Goal: Task Accomplishment & Management: Manage account settings

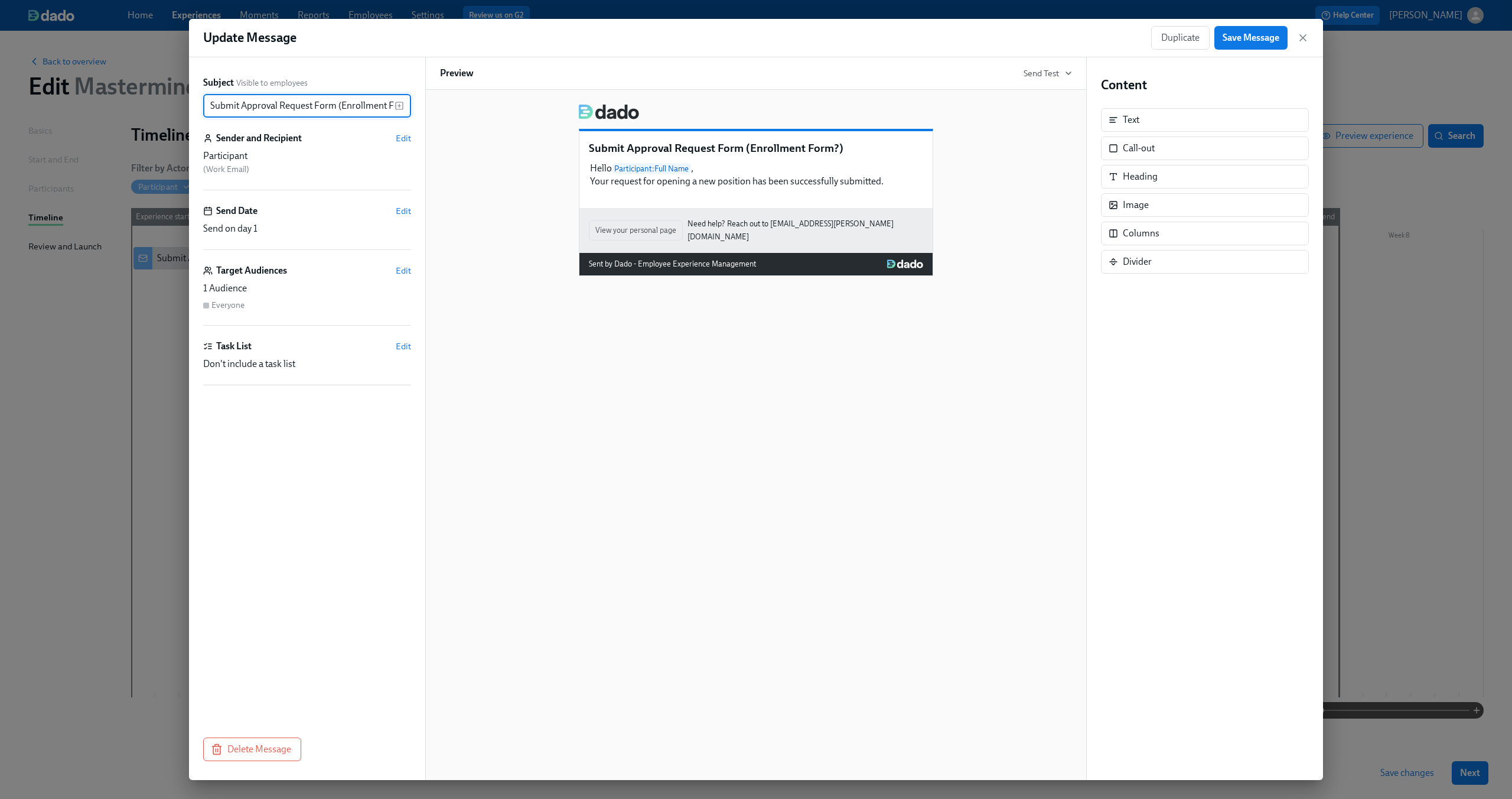
scroll to position [0, 22]
click at [1299, 36] on icon "button" at bounding box center [1303, 38] width 12 height 12
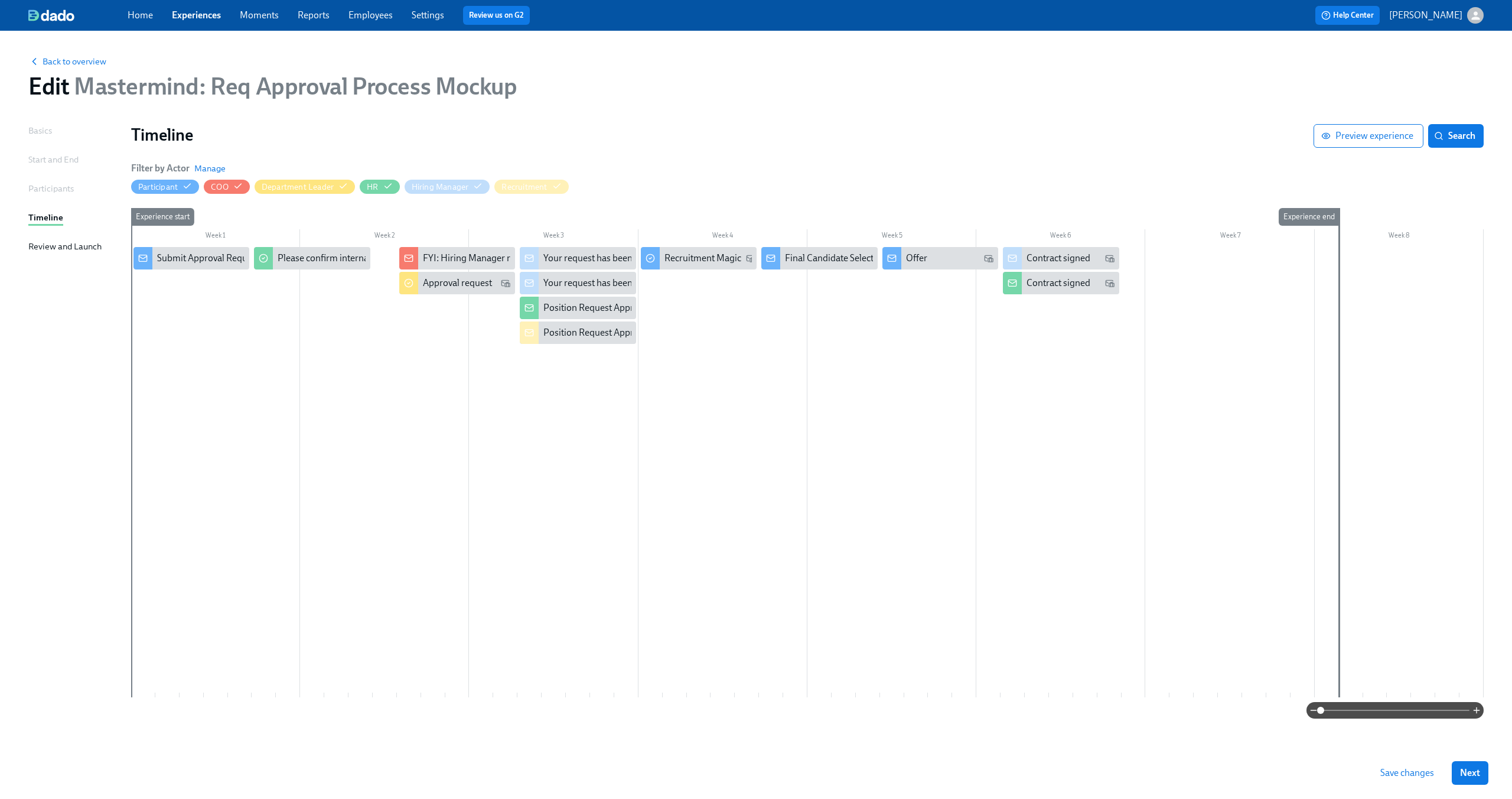
click at [363, 12] on link "Employees" at bounding box center [371, 15] width 44 height 11
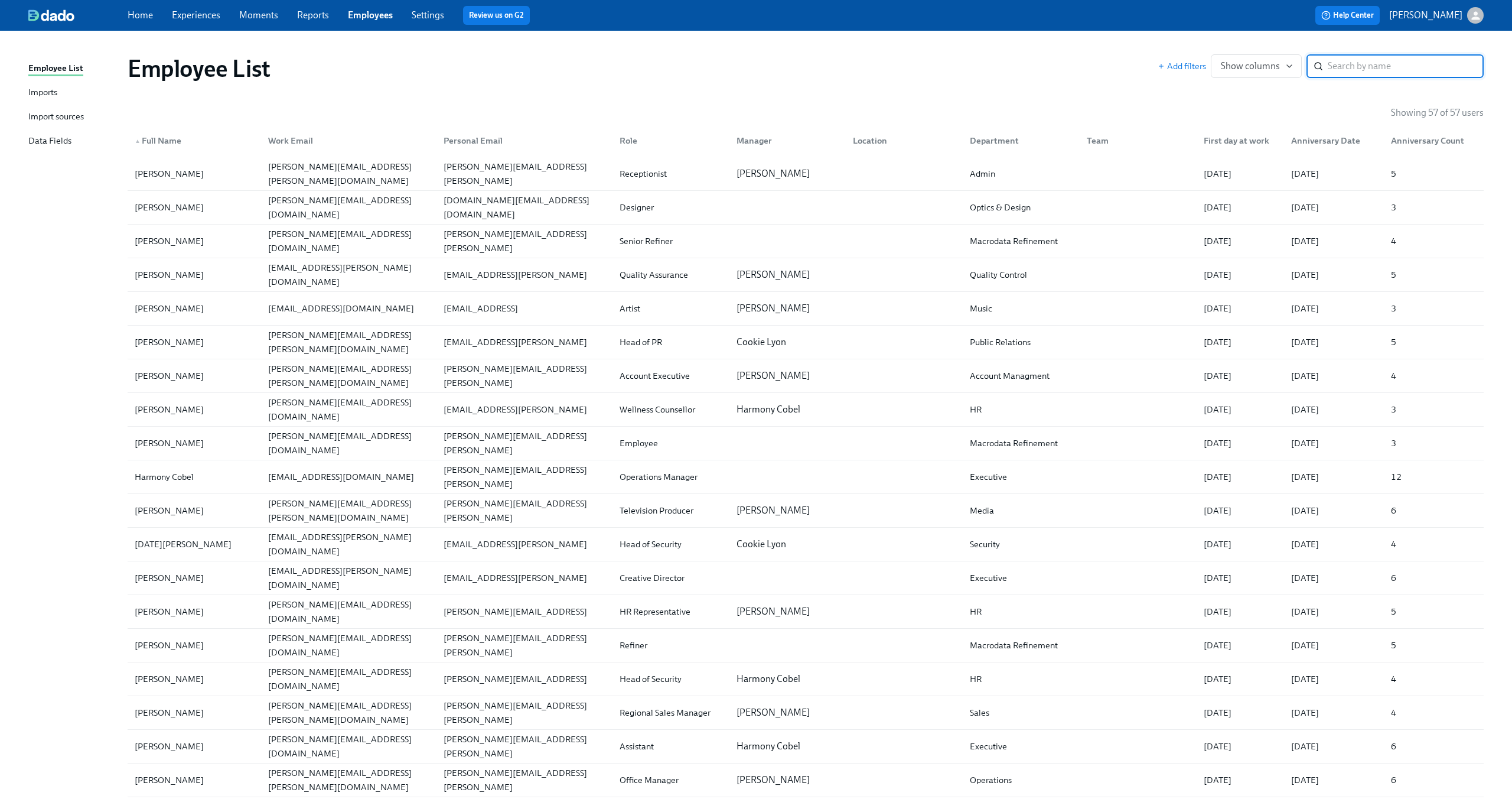
click at [42, 149] on div "Employee List Imports Import sources Data Fields" at bounding box center [78, 110] width 99 height 97
click at [42, 146] on div "Data Fields" at bounding box center [50, 142] width 43 height 15
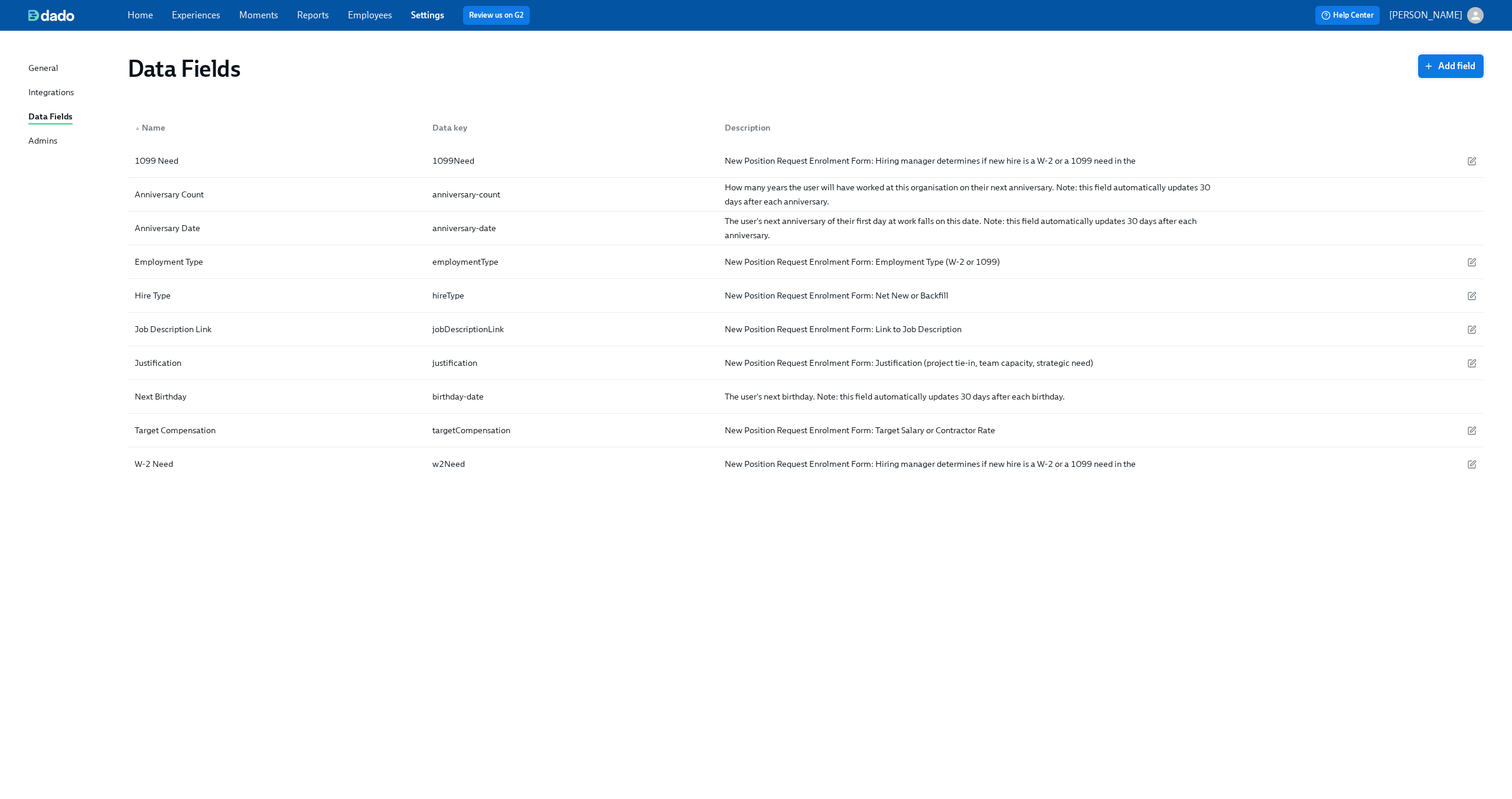
click at [1454, 66] on span "Add field" at bounding box center [1450, 66] width 49 height 12
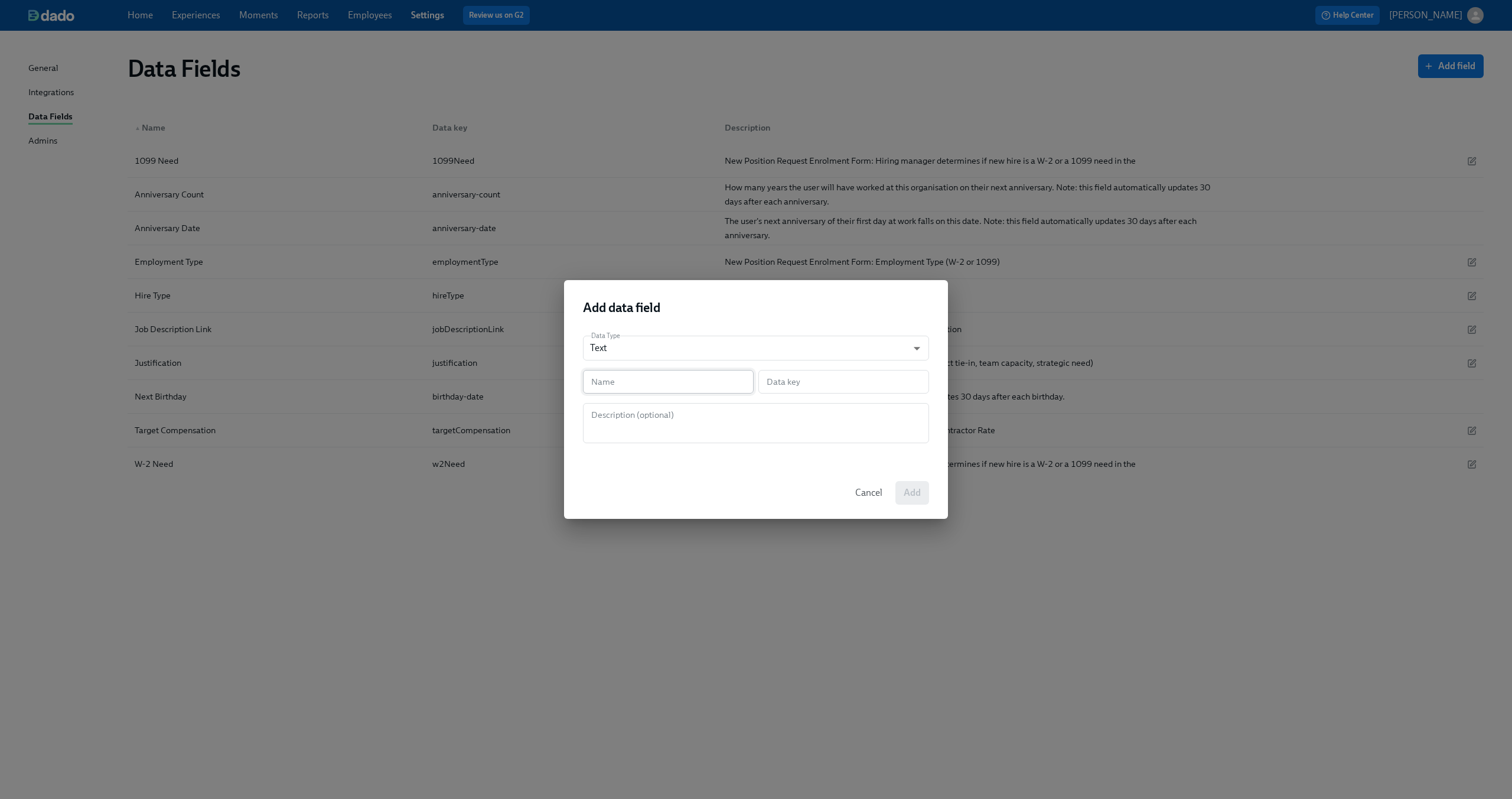
click at [617, 378] on input "text" at bounding box center [668, 381] width 171 height 23
type input "R"
type input "r"
type input "Ro"
type input "ro"
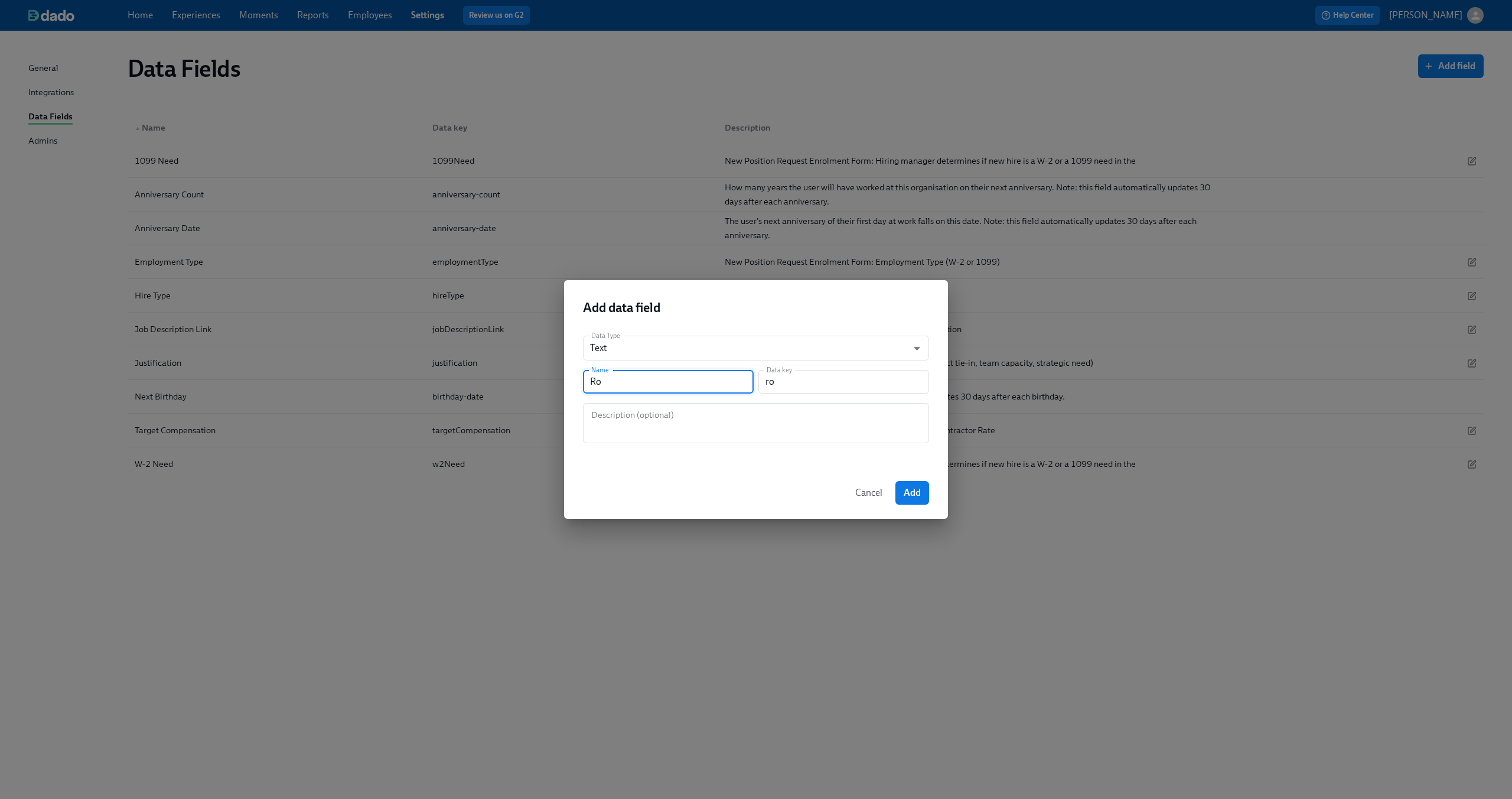
type input "Rol"
type input "rol"
type input "Roll"
type input "roll"
type input "Roll R"
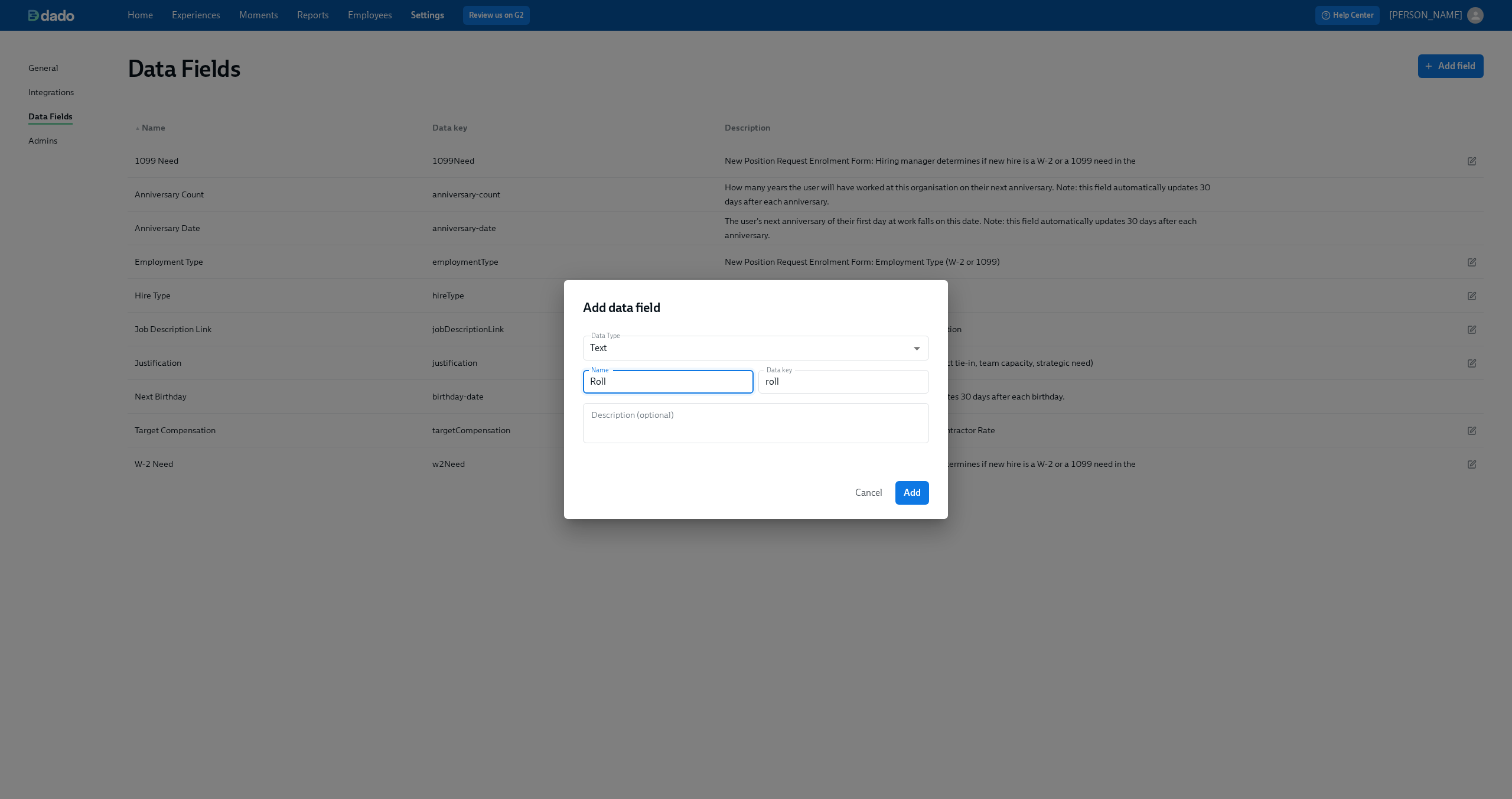
type input "rollR"
type input "Roll RE"
type input "rollRe"
type input "Roll REq"
type input "rollREq"
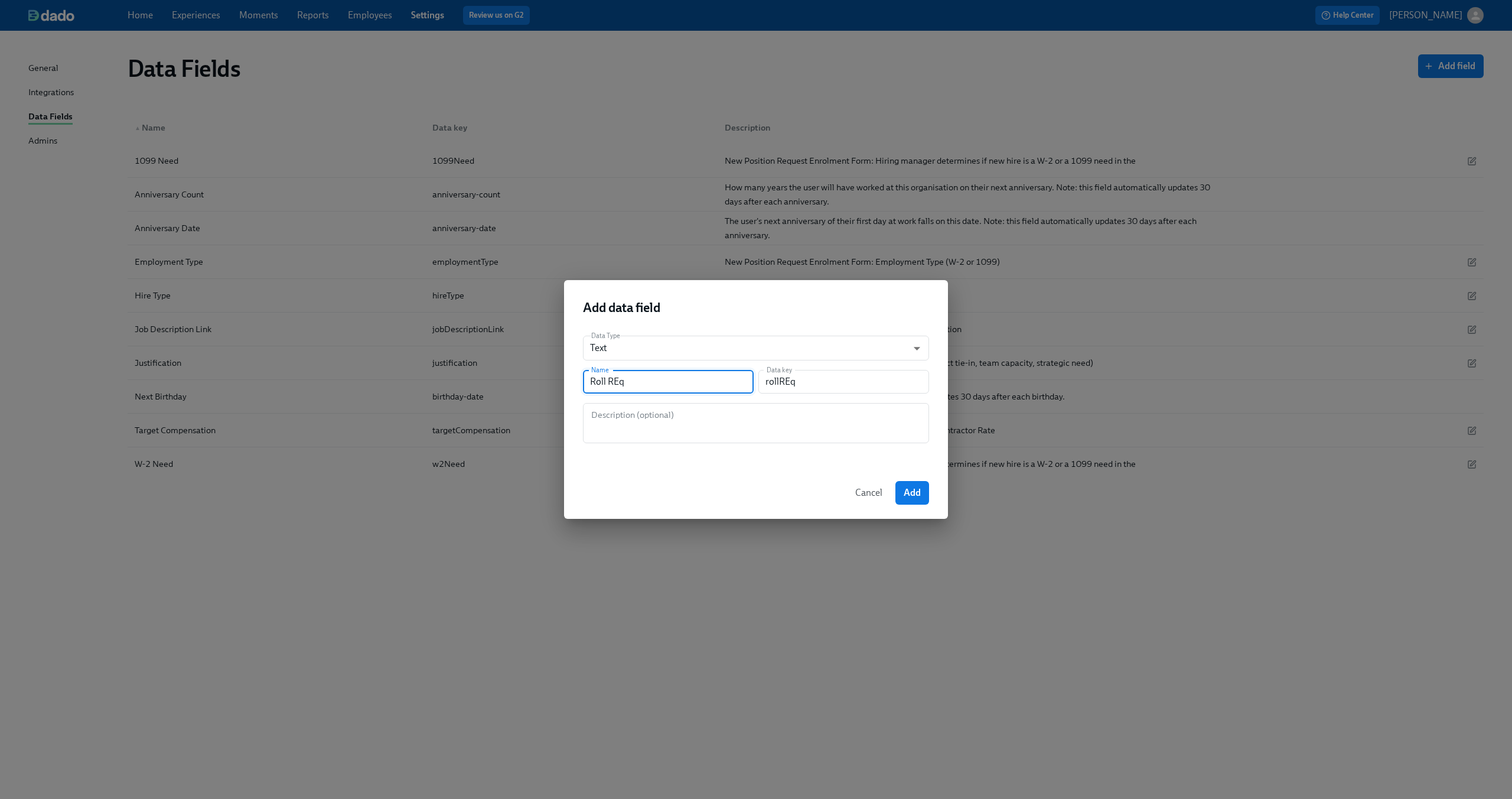
type input "Roll REqu"
type input "rollREqu"
type input "Roll REq"
type input "rollREq"
type input "Roll RE"
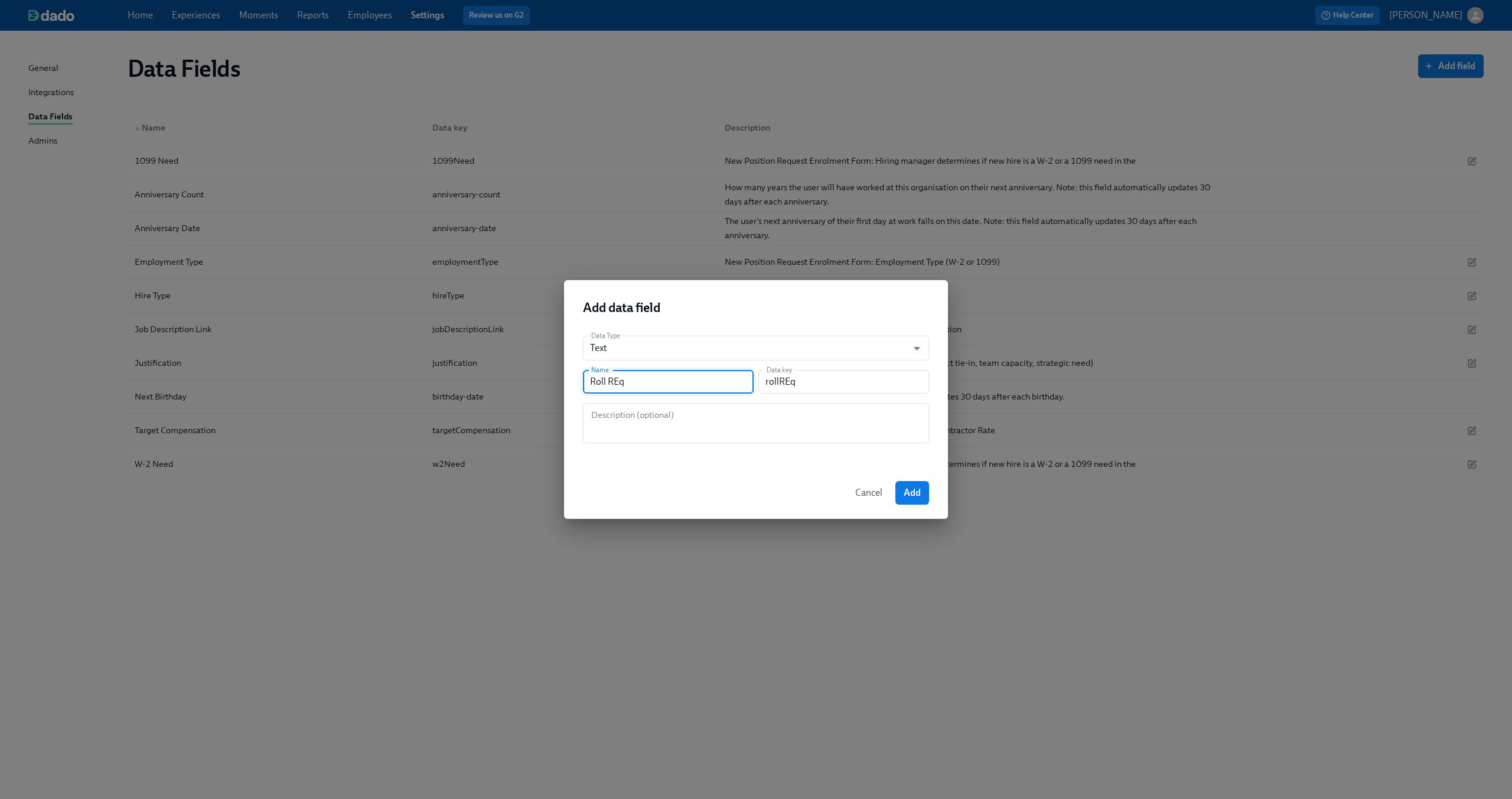
type input "rollRe"
type input "Roll R"
type input "rollR"
type input "Roll Re"
type input "rollRe"
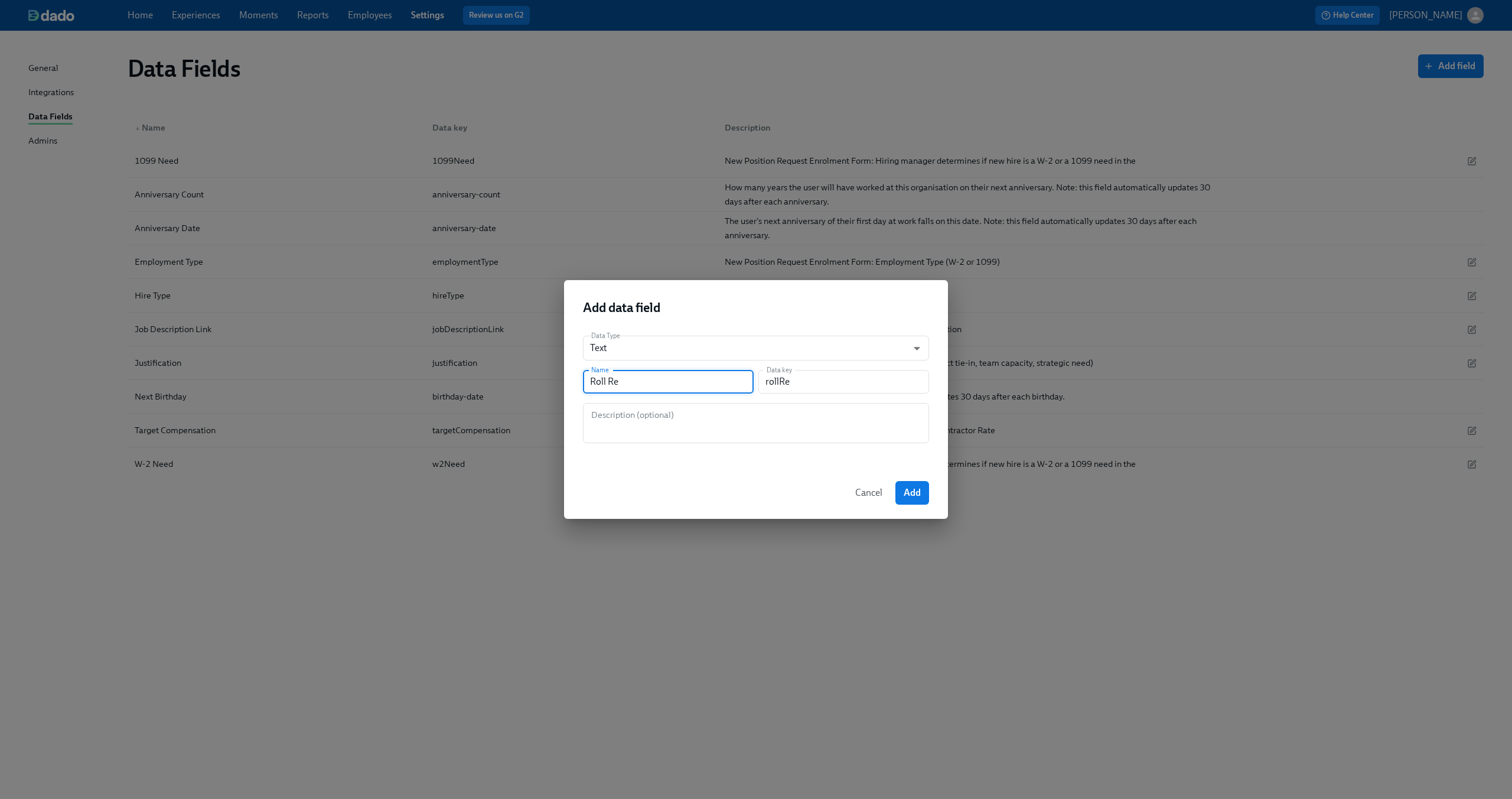
type input "Roll Req"
type input "rollReq"
type input "Roll Requ"
type input "rollRequ"
type input "Roll Reque"
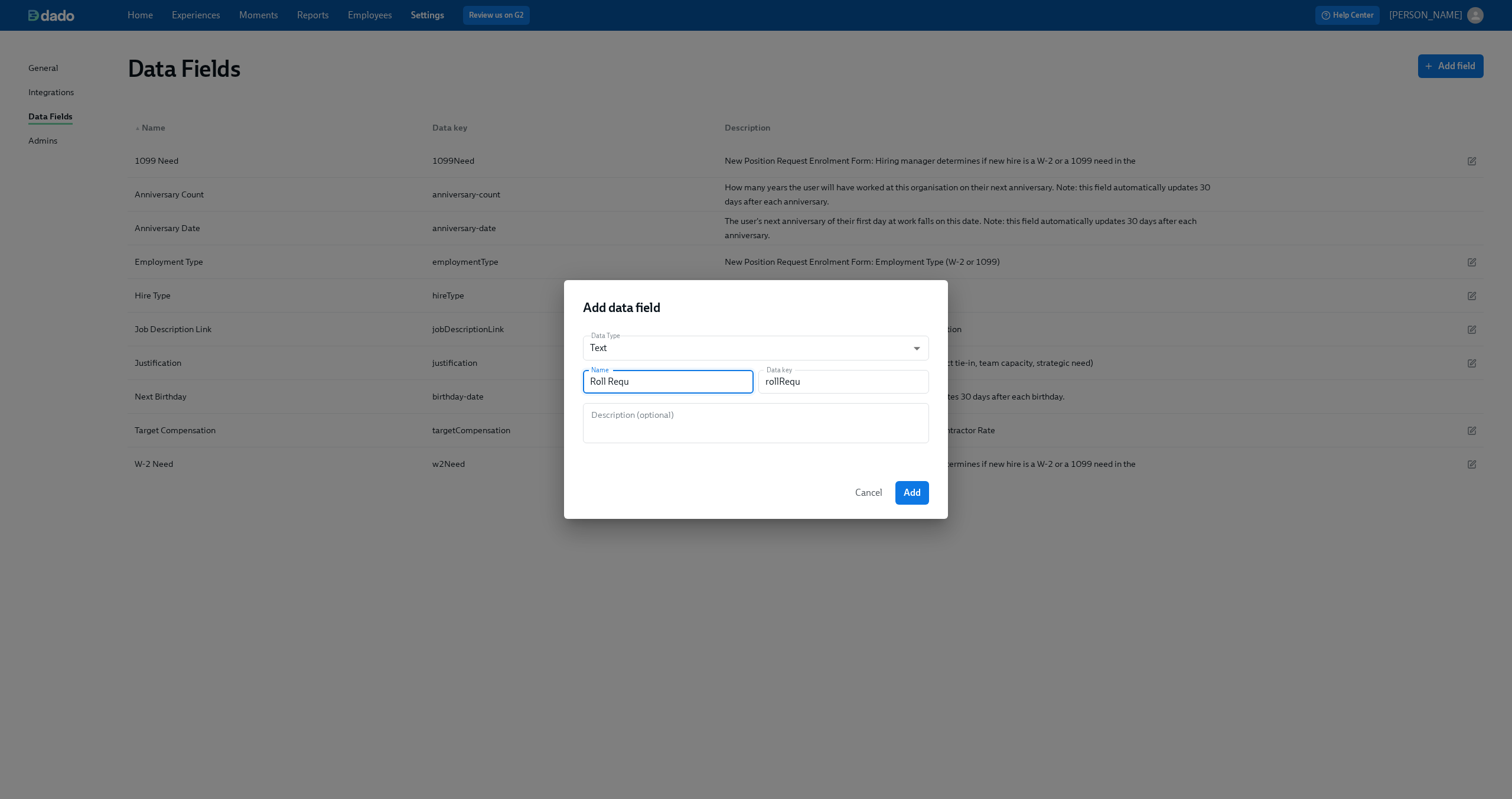
type input "rollReque"
type input "Roll Reques"
type input "rollReques"
type input "Roll Request"
type input "rollRequest"
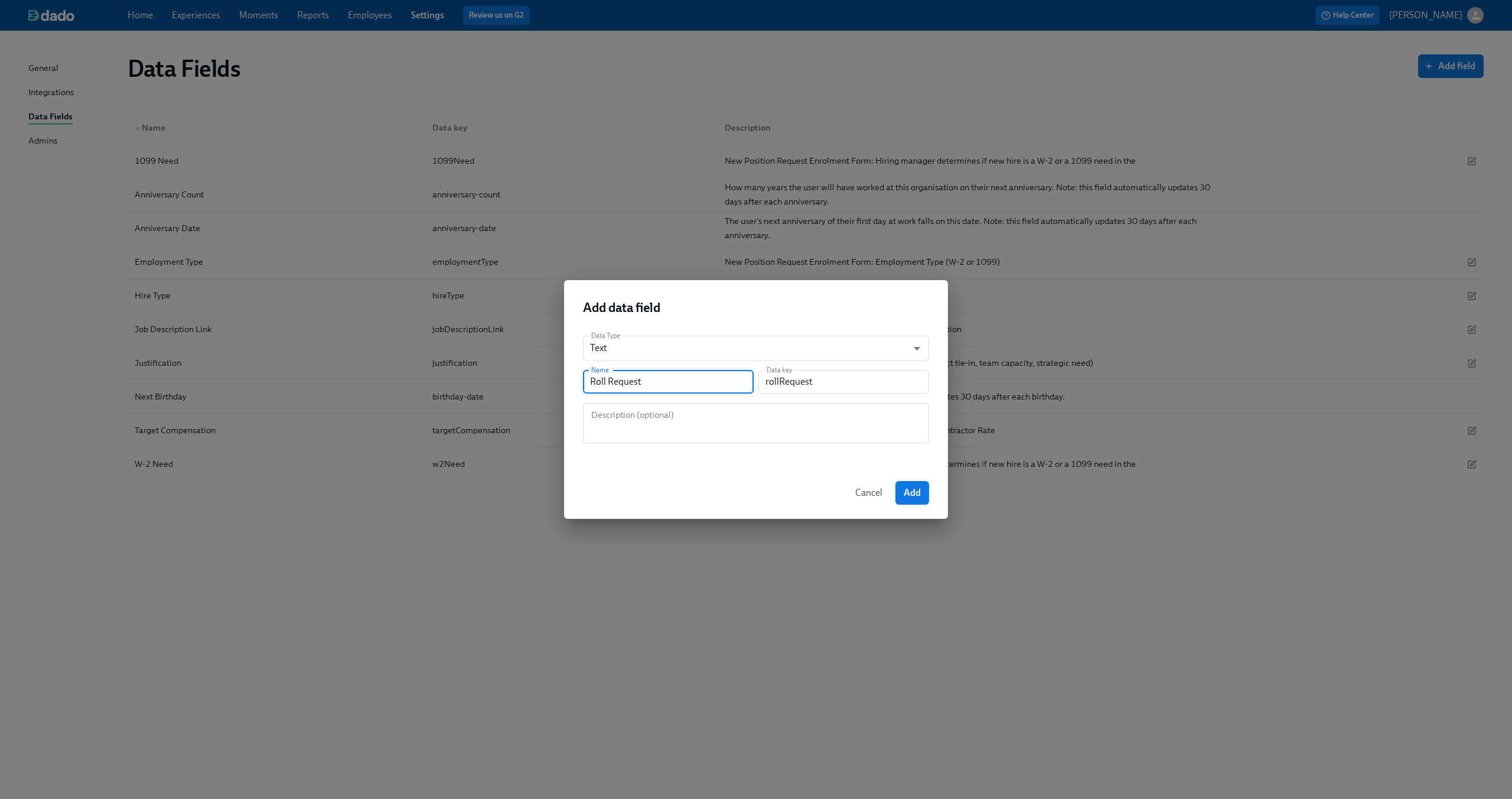
type input "Roll PRequest"
type input "rollPRequest"
type input "Roll PoRequest"
type input "rollPoRequest"
type input "Roll PosRequest"
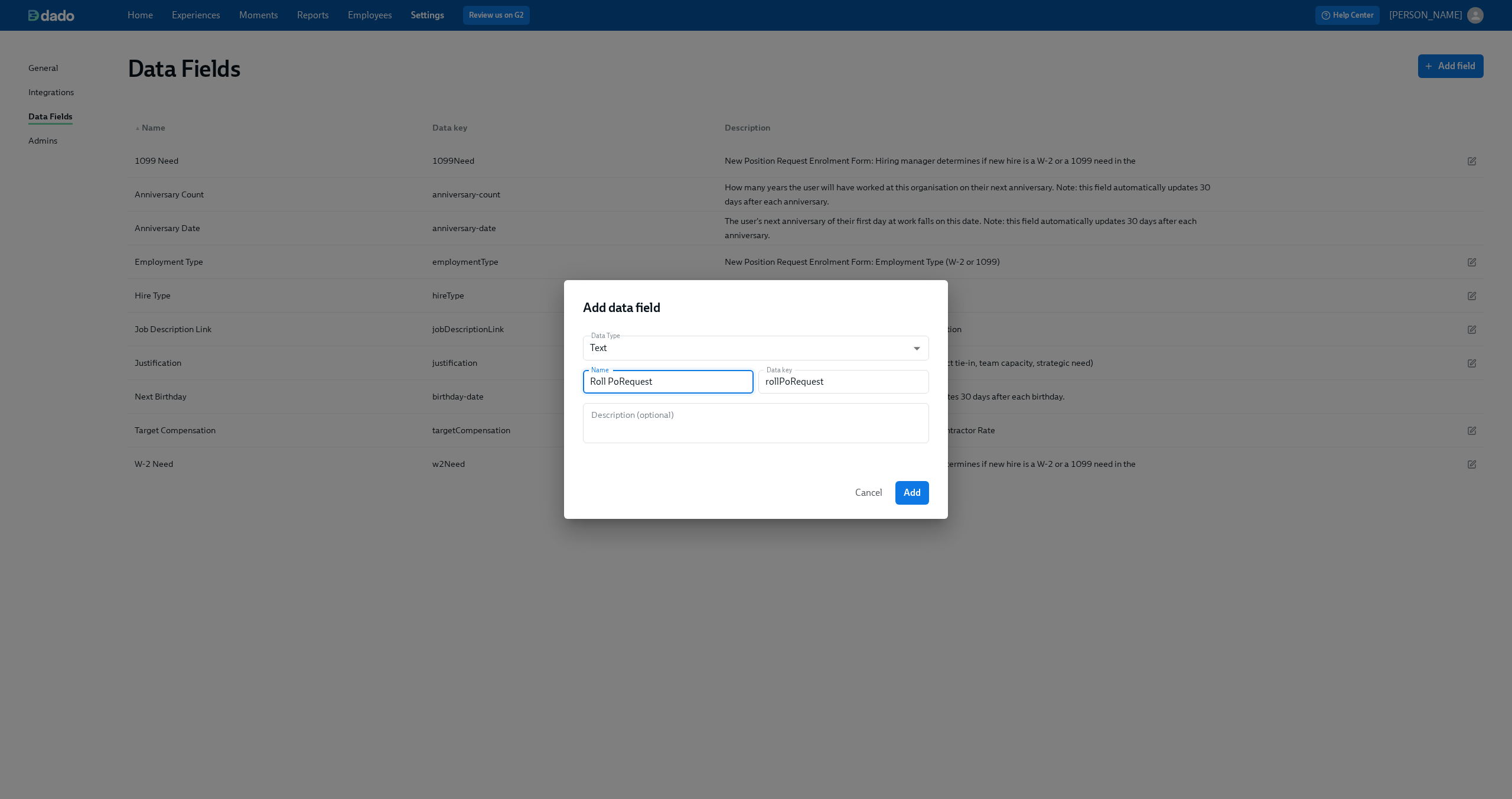
type input "rollPosRequest"
type input "Roll PostRequest"
type input "rollPostRequest"
type input "Roll PostiRequest"
type input "rollPostiRequest"
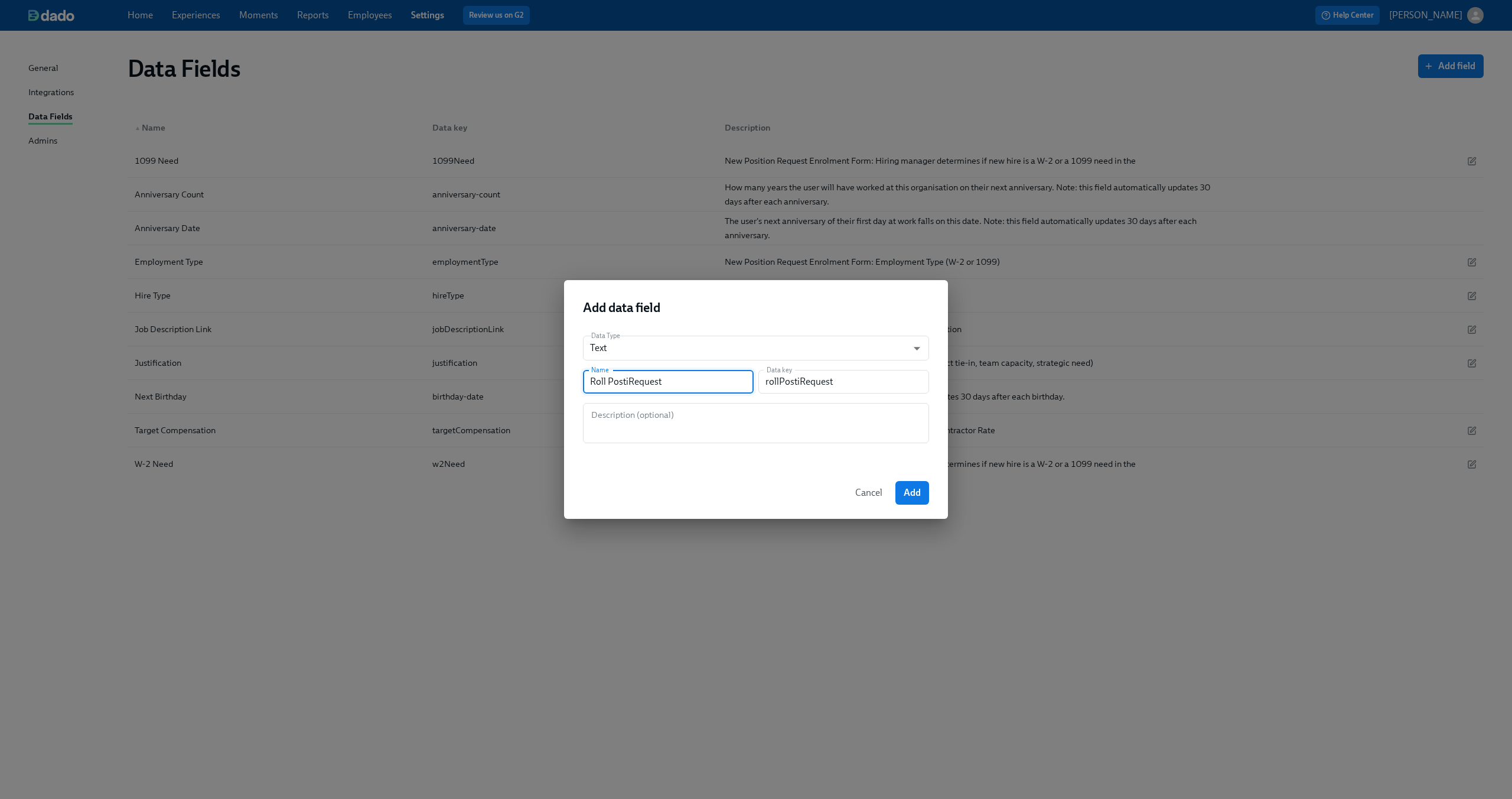
type input "Roll PostRequest"
type input "rollPostRequest"
type input "Roll PosRequest"
type input "rollPosRequest"
type input "Roll PosiRequest"
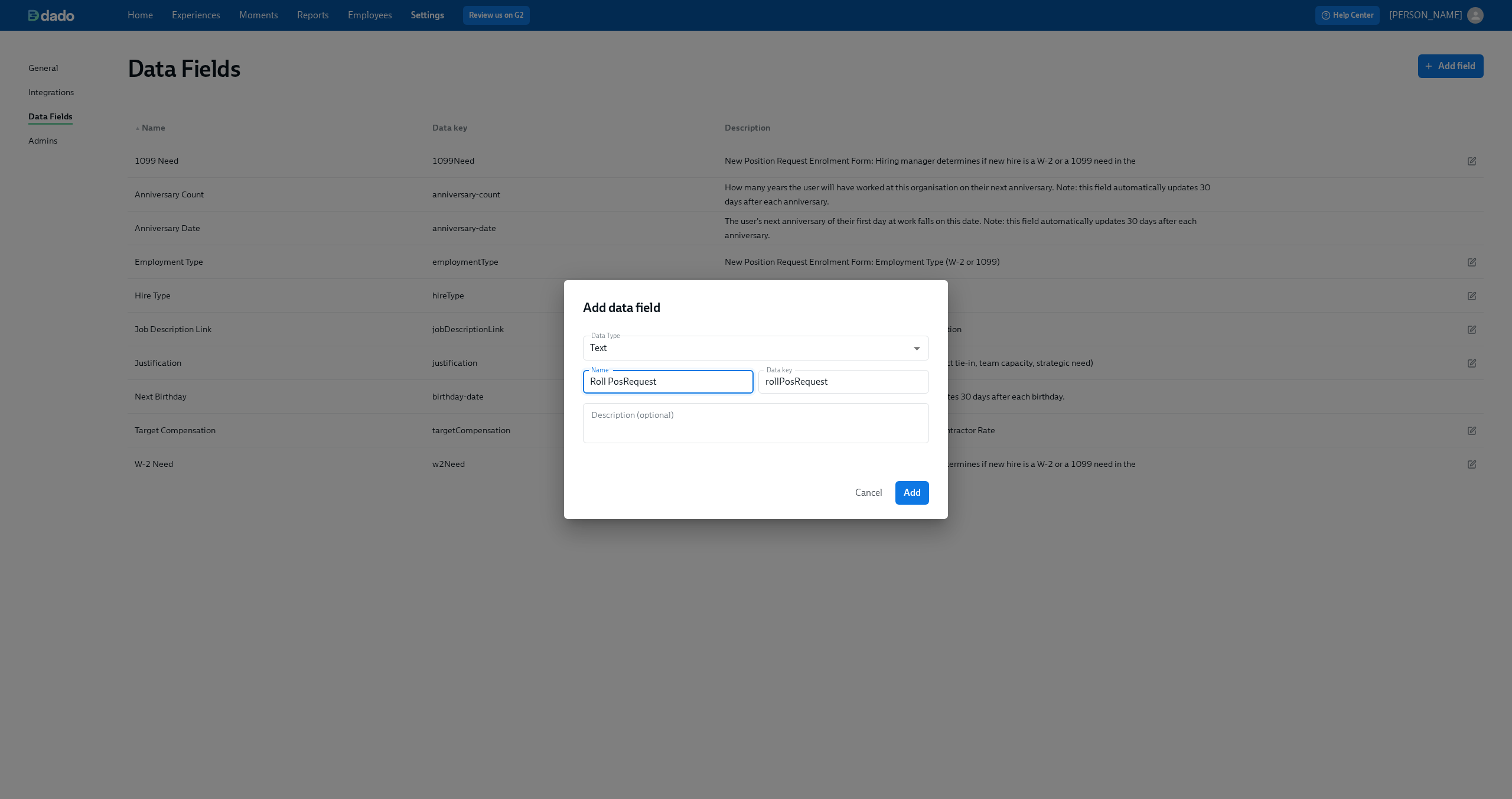
type input "rollPosiRequest"
type input "Roll PositRequest"
type input "rollPositRequest"
type input "Roll PositiRequest"
type input "rollPositiRequest"
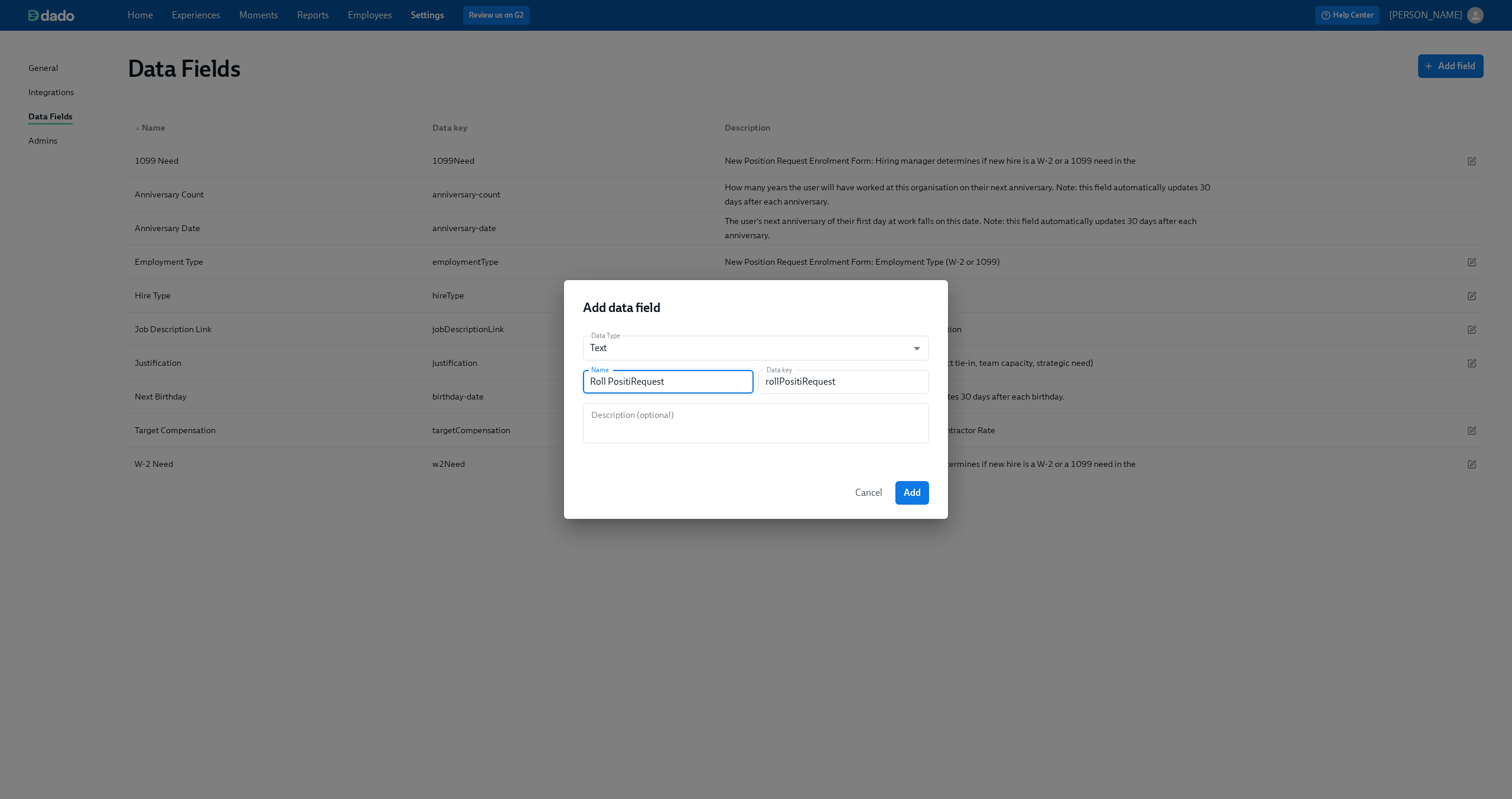
type input "Roll PositioRequest"
type input "rollPositioRequest"
type input "Roll PositionRequest"
type input "rollPositionRequest"
type input "Roll Position Request"
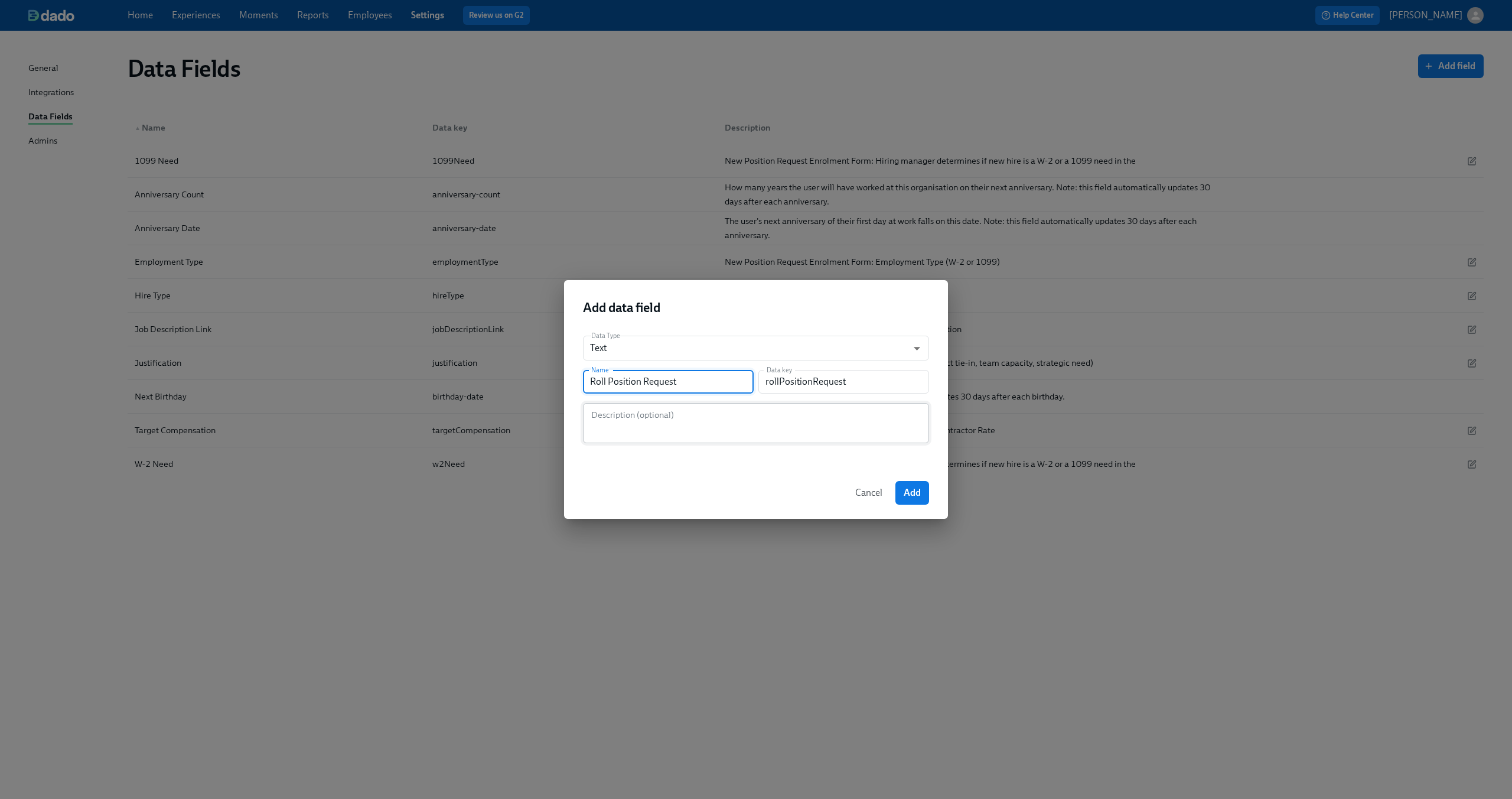
click at [671, 429] on textarea at bounding box center [756, 423] width 332 height 28
paste textarea ""To submit a request to open recruitment for a new position on your team, pleas…"
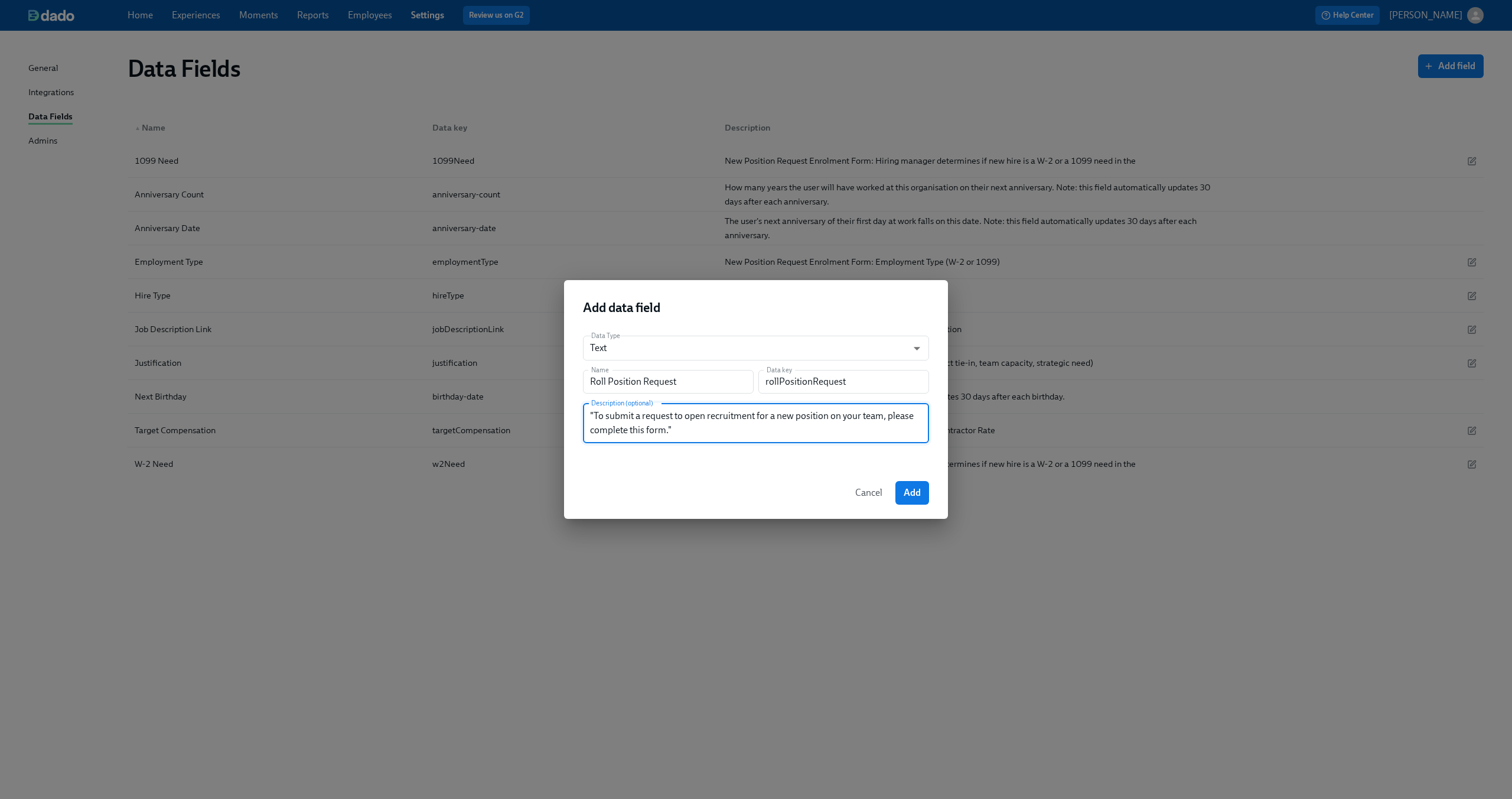
paste textarea ""To submit a request to open recruitment for a new position on your team, pleas…"
type textarea ""To submit a request to open recruitment for a new position on your team, pleas…"
drag, startPoint x: 687, startPoint y: 429, endPoint x: 543, endPoint y: 388, distance: 149.7
click at [543, 388] on div "Add data field Data Type Text string ​ Name Roll Position Request Name Data key…" at bounding box center [756, 399] width 1512 height 799
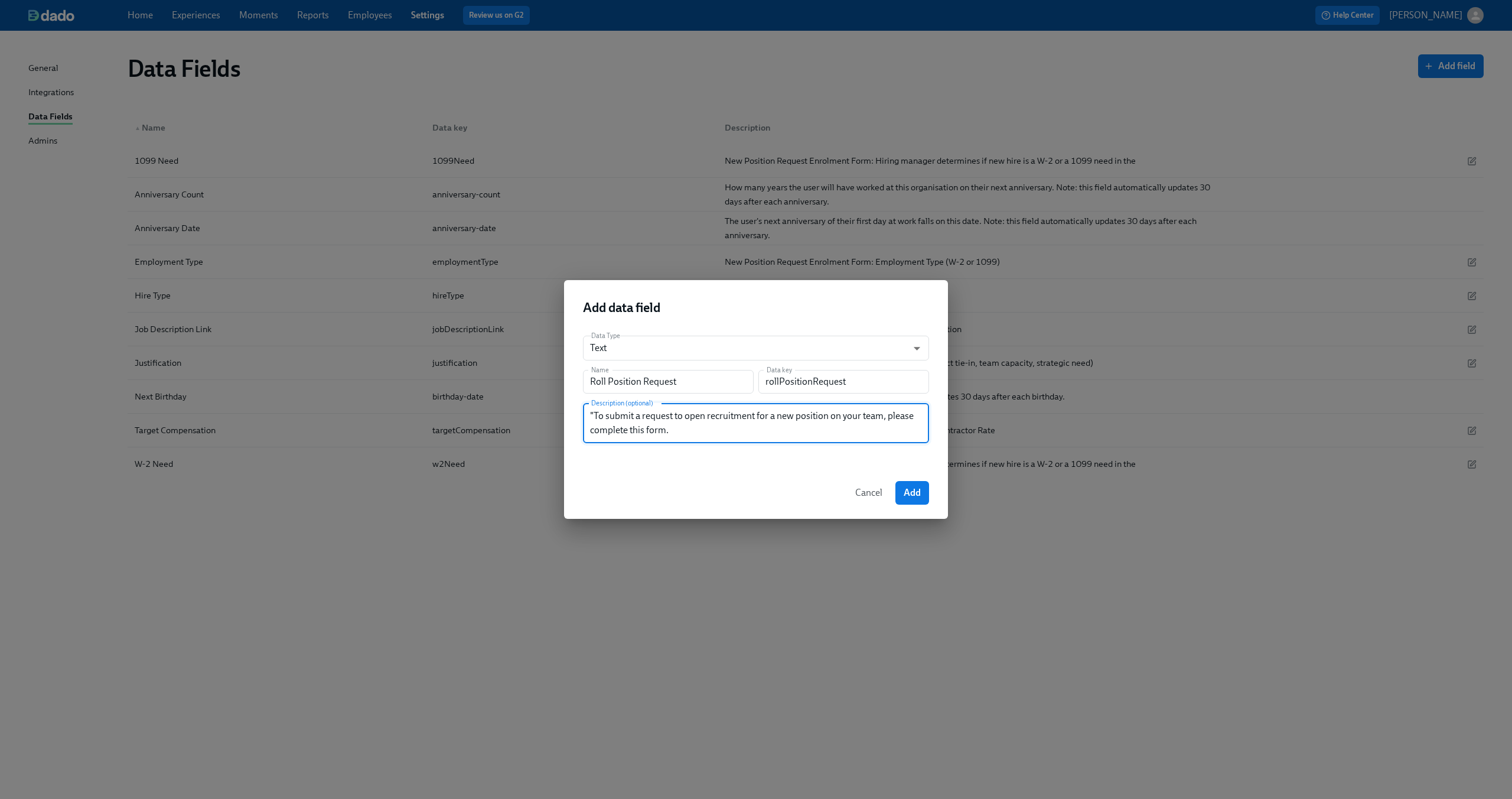
scroll to position [0, 0]
click at [406, 405] on div "Add data field Data Type Text string ​ Name Roll Position Request Name Data key…" at bounding box center [756, 399] width 1512 height 799
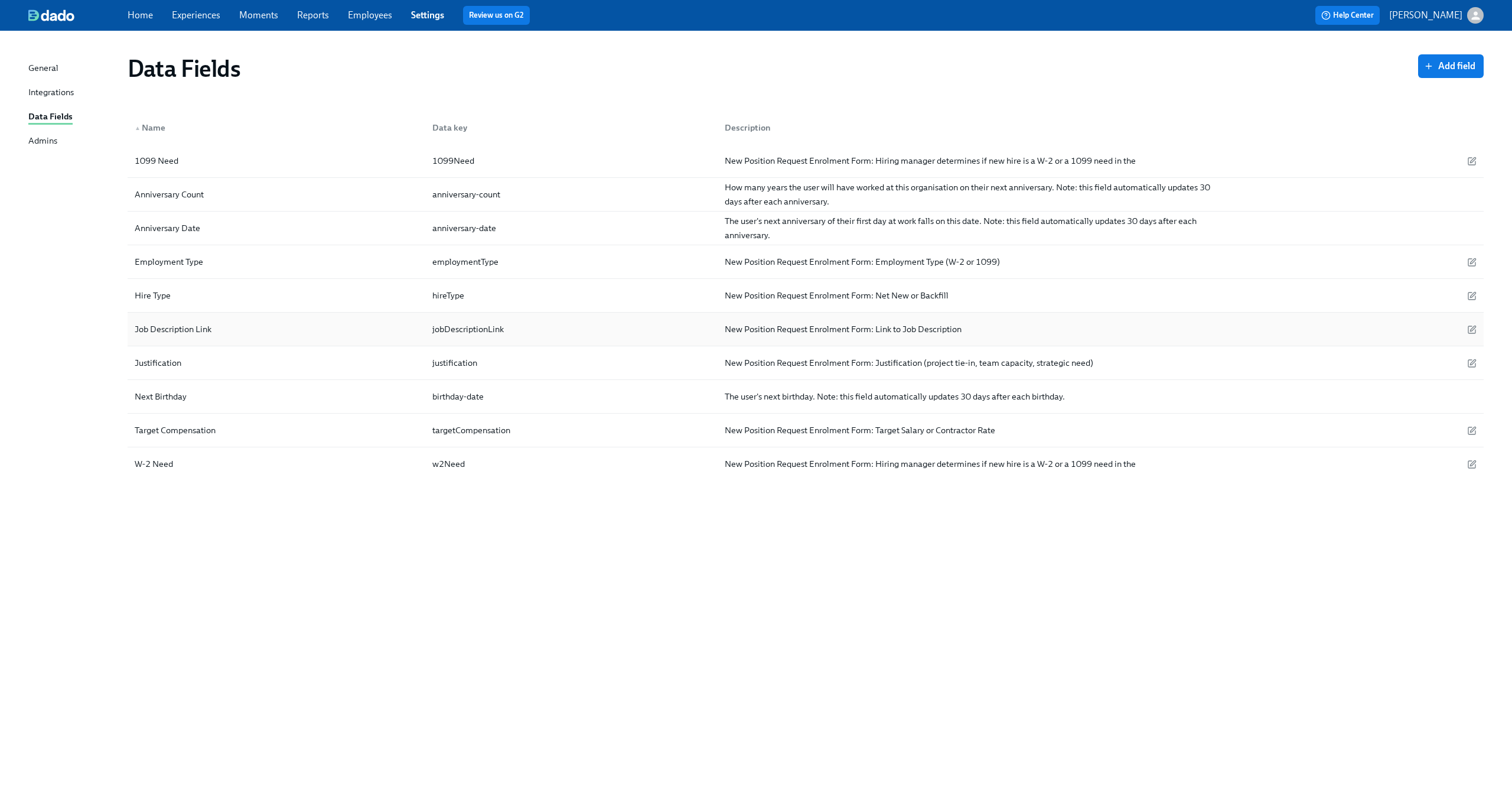
click at [286, 320] on div "Job Description Link" at bounding box center [276, 329] width 293 height 23
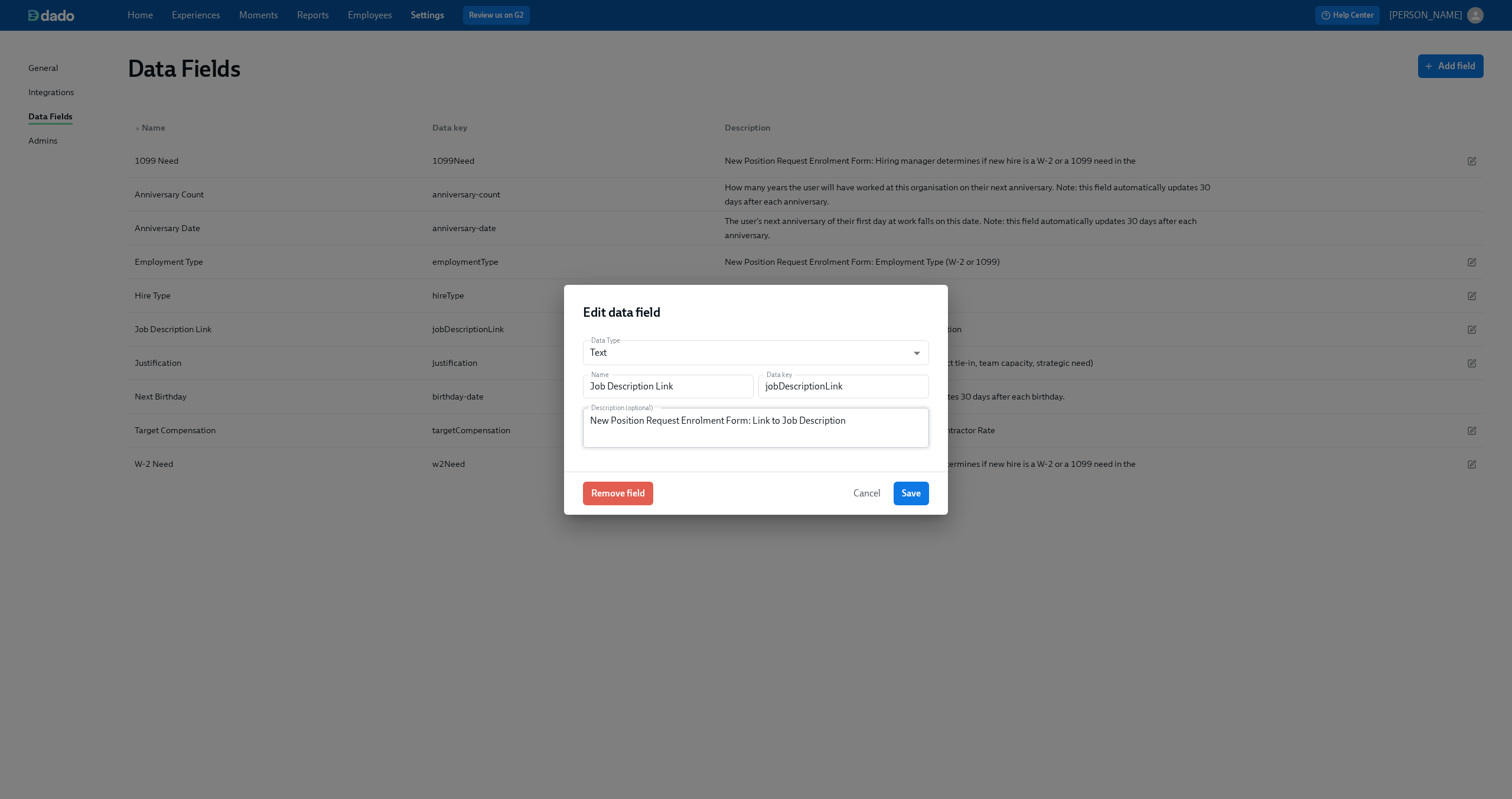
click at [634, 409] on div "New Position Request Enrolment Form: Link to Job Description Description (optio…" at bounding box center [756, 428] width 346 height 40
click at [649, 427] on textarea "New Position Request Enrolment Form: Link to Job Description" at bounding box center [756, 428] width 332 height 28
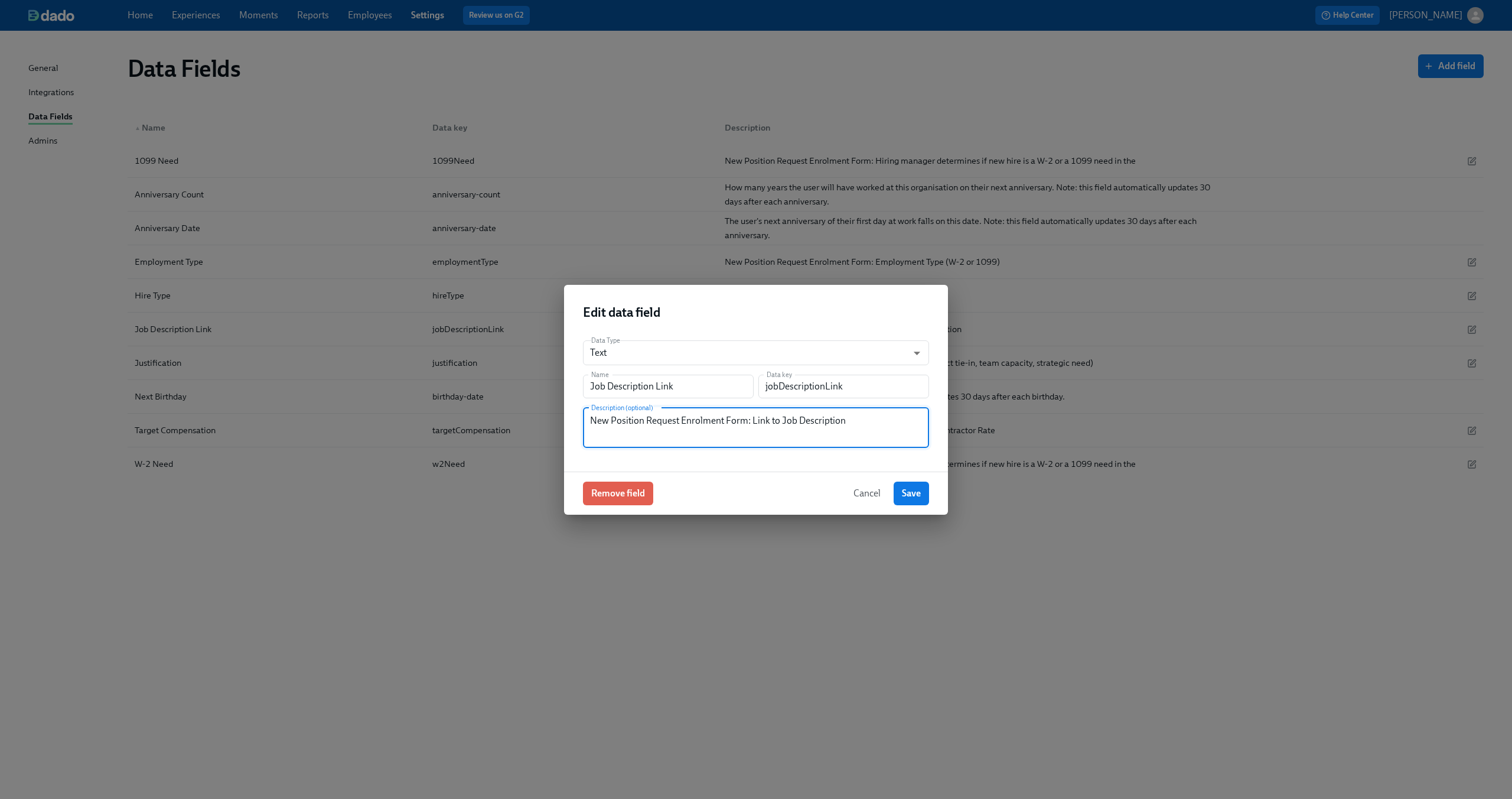
click at [649, 427] on textarea "New Position Request Enrolment Form: Link to Job Description" at bounding box center [756, 428] width 332 height 28
click at [856, 482] on button "Cancel" at bounding box center [867, 493] width 44 height 23
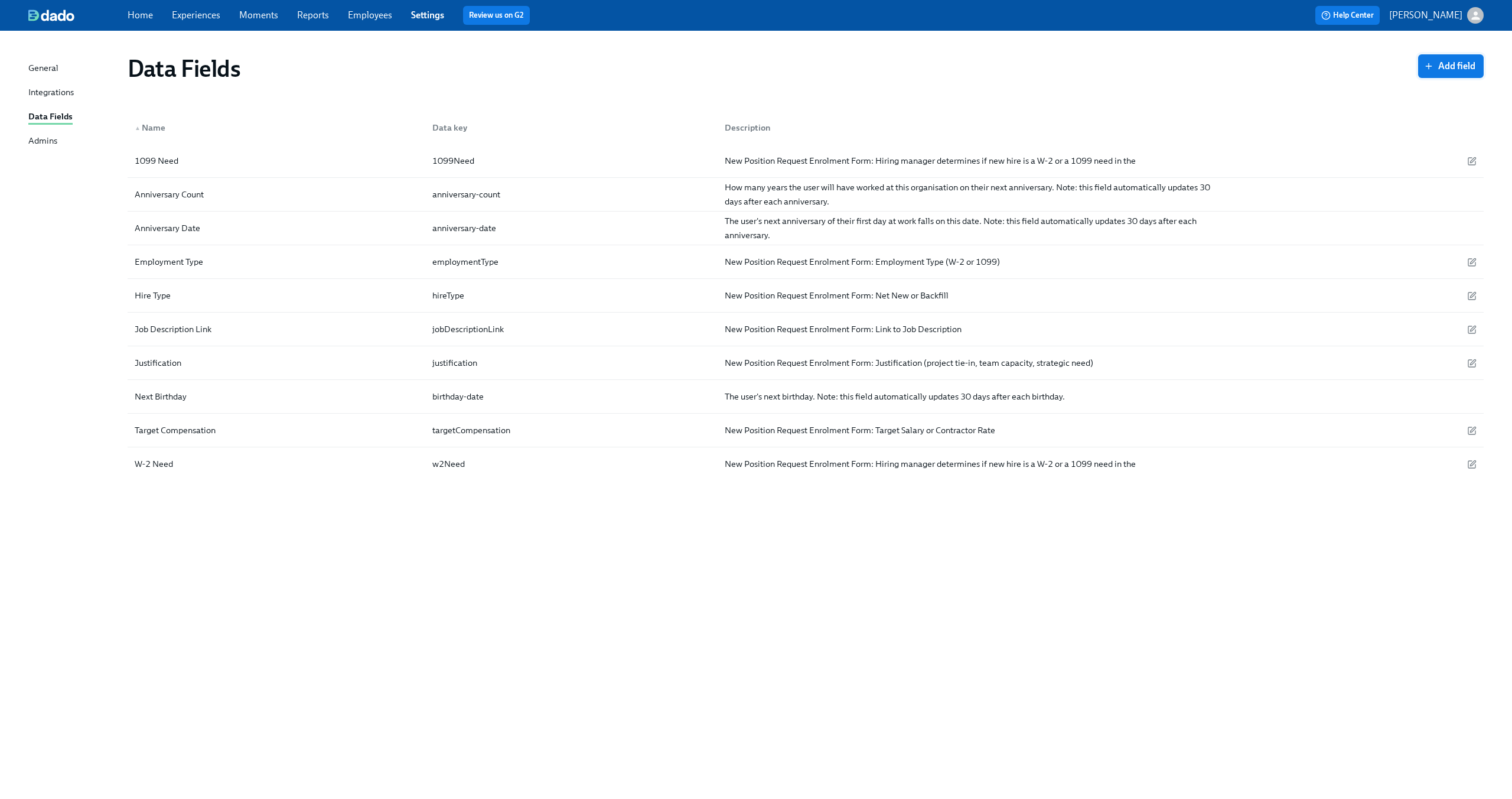
click at [1456, 70] on span "Add field" at bounding box center [1450, 66] width 49 height 12
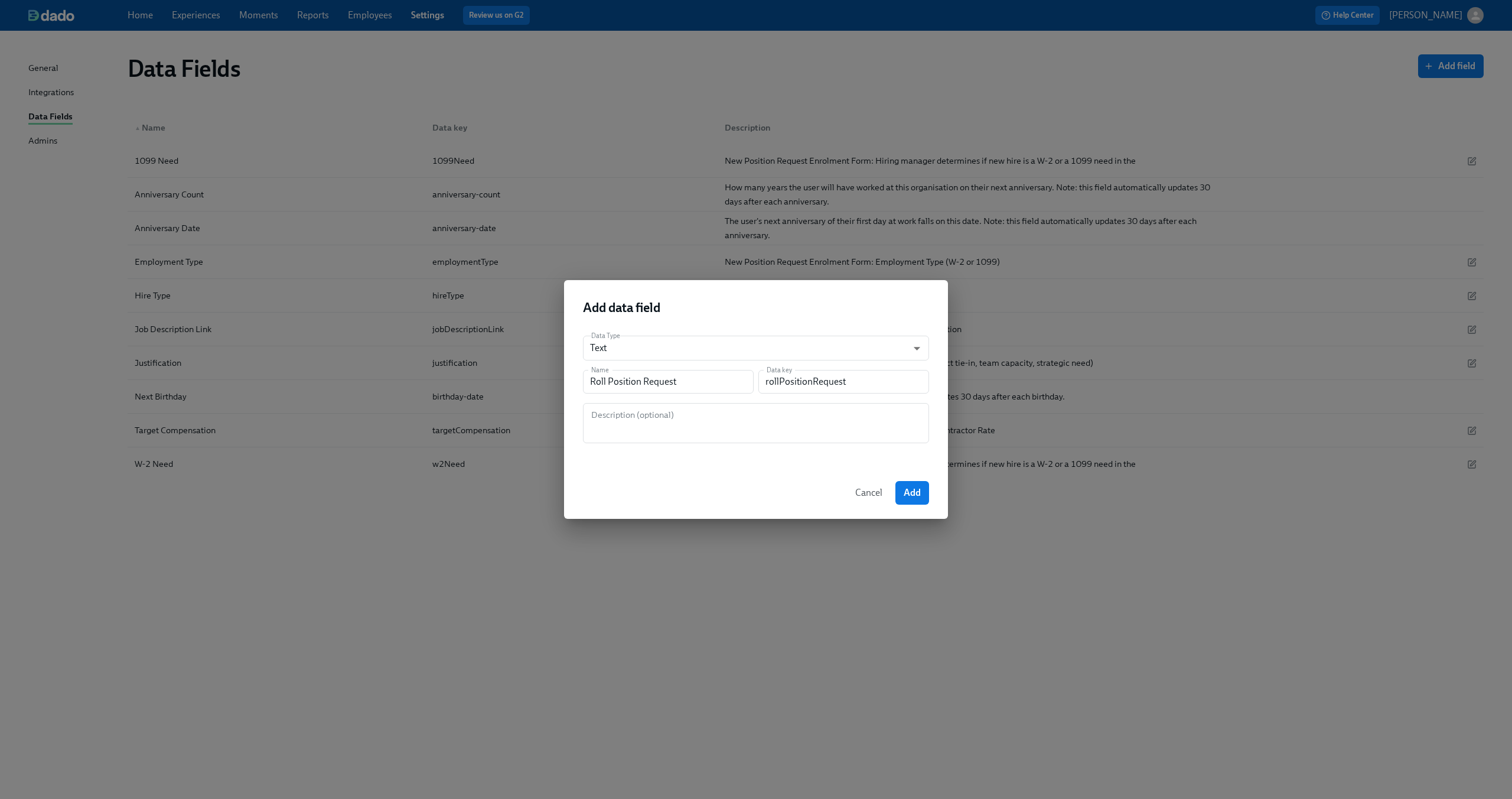
click at [738, 400] on div "Data Type Text string ​ Name Roll Position Request Name Data key rollPositionRe…" at bounding box center [756, 396] width 384 height 141
click at [703, 417] on textarea at bounding box center [756, 423] width 332 height 28
paste textarea "New Position Request Enrolment Form: Link to Job Description"
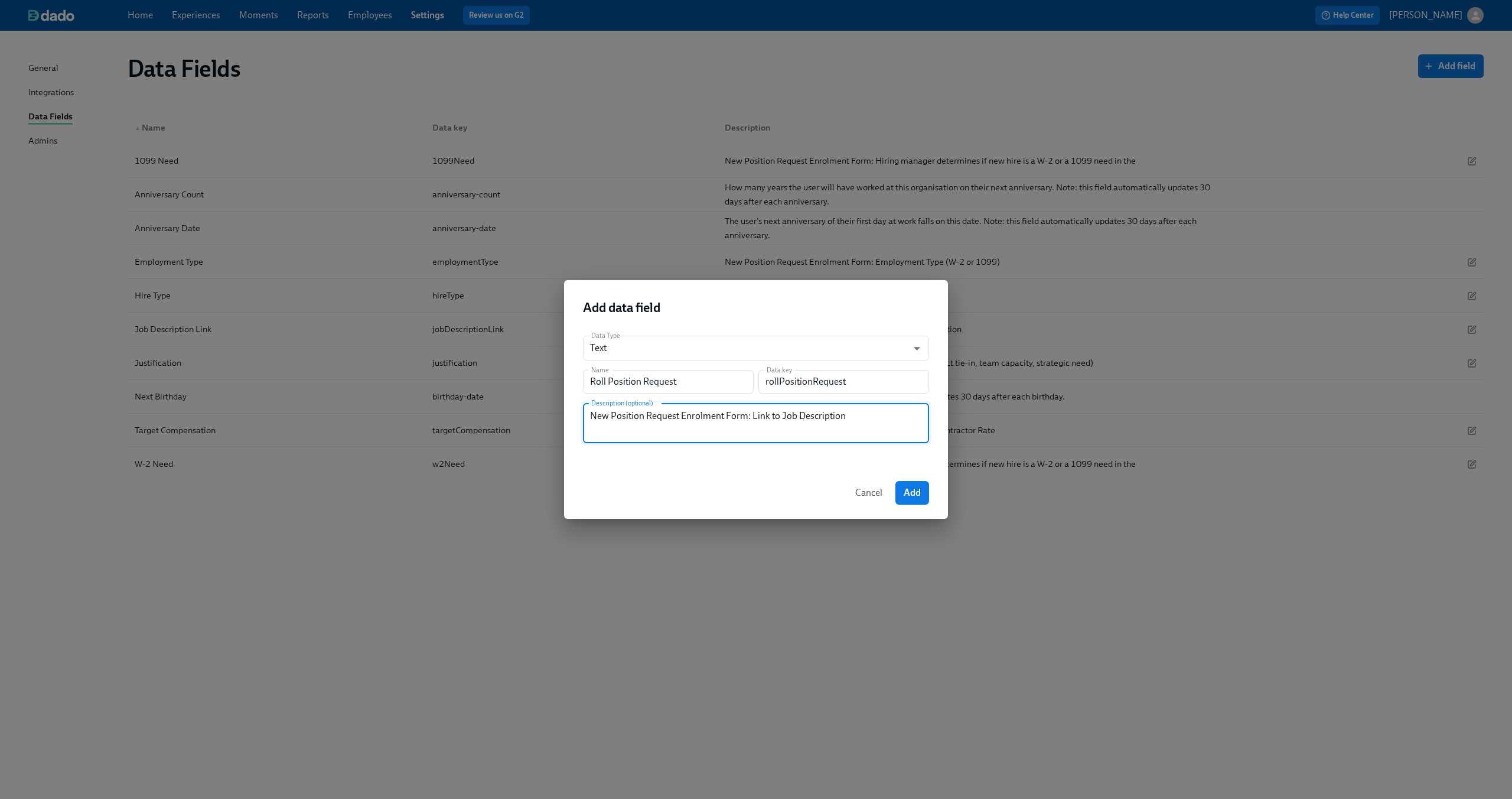
drag, startPoint x: 752, startPoint y: 412, endPoint x: 876, endPoint y: 419, distance: 124.2
click at [876, 419] on textarea "New Position Request Enrolment Form: Link to Job Description" at bounding box center [756, 423] width 332 height 28
type textarea "New Position Request Enrolment Form: Role Title"
click at [718, 389] on input "Roll Position Request" at bounding box center [668, 381] width 171 height 23
drag, startPoint x: 711, startPoint y: 387, endPoint x: 497, endPoint y: 373, distance: 214.5
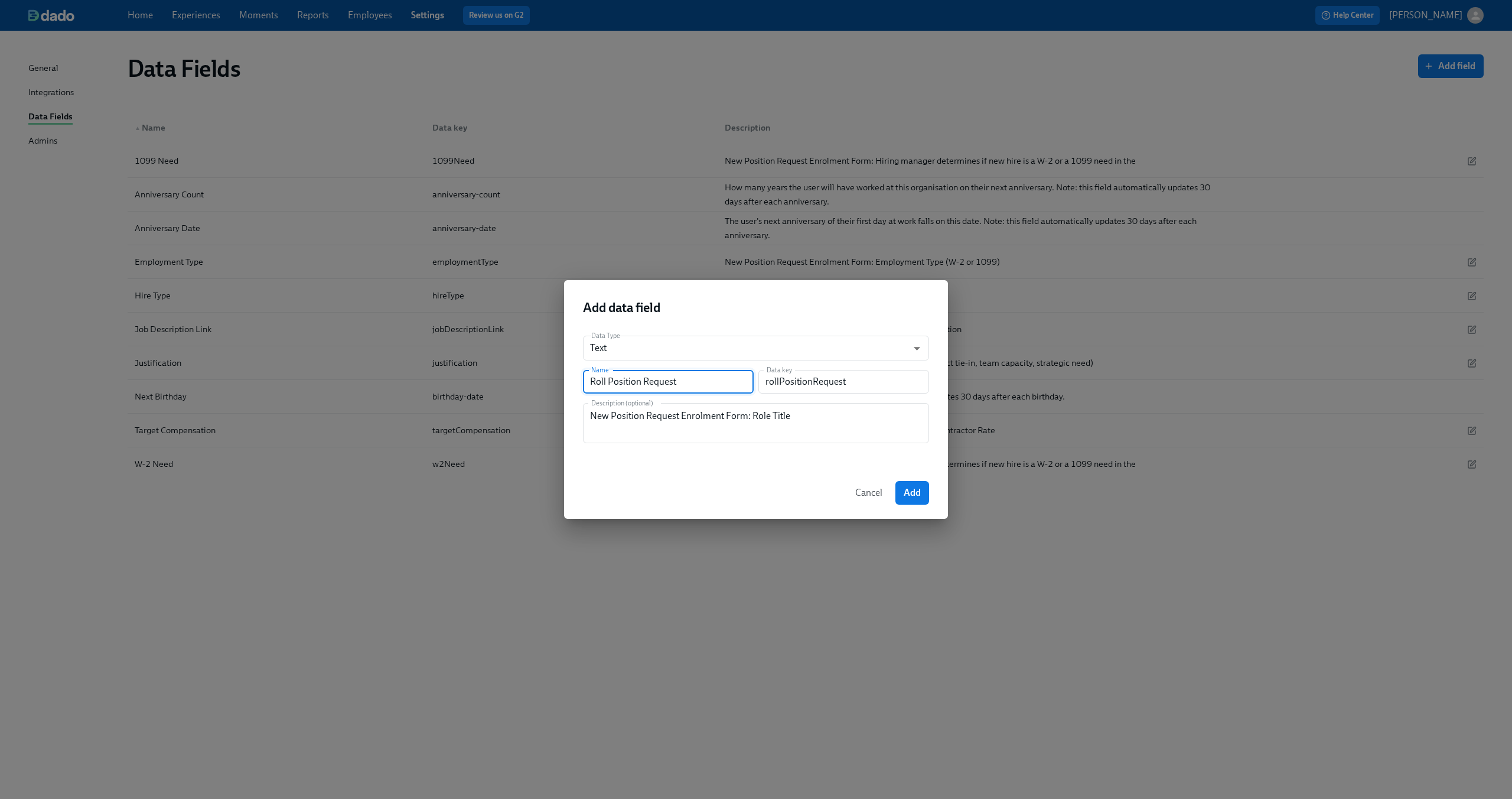
click at [497, 373] on div "Add data field Data Type Text string ​ Name Roll Position Request Name Data key…" at bounding box center [756, 399] width 1512 height 799
type input "R"
type input "r"
type input "Ro"
type input "ro"
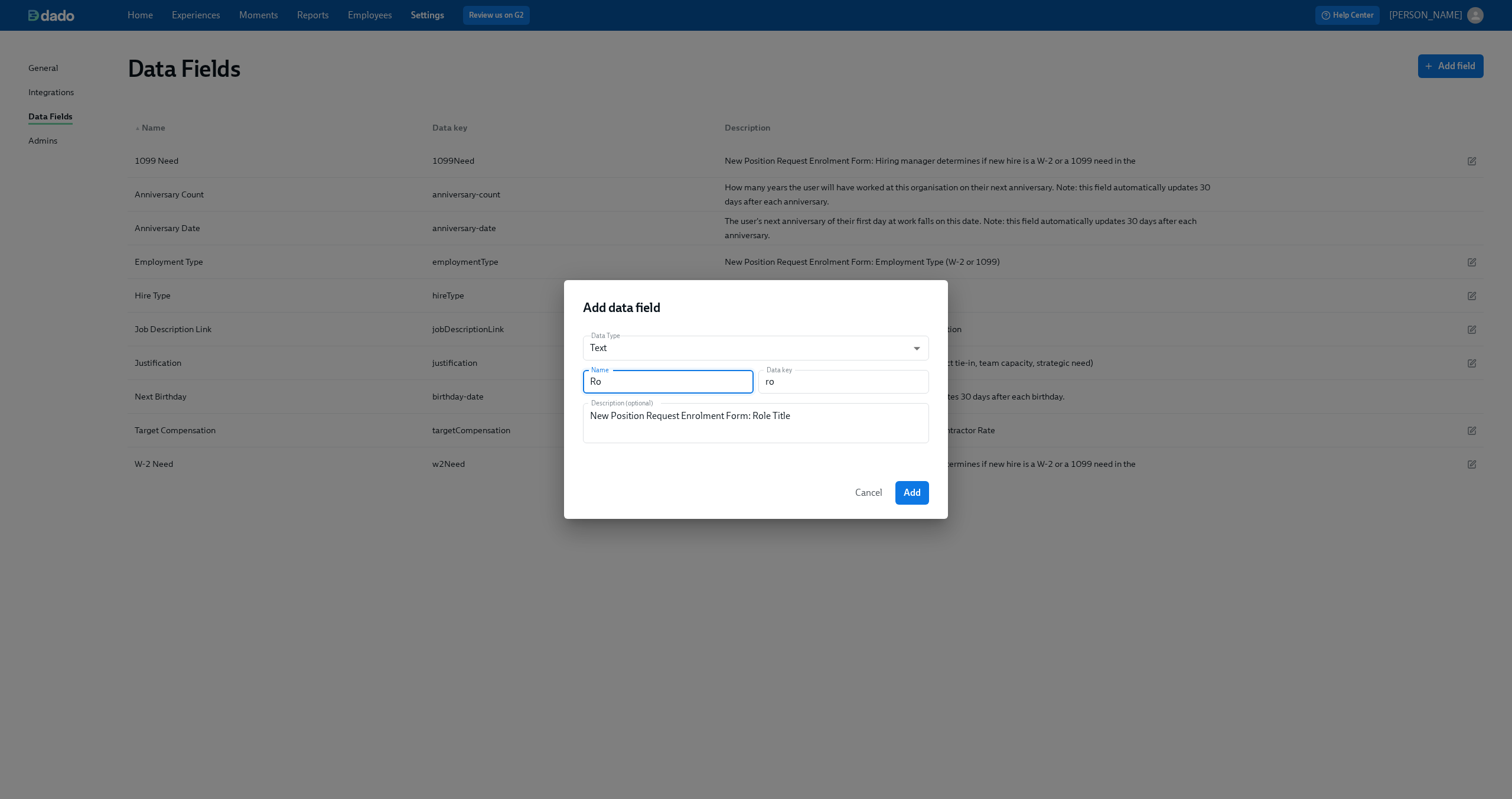
type input "Rol"
type input "rol"
type input "Roll"
type input "roll"
type input "Rolle"
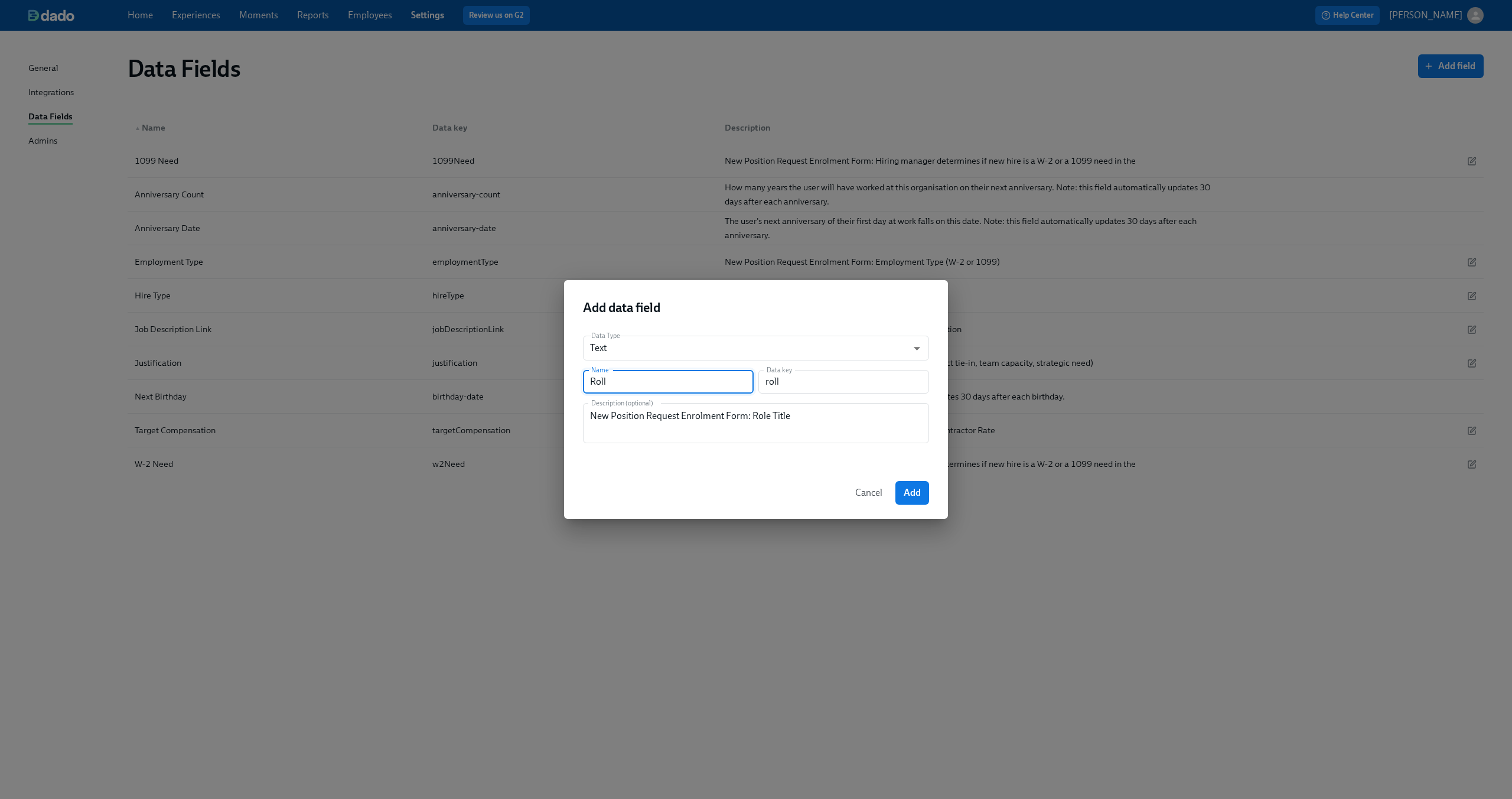
type input "rolle"
type input "Roll"
type input "roll"
type input "Roll T"
type input "rollT"
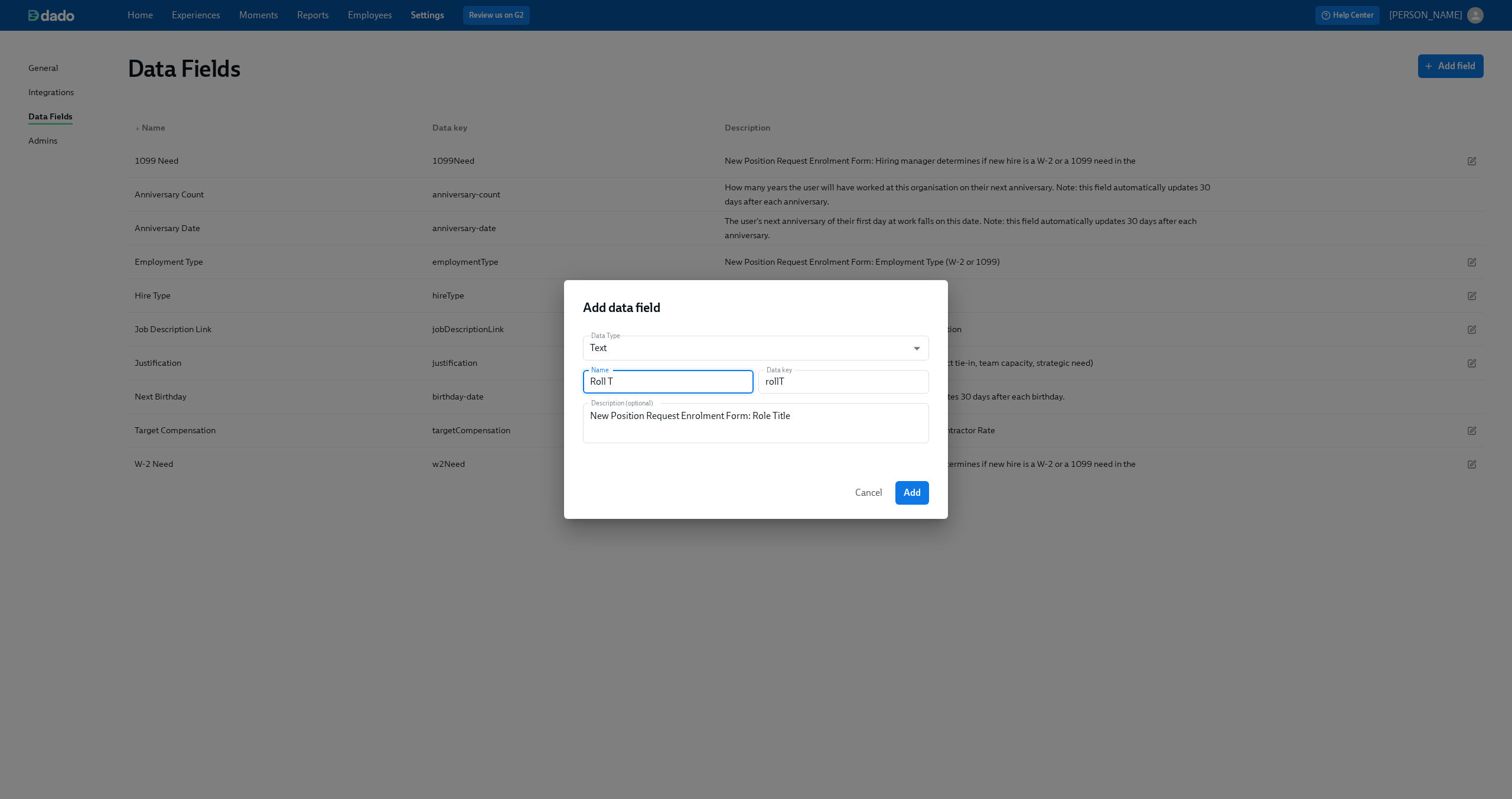
type input "Roll Ti"
type input "rollTi"
type input "Roll Tit"
type input "rollTit"
type input "Roll Titl"
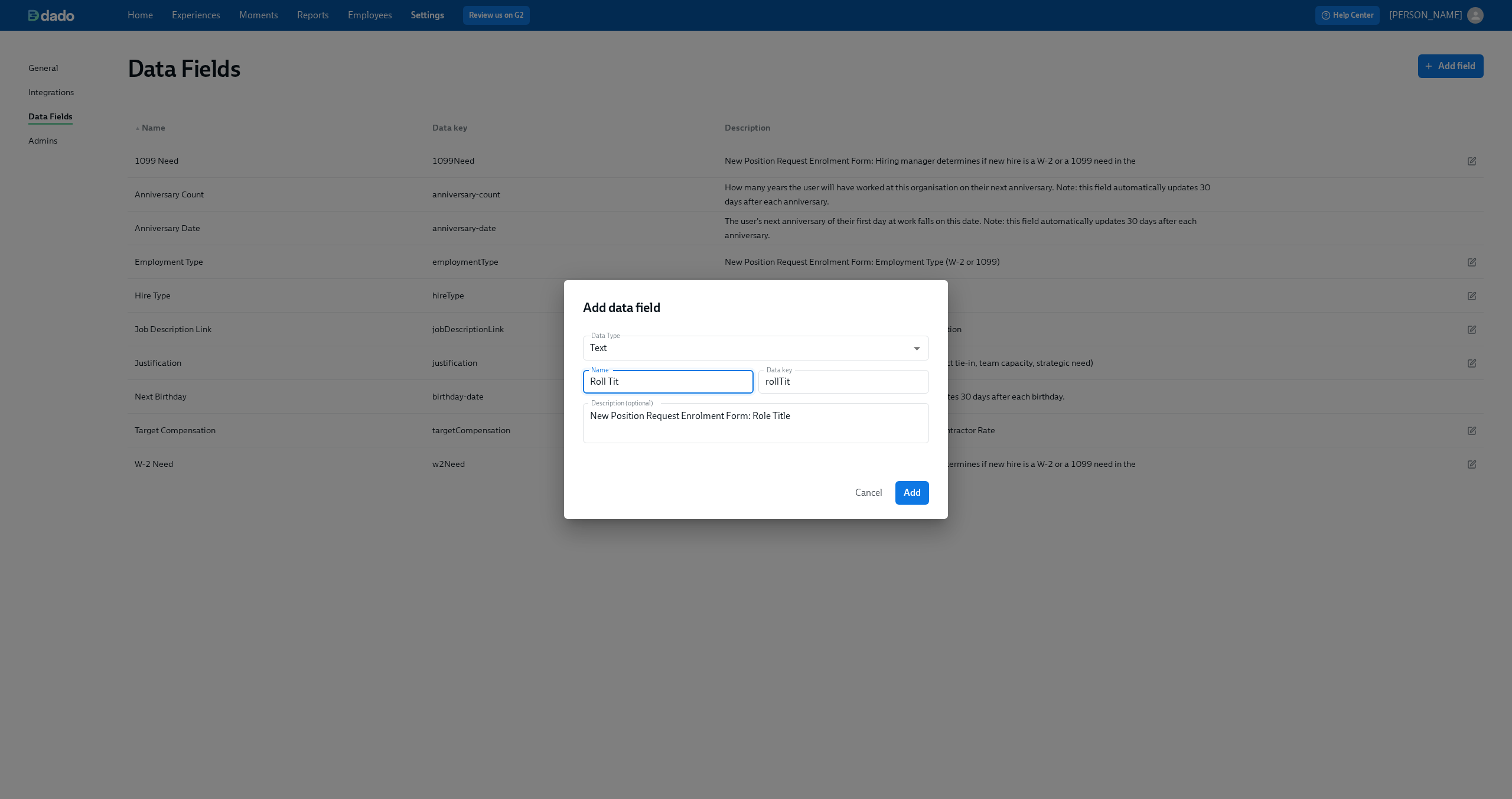
type input "rollTitl"
type input "Roll Title"
type input "rollTitle"
click at [628, 419] on textarea "New Position Request Enrolment Form: Role Title" at bounding box center [756, 423] width 332 height 28
click at [662, 380] on input "Roll Title" at bounding box center [668, 381] width 171 height 23
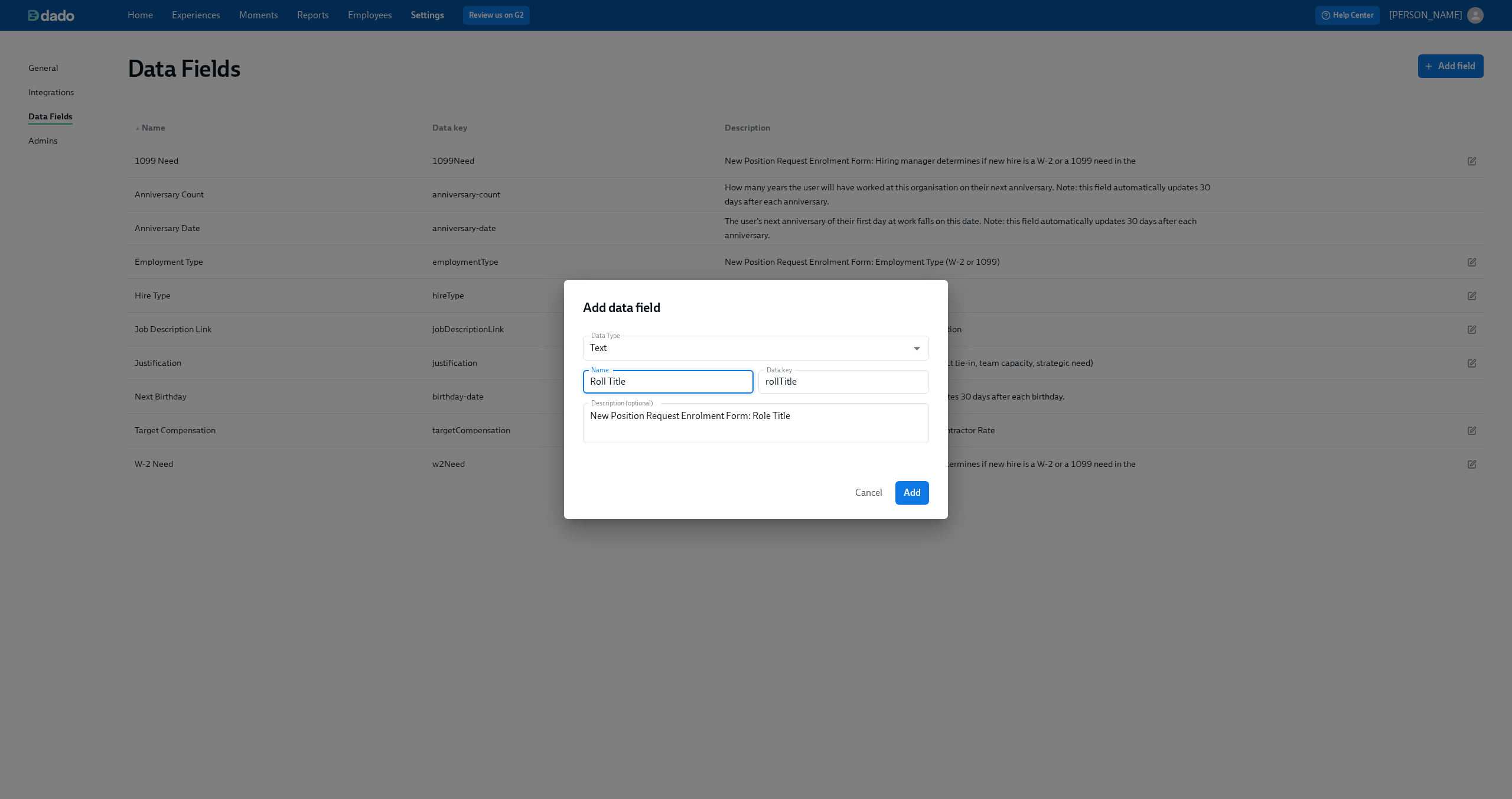
type input "Roll Title p"
type input "rollTitleP"
type input "Roll Title po"
type input "rollTitlePo"
type input "Roll Title p"
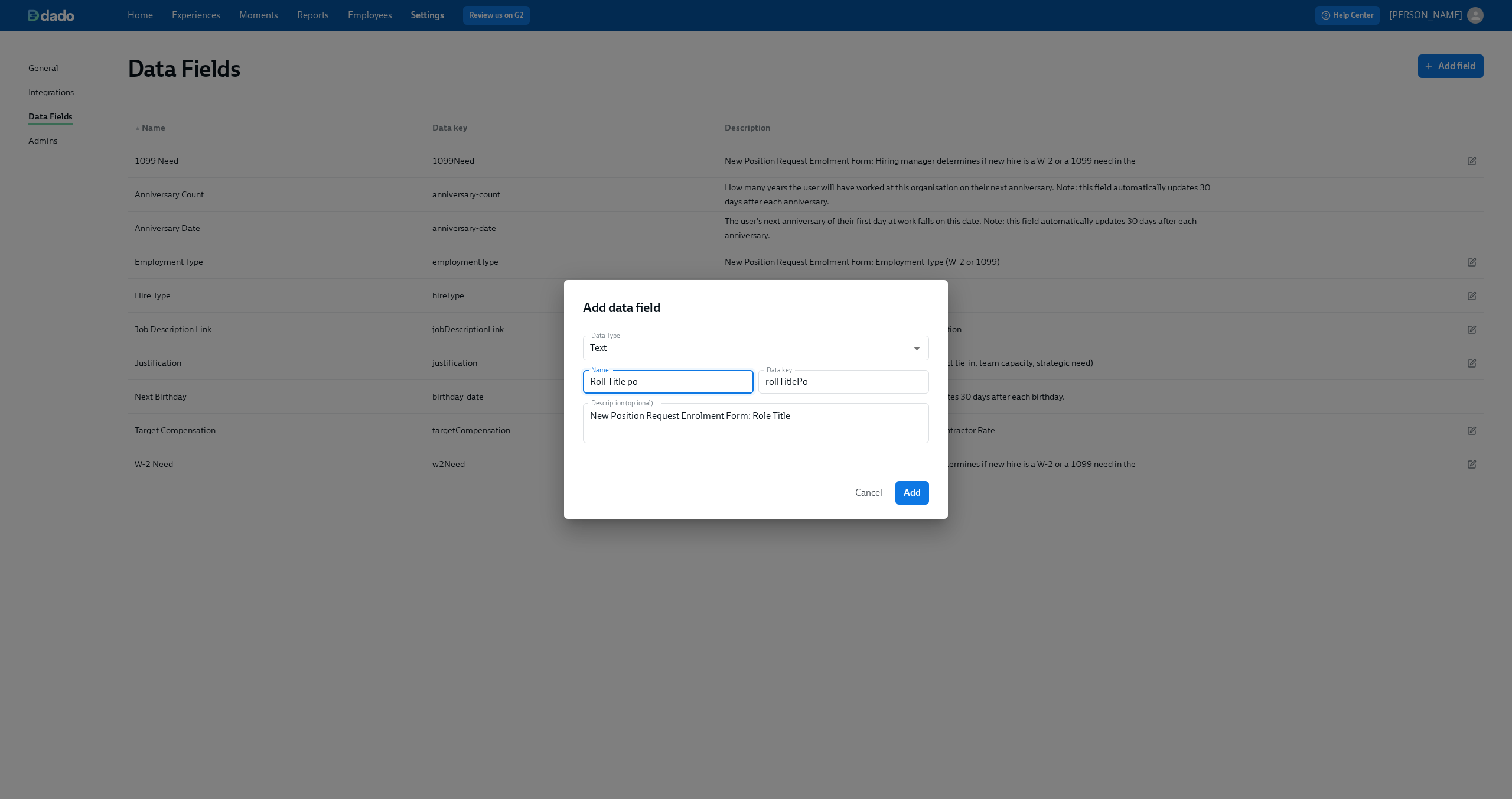
type input "rollTitleP"
type input "Roll Title"
type input "rollTitle"
type input "Roll Title P"
type input "rollTitleP"
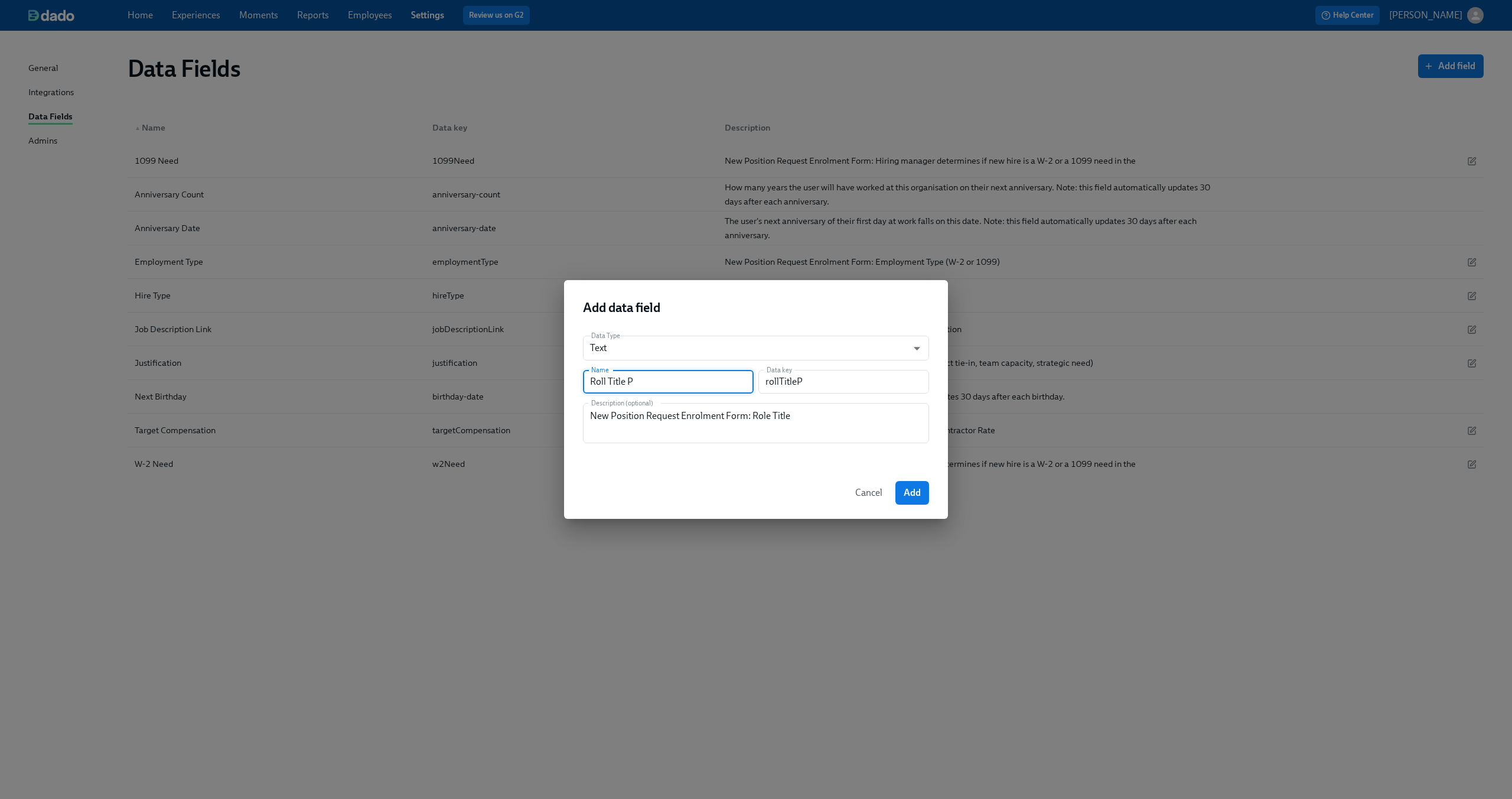
type input "Roll Title Po"
type input "rollTitlePo"
type input "Roll Title Pos"
type input "rollTitlePos"
type input "Roll Title Posi"
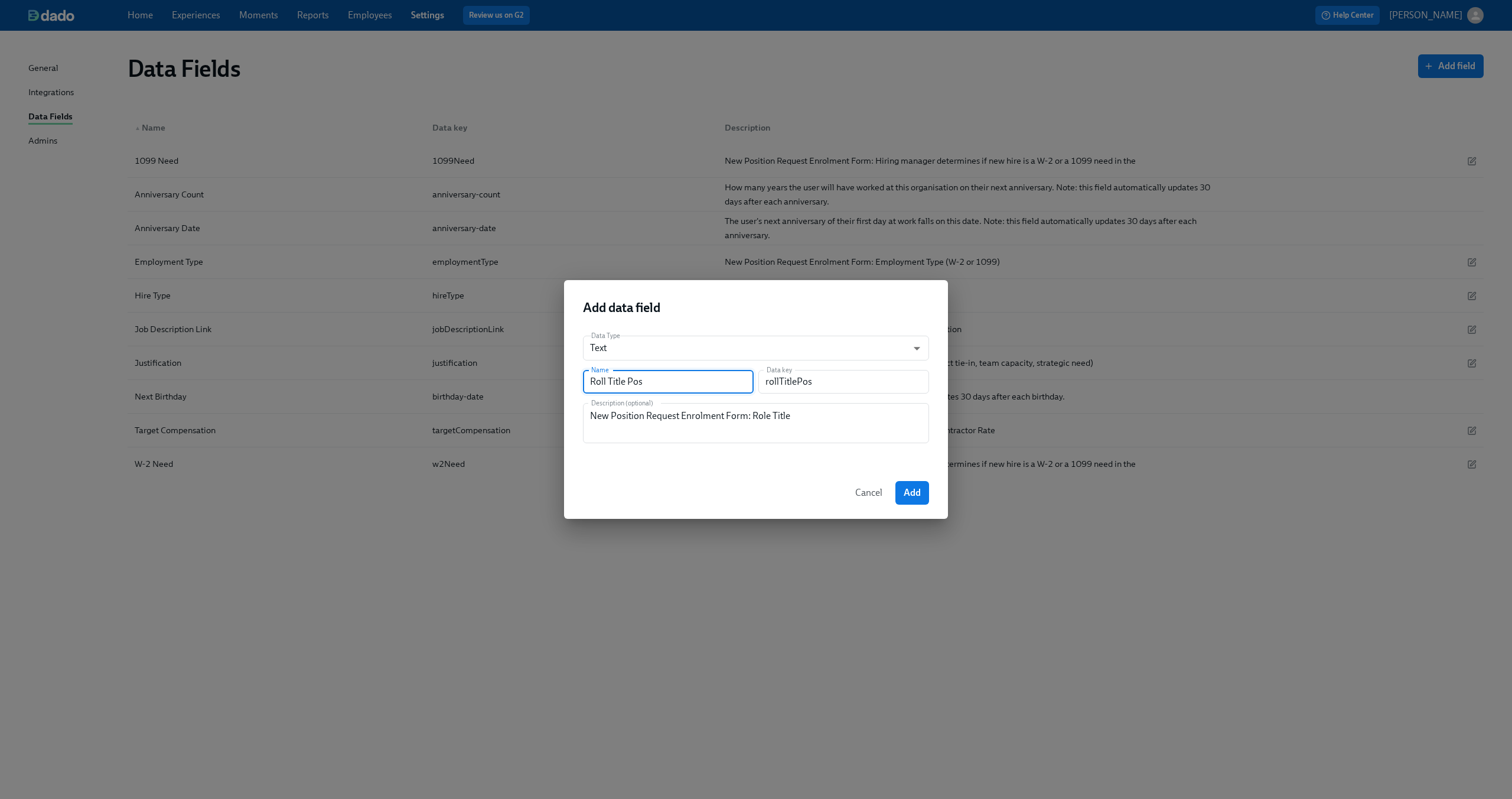
type input "rollTitlePosi"
type input "Roll Title Posit"
type input "rollTitlePosit"
type input "Roll Title Positi"
type input "rollTitlePositi"
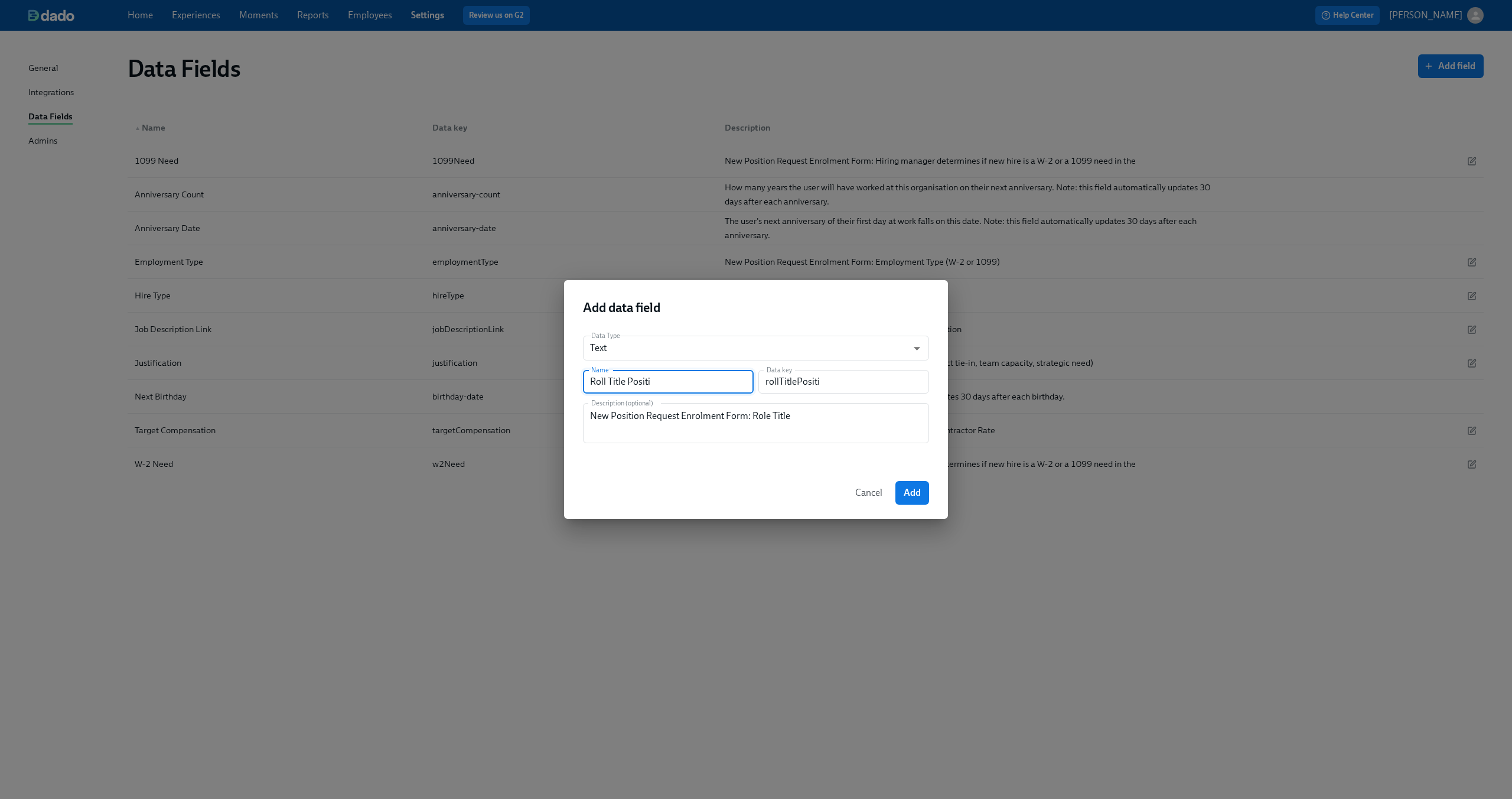
type input "Roll Title Positio"
type input "rollTitlePositio"
type input "Roll Title Position"
type input "rollTitlePosition"
type input "Roll Title Position R"
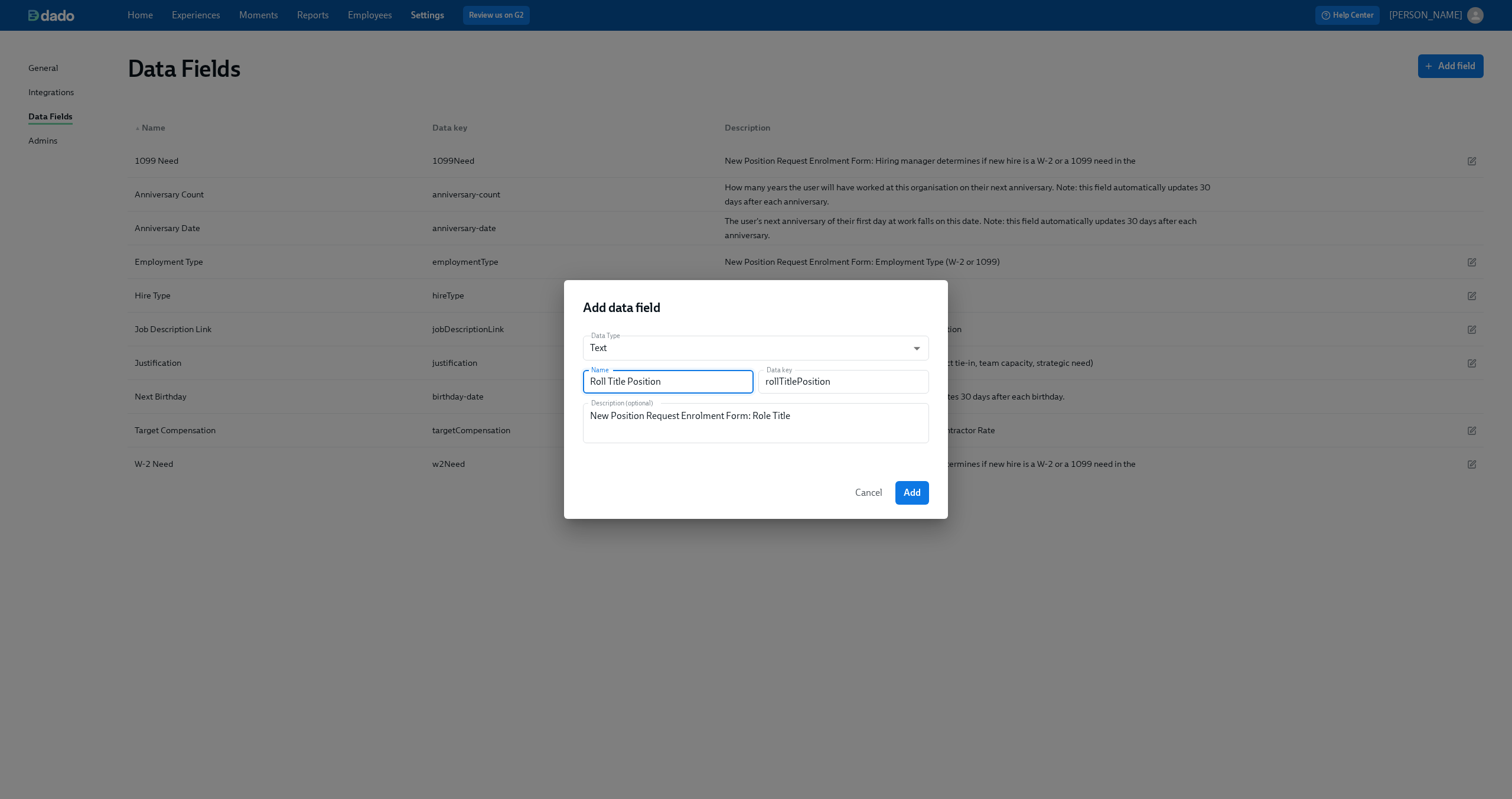
type input "rollTitlePositionR"
type input "Roll Title Position Re"
type input "rollTitlePositionRe"
type input "Roll Title Position Req"
type input "rollTitlePositionReq"
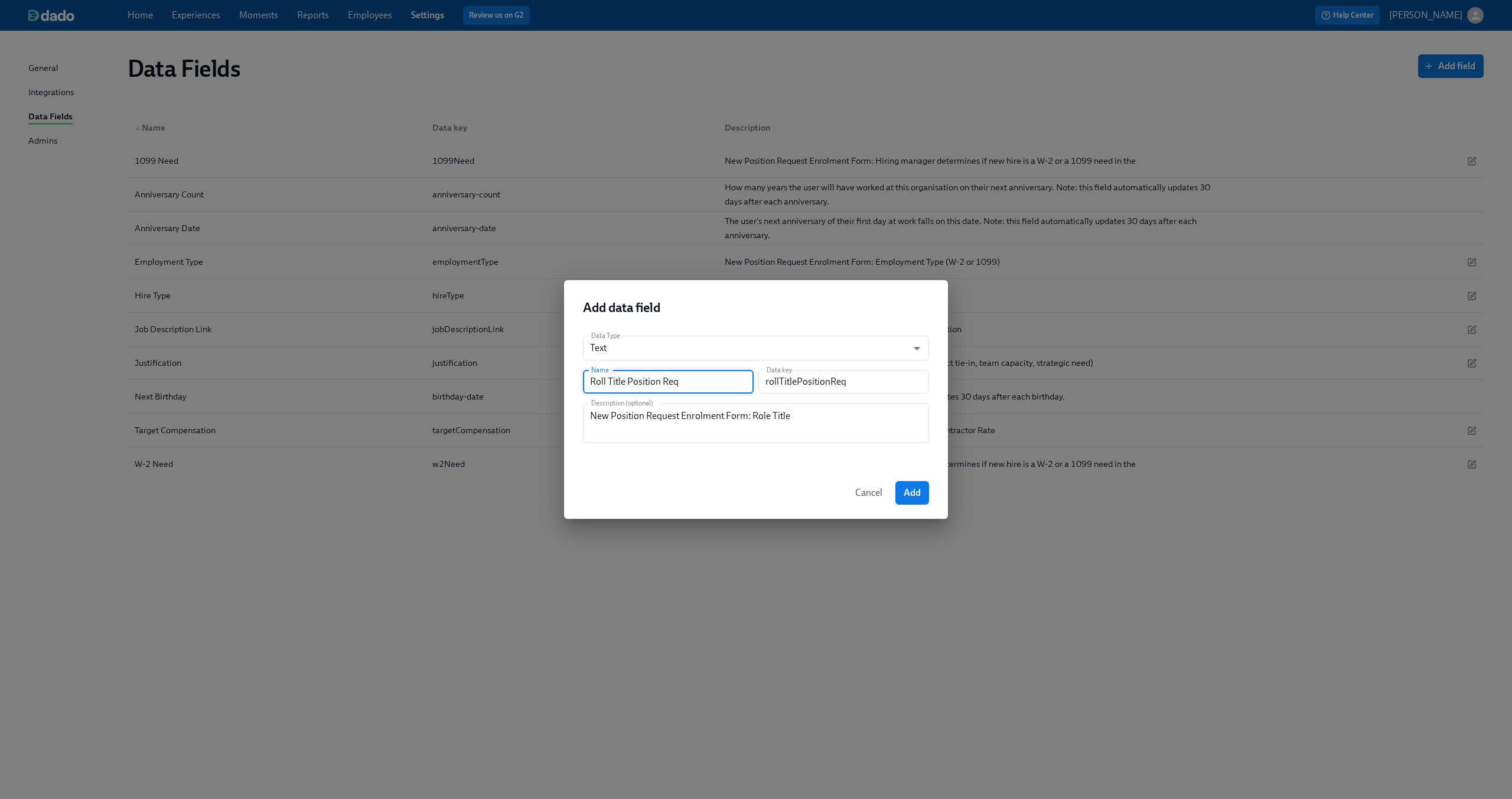
type input "Roll Title Position Requ"
type input "rollTitlePositionRequ"
type input "Roll Title Position Reque"
type input "rollTitlePositionReque"
type input "Roll Title Position Reques"
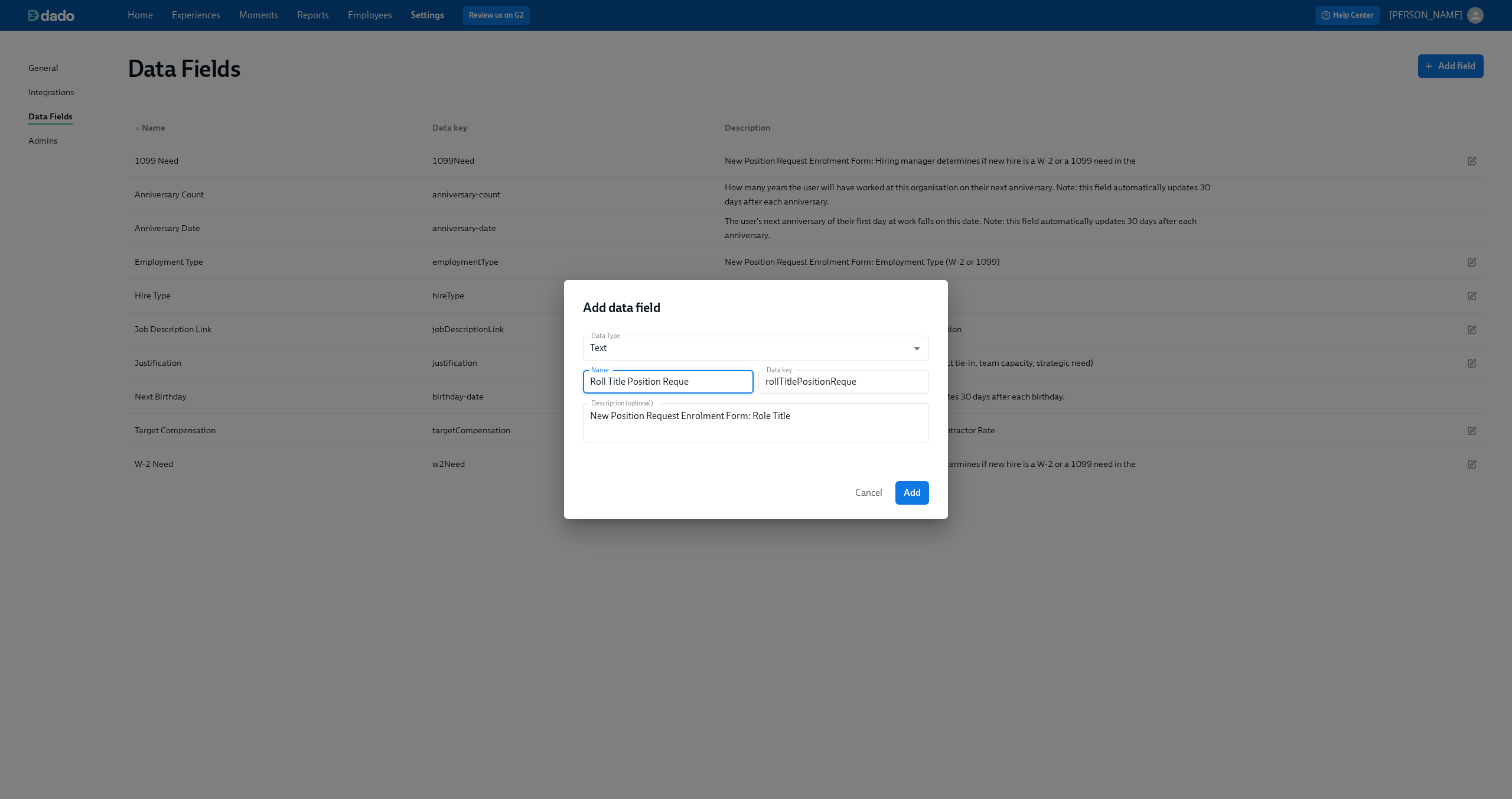
type input "rollTitlePositionReques"
type input "Roll Title Position Request"
type input "rollTitlePositionRequest"
type input "Roll Title Position Request"
click at [925, 492] on button "Add" at bounding box center [912, 492] width 34 height 23
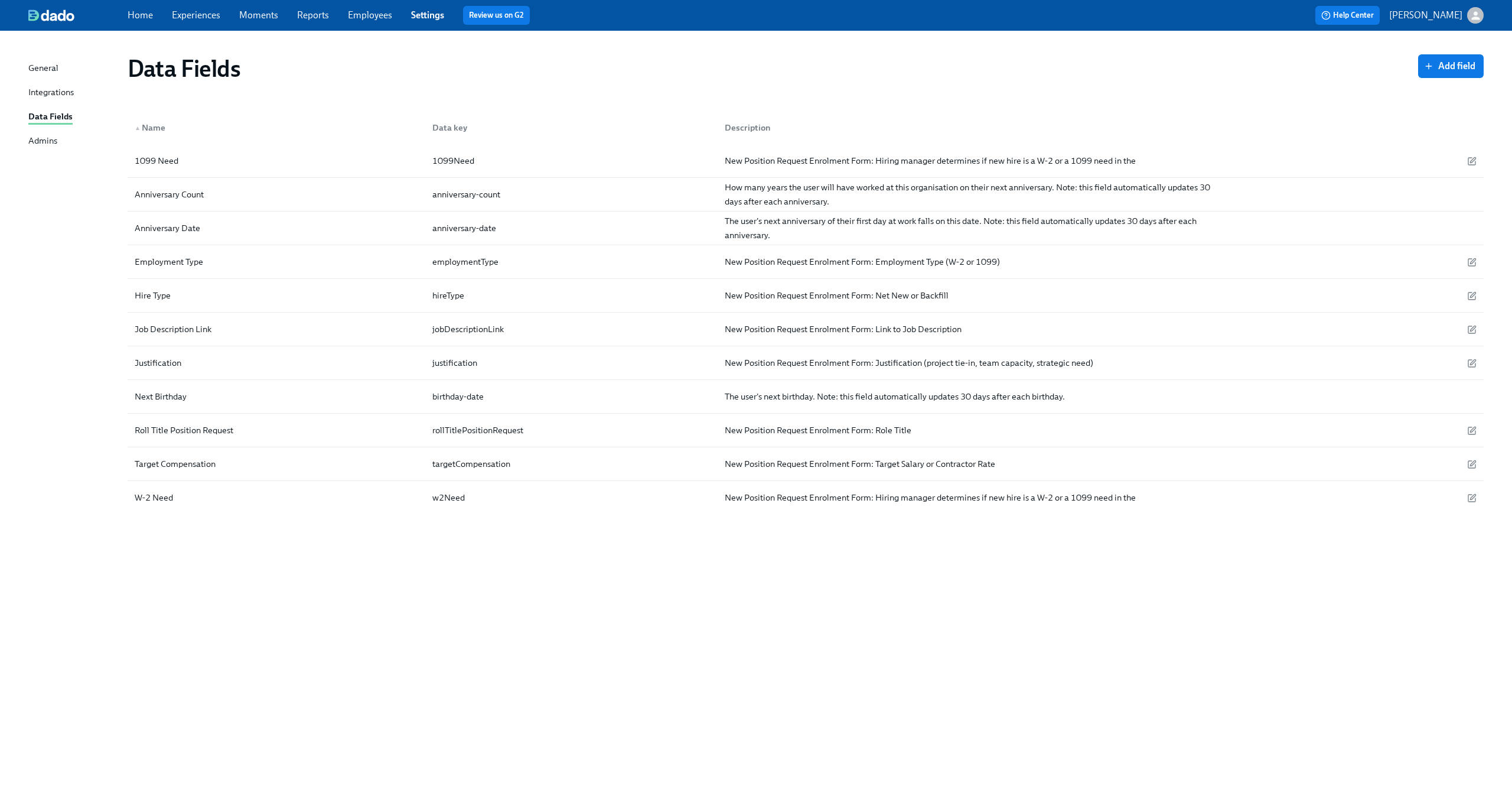
click at [711, 600] on div "Data Fields Add field ▲ Name Data key Description 1099 Need 1099Need New Positi…" at bounding box center [756, 408] width 1456 height 726
click at [185, 15] on link "Experiences" at bounding box center [196, 15] width 48 height 11
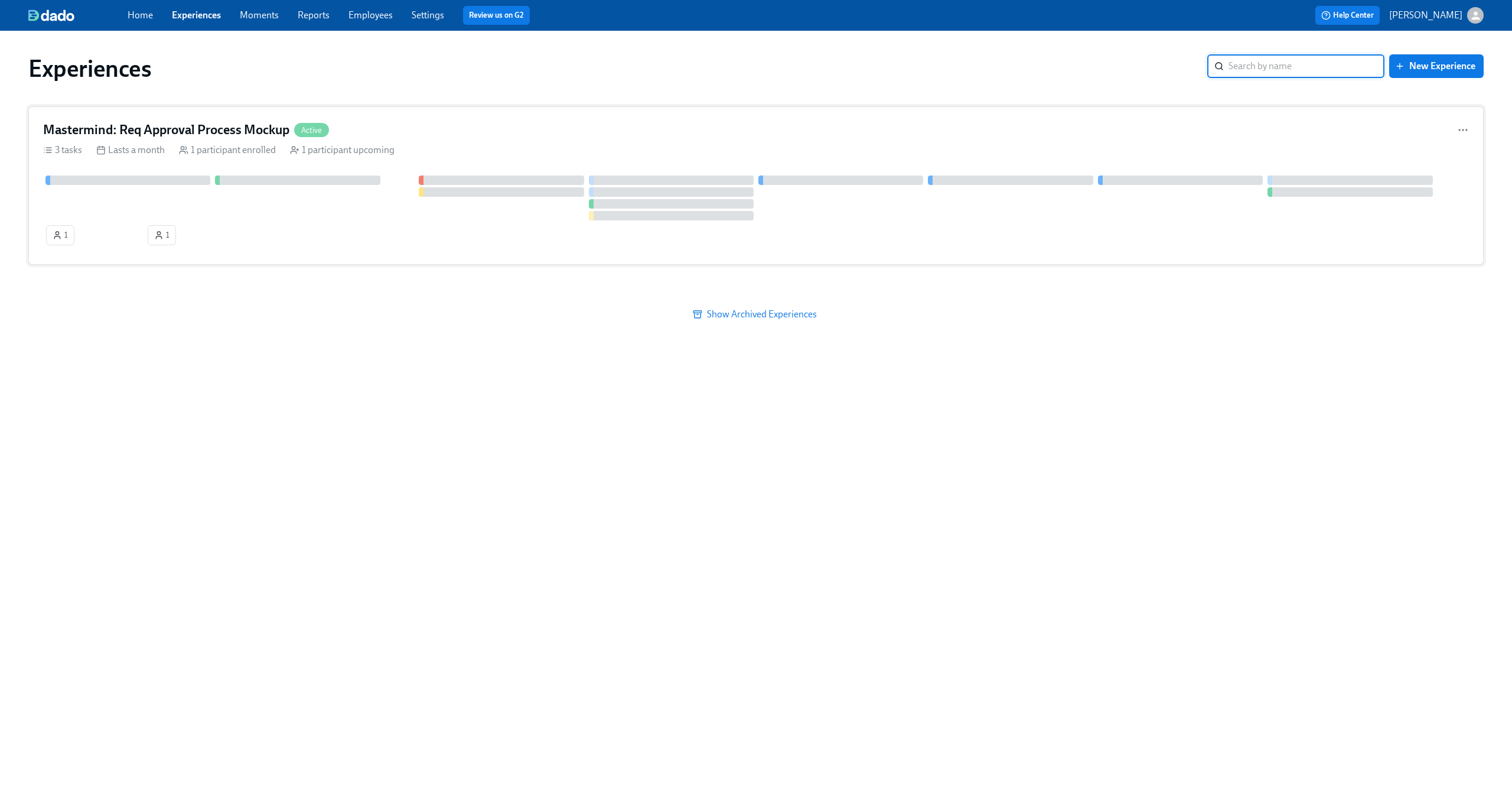
click at [166, 121] on h4 "Mastermind: Req Approval Process Mockup" at bounding box center [166, 130] width 246 height 17
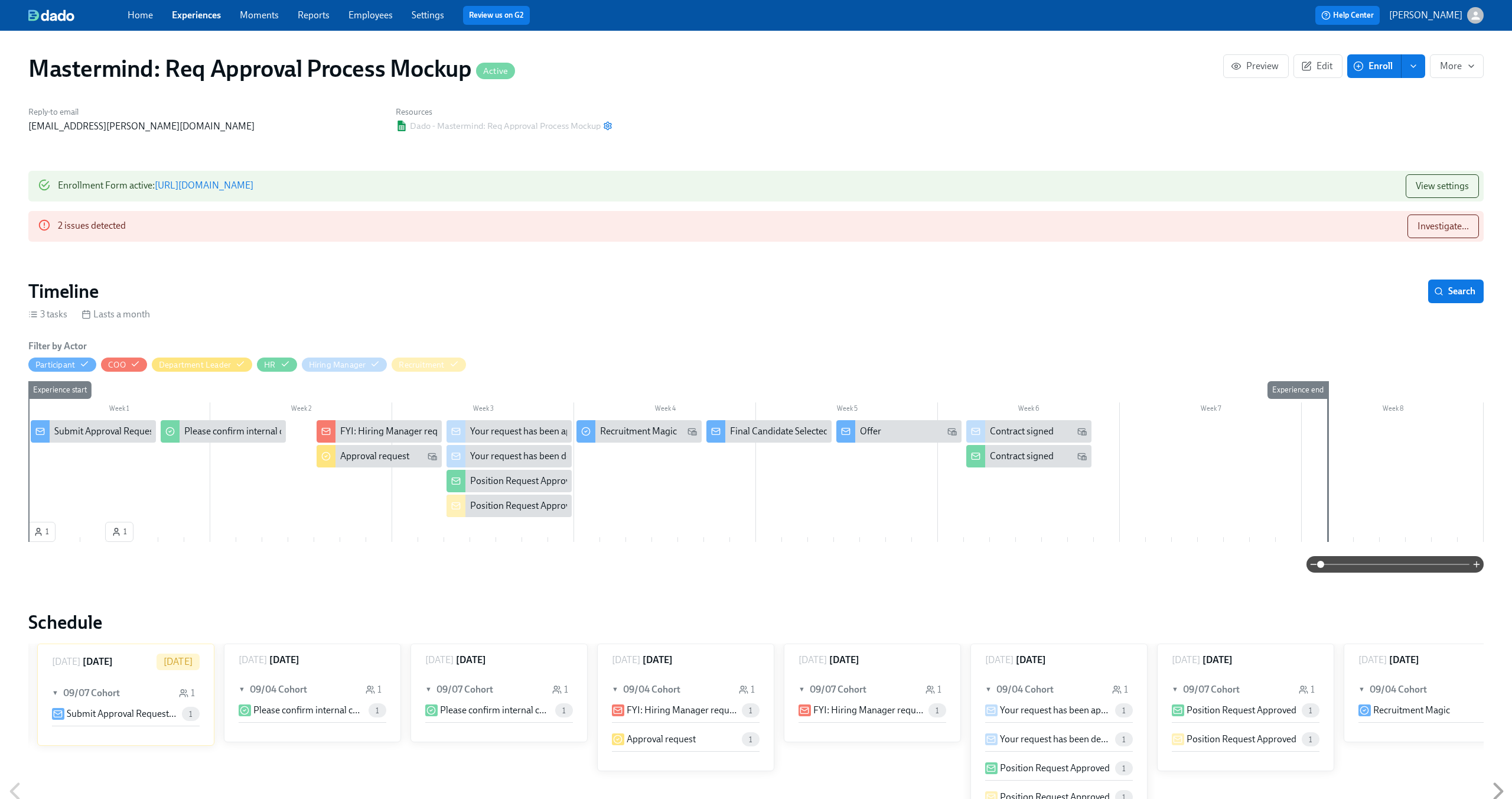
scroll to position [0, 182]
click at [1444, 181] on span "View settings" at bounding box center [1442, 187] width 53 height 12
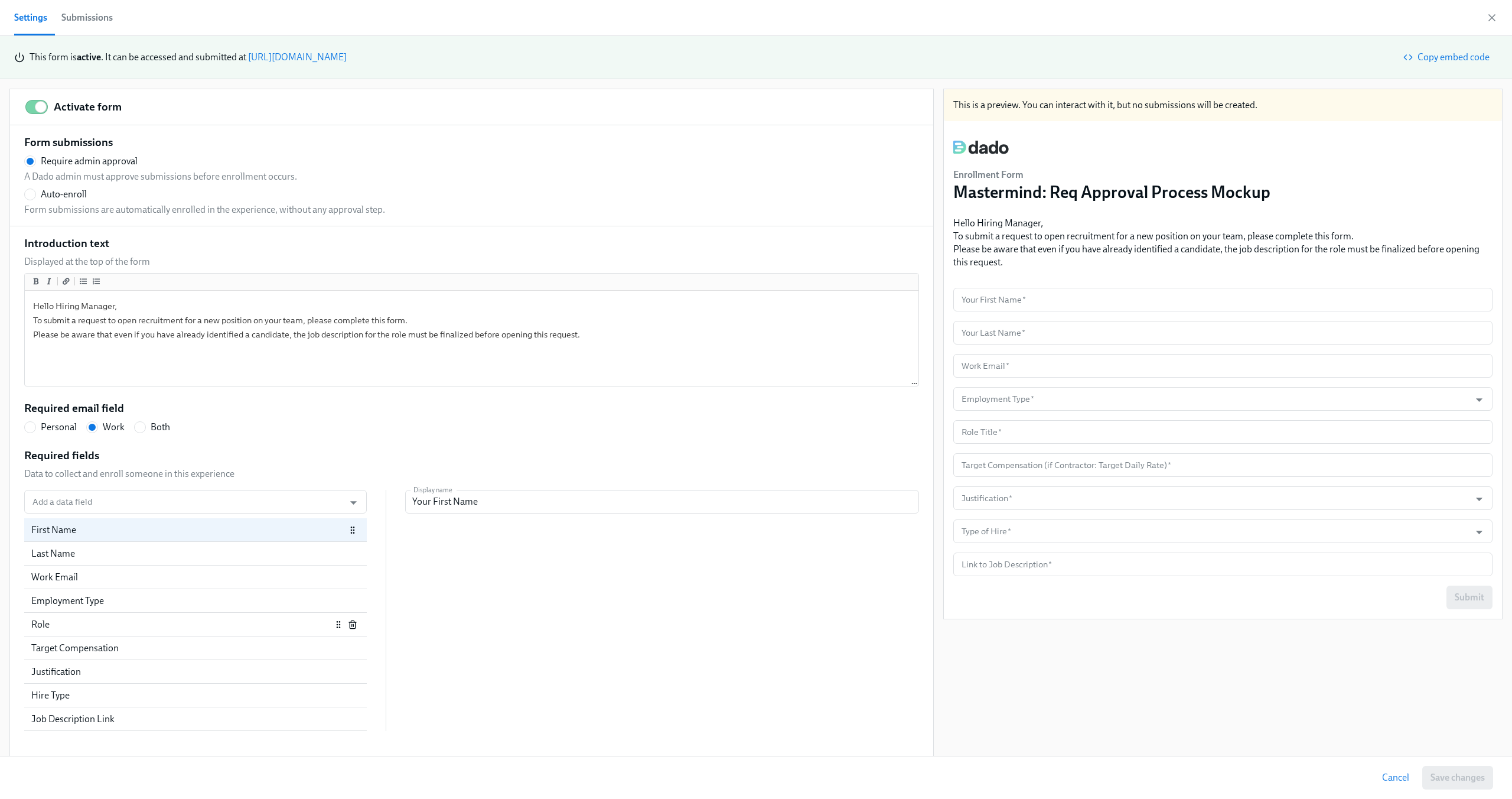
click at [121, 627] on div "Role" at bounding box center [181, 624] width 300 height 13
radio input "false"
type input "Role Title"
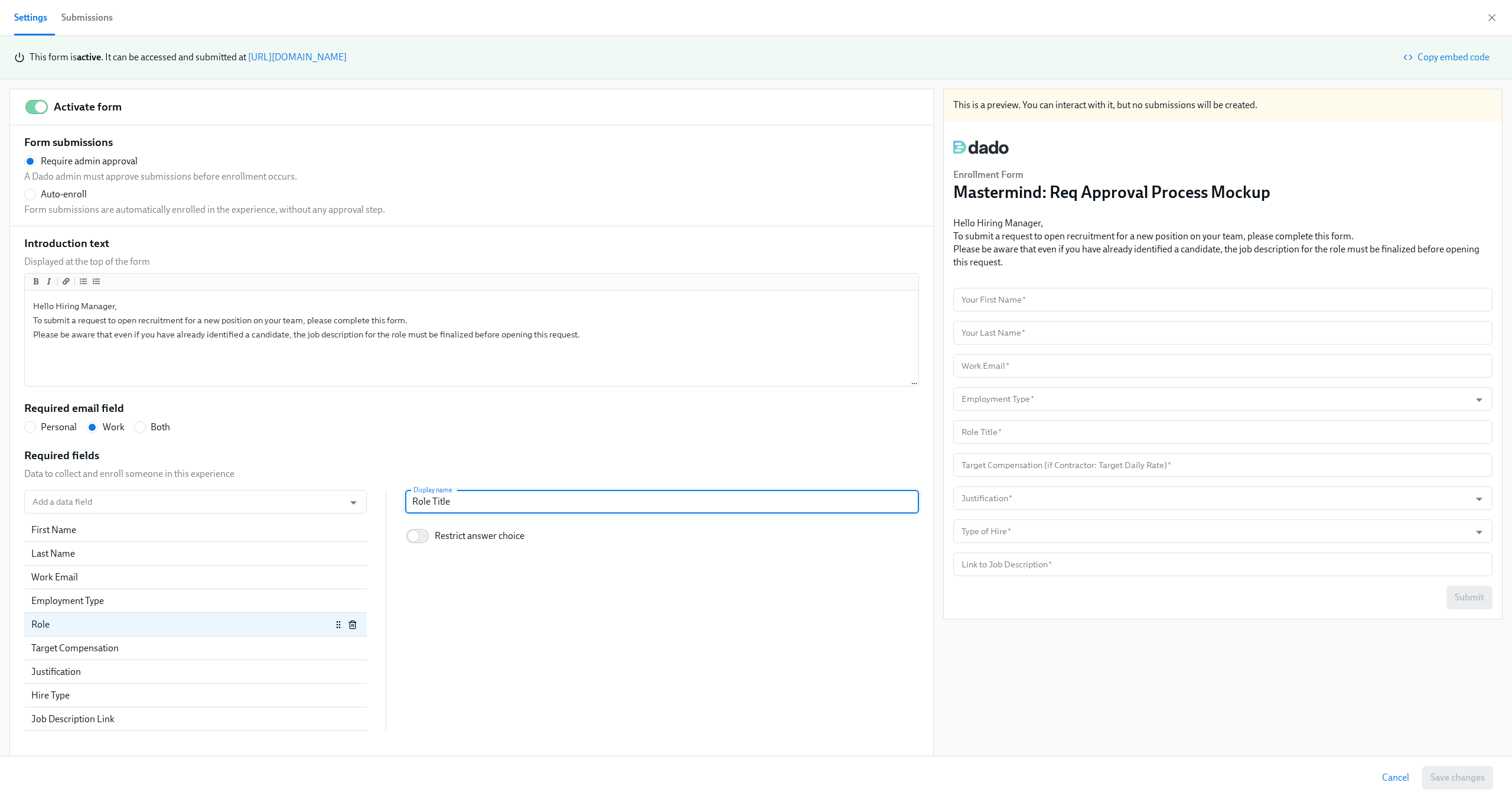
click at [585, 496] on input "Role Title" at bounding box center [662, 501] width 514 height 23
click at [365, 624] on div "Role" at bounding box center [195, 624] width 343 height 23
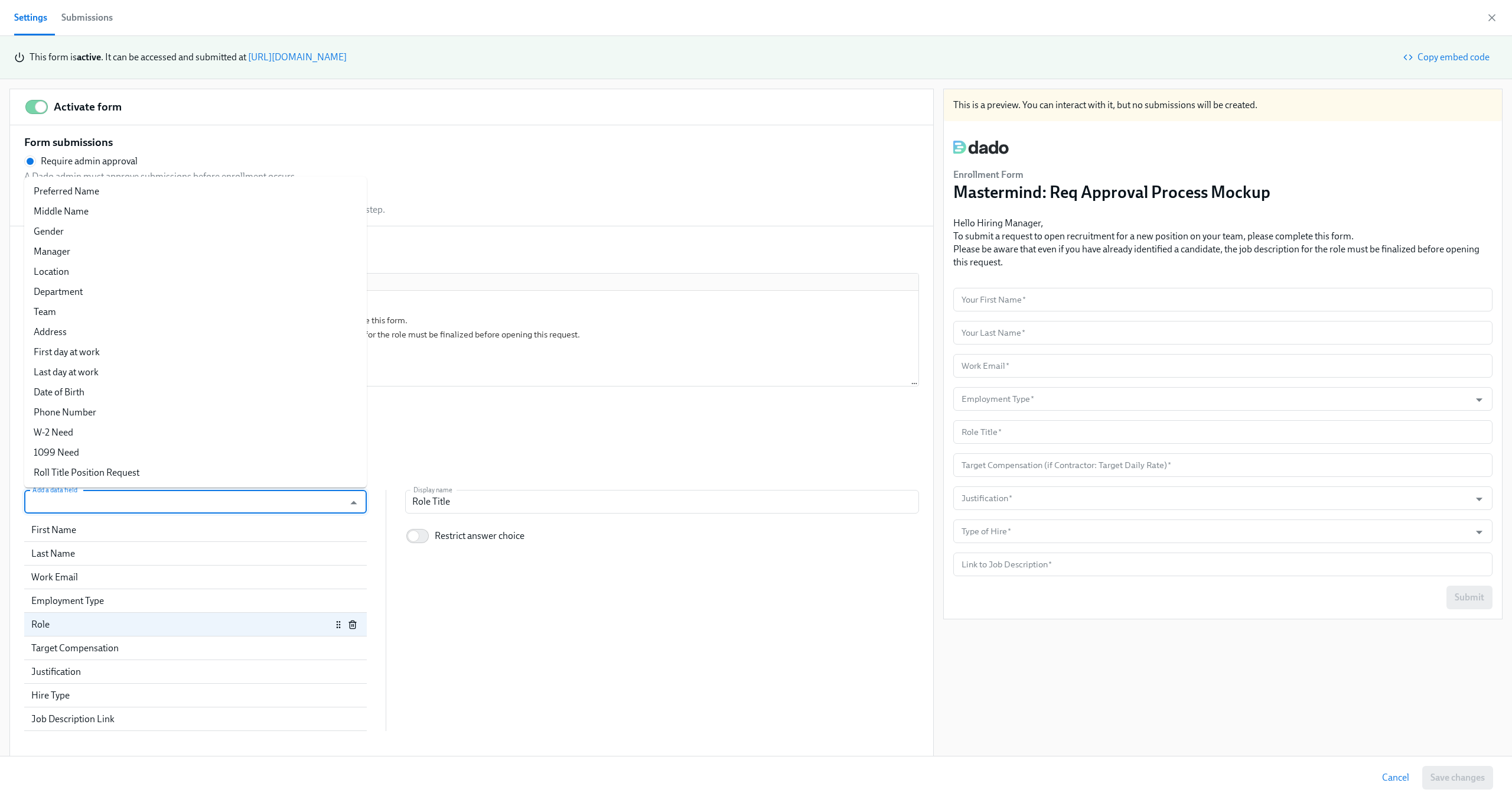
click at [288, 495] on input "Add a data field" at bounding box center [184, 501] width 308 height 23
click at [271, 469] on li "Roll Title Position Request" at bounding box center [195, 473] width 343 height 20
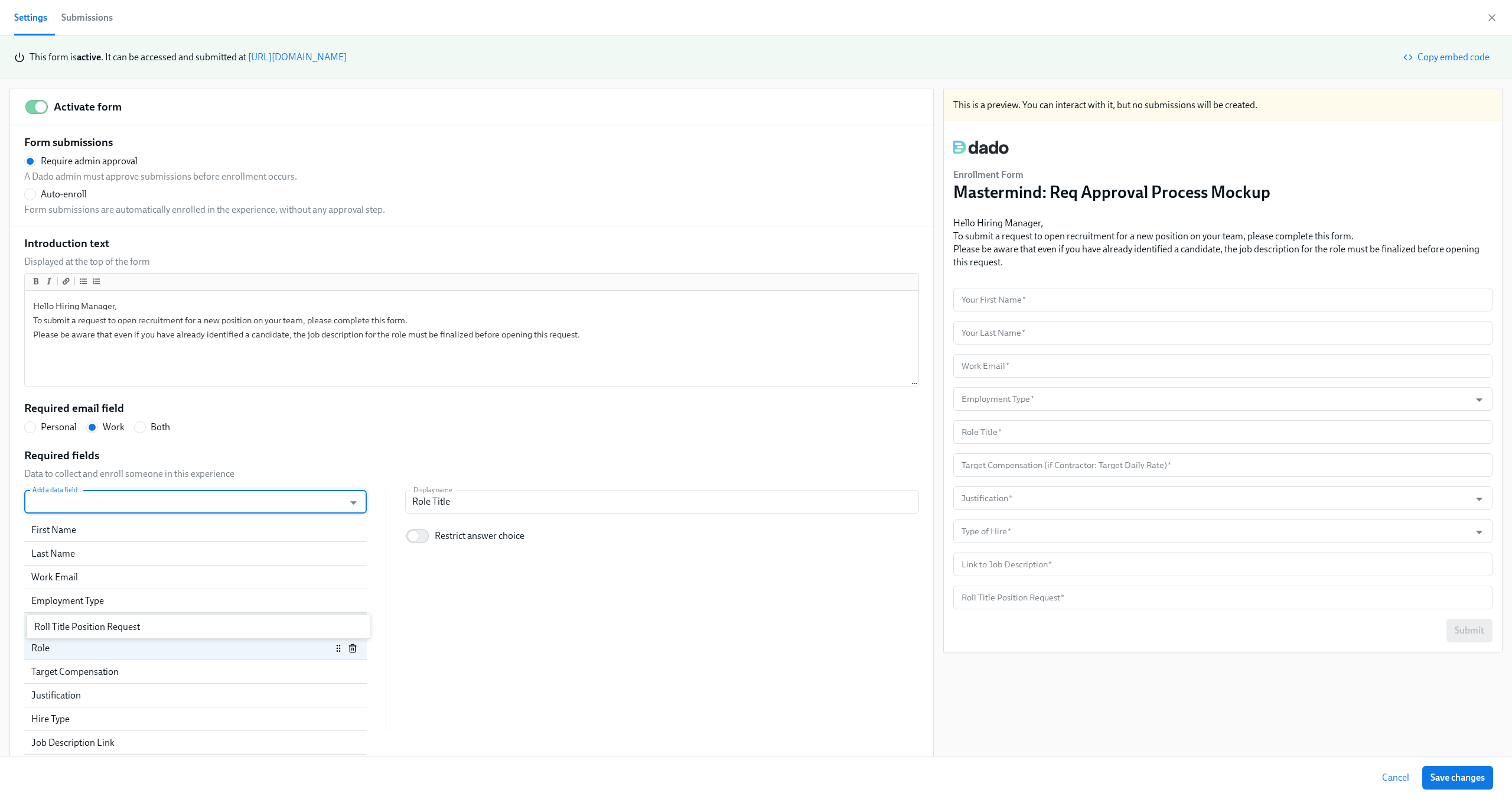
drag, startPoint x: 134, startPoint y: 745, endPoint x: 137, endPoint y: 621, distance: 124.0
click at [137, 621] on div "First Name Last Name Work Email Employment Type Role Target Compensation Justif…" at bounding box center [195, 625] width 343 height 213
click at [352, 648] on line "button" at bounding box center [352, 649] width 0 height 3
click at [247, 612] on div "Roll Title Position Request" at bounding box center [195, 624] width 343 height 23
radio input "false"
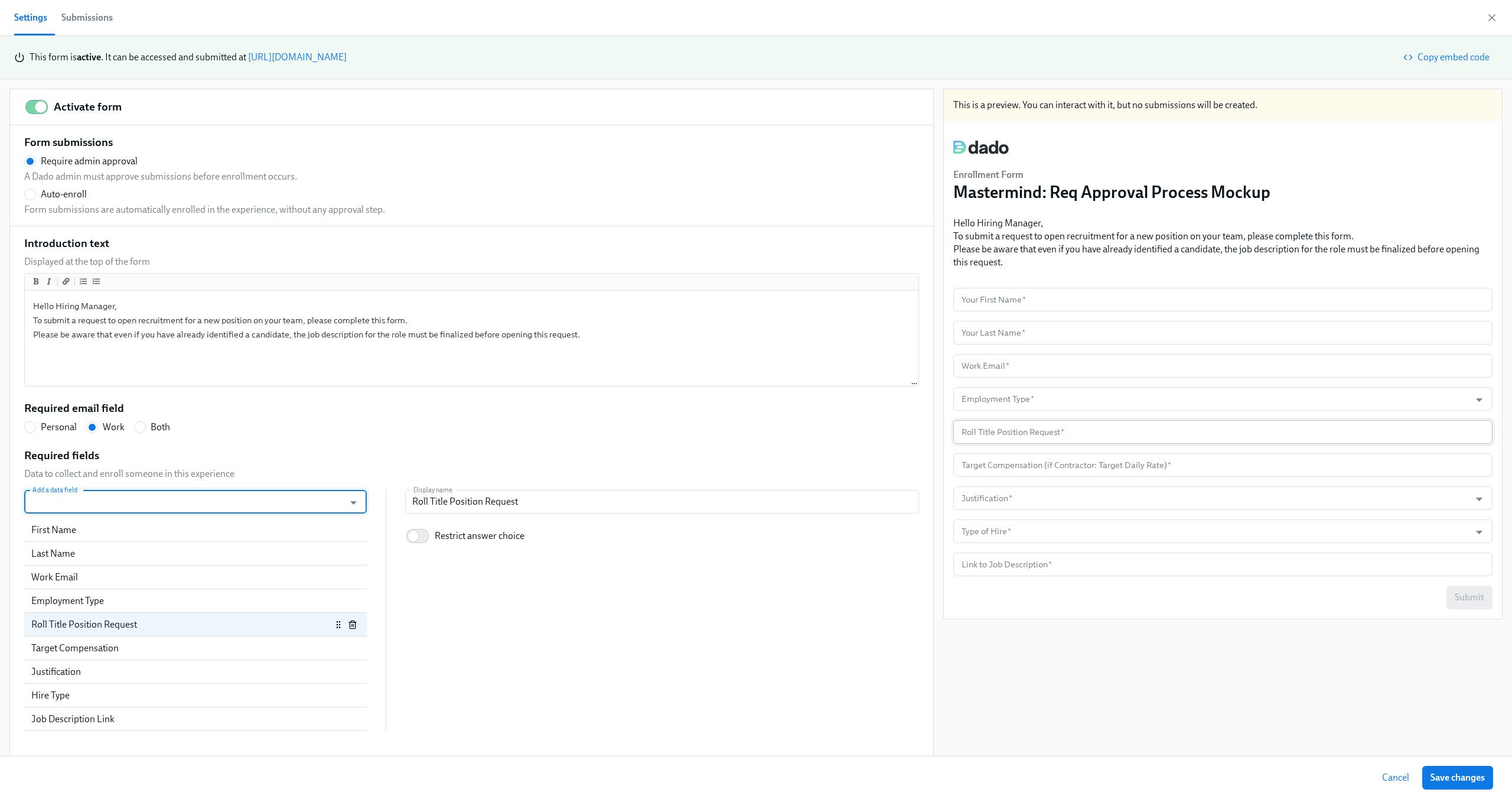
click at [1014, 437] on input "text" at bounding box center [1223, 431] width 539 height 23
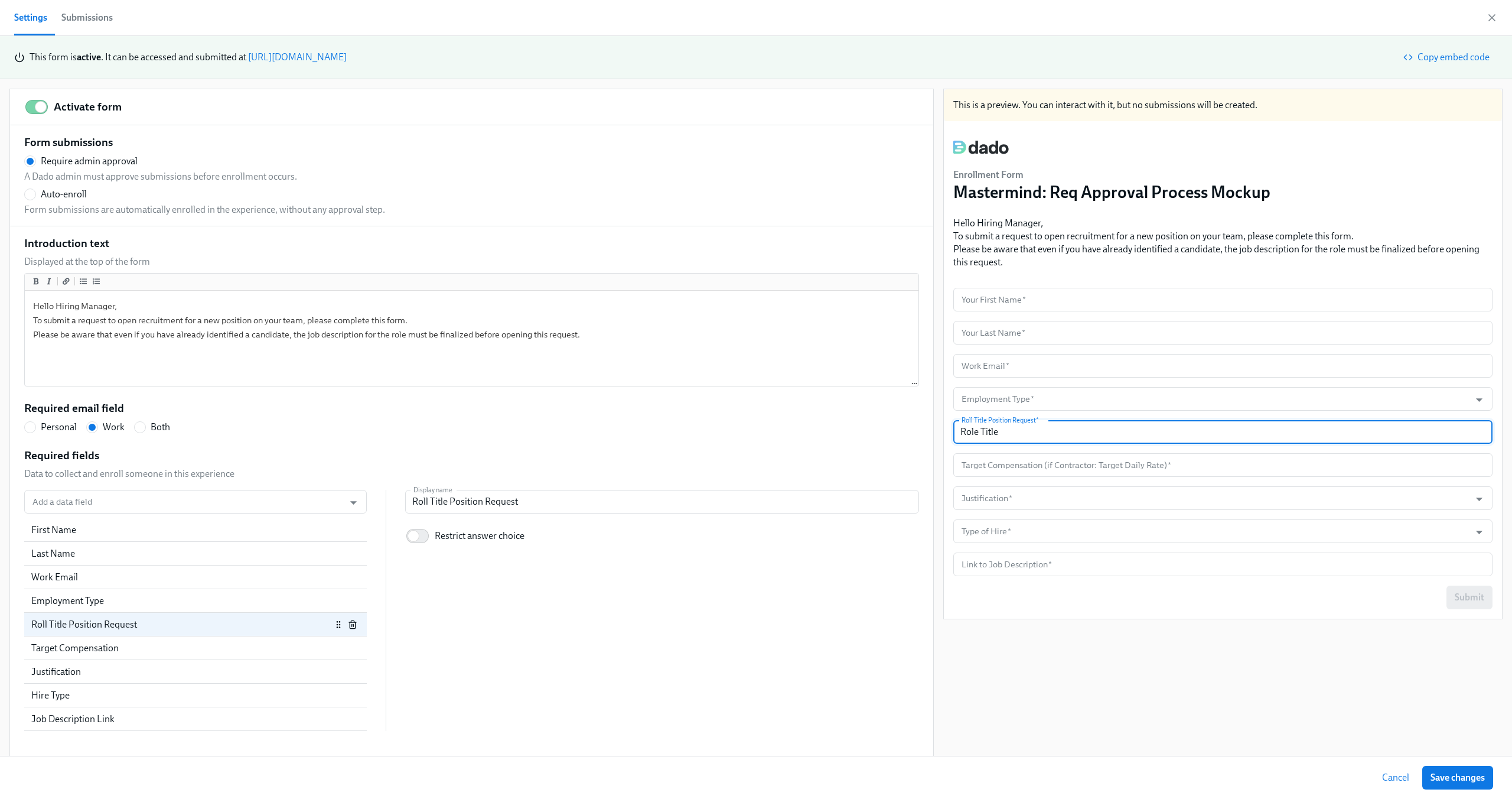
type input "Role Title"
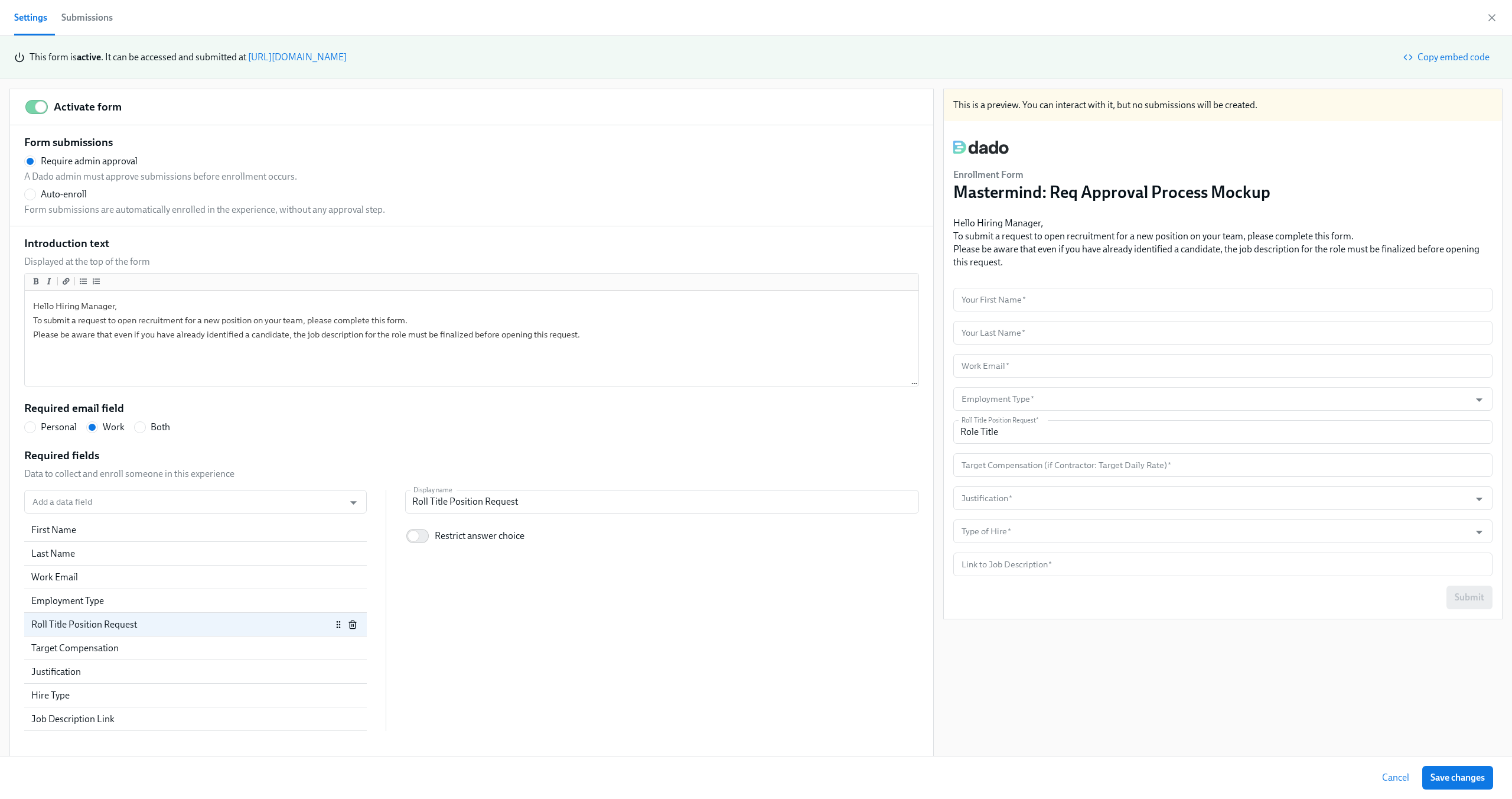
click at [837, 617] on div "Add a data field Add a data field First Name Last Name Work Email Employment Ty…" at bounding box center [471, 610] width 895 height 241
click at [1451, 771] on button "Save changes" at bounding box center [1458, 778] width 71 height 23
radio input "false"
click at [347, 59] on link "https://my.dadohr.com/enrollmentForms/vB_DhCW7GtGQnn_9JESBZ6H1cb1hZ" at bounding box center [297, 57] width 99 height 11
click at [347, 55] on link "https://my.dadohr.com/enrollmentForms/vB_DhCW7GtGQnn_9JESBZ6H1cb1hZ" at bounding box center [297, 57] width 99 height 11
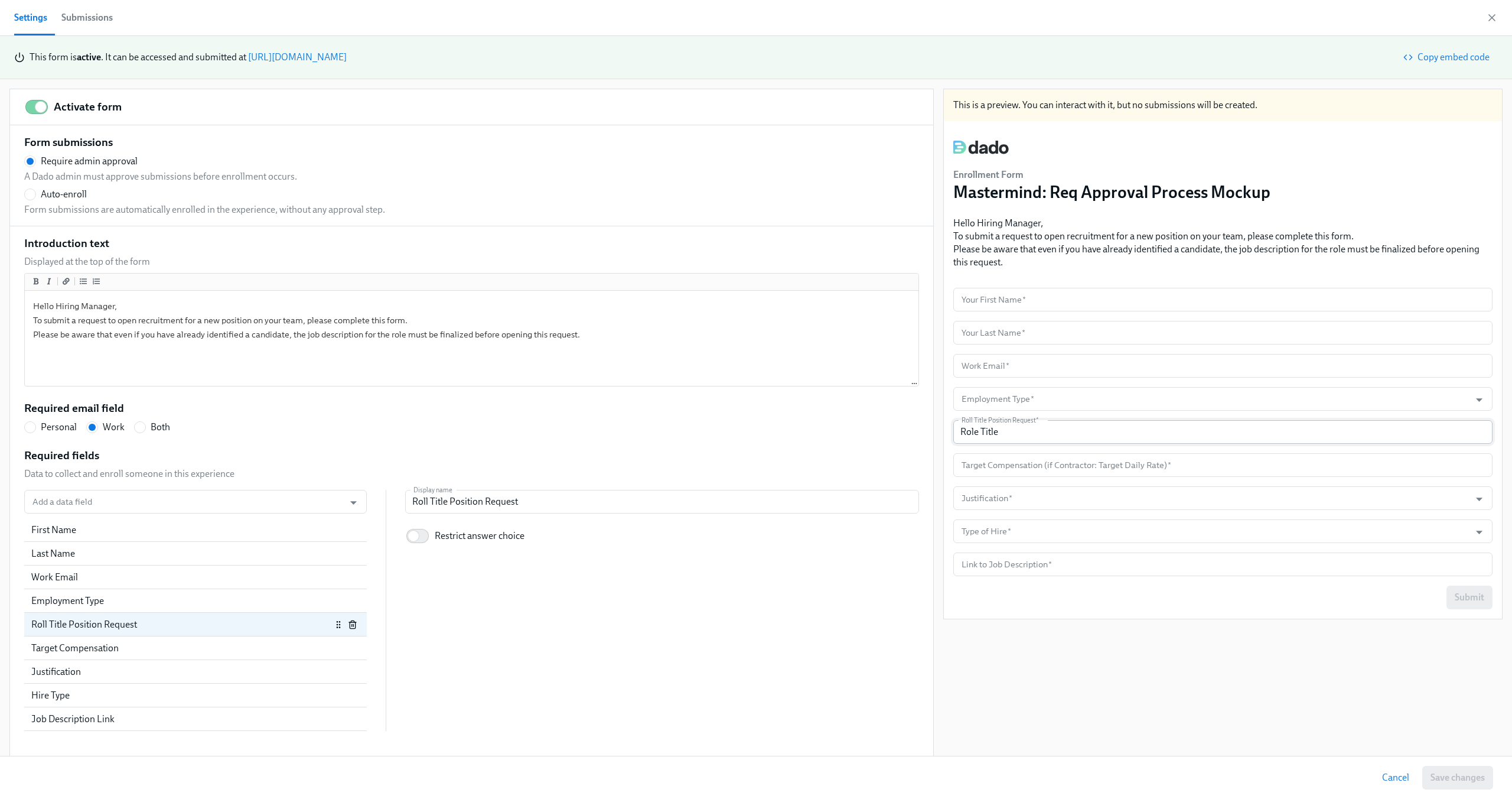
click at [1012, 434] on input "Role Title" at bounding box center [1223, 431] width 539 height 23
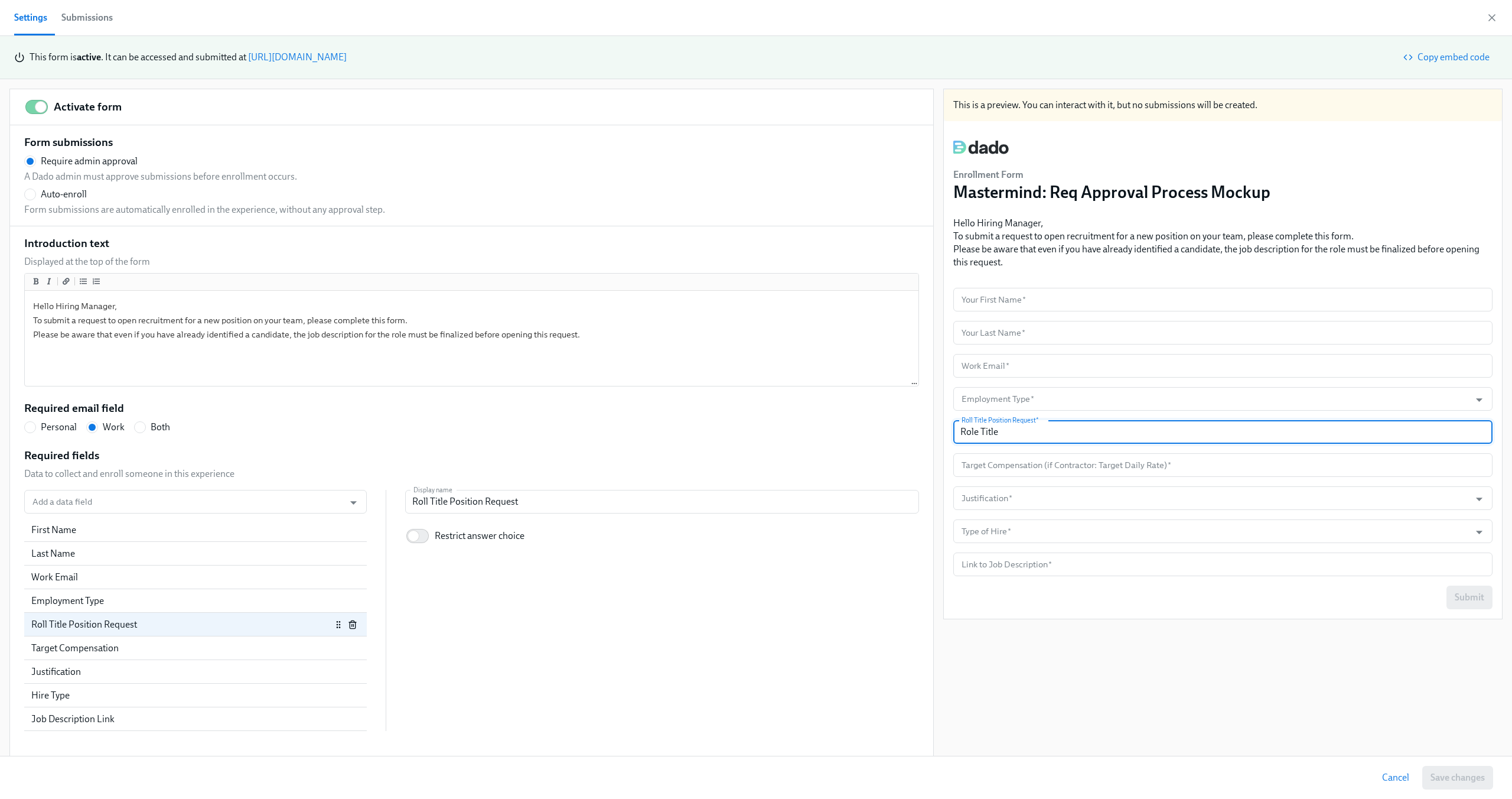
click at [1428, 715] on div "This is a preview. You can interact with it, but no submissions will be created…" at bounding box center [1223, 423] width 559 height 669
click at [987, 437] on input "Role Title" at bounding box center [1223, 431] width 539 height 23
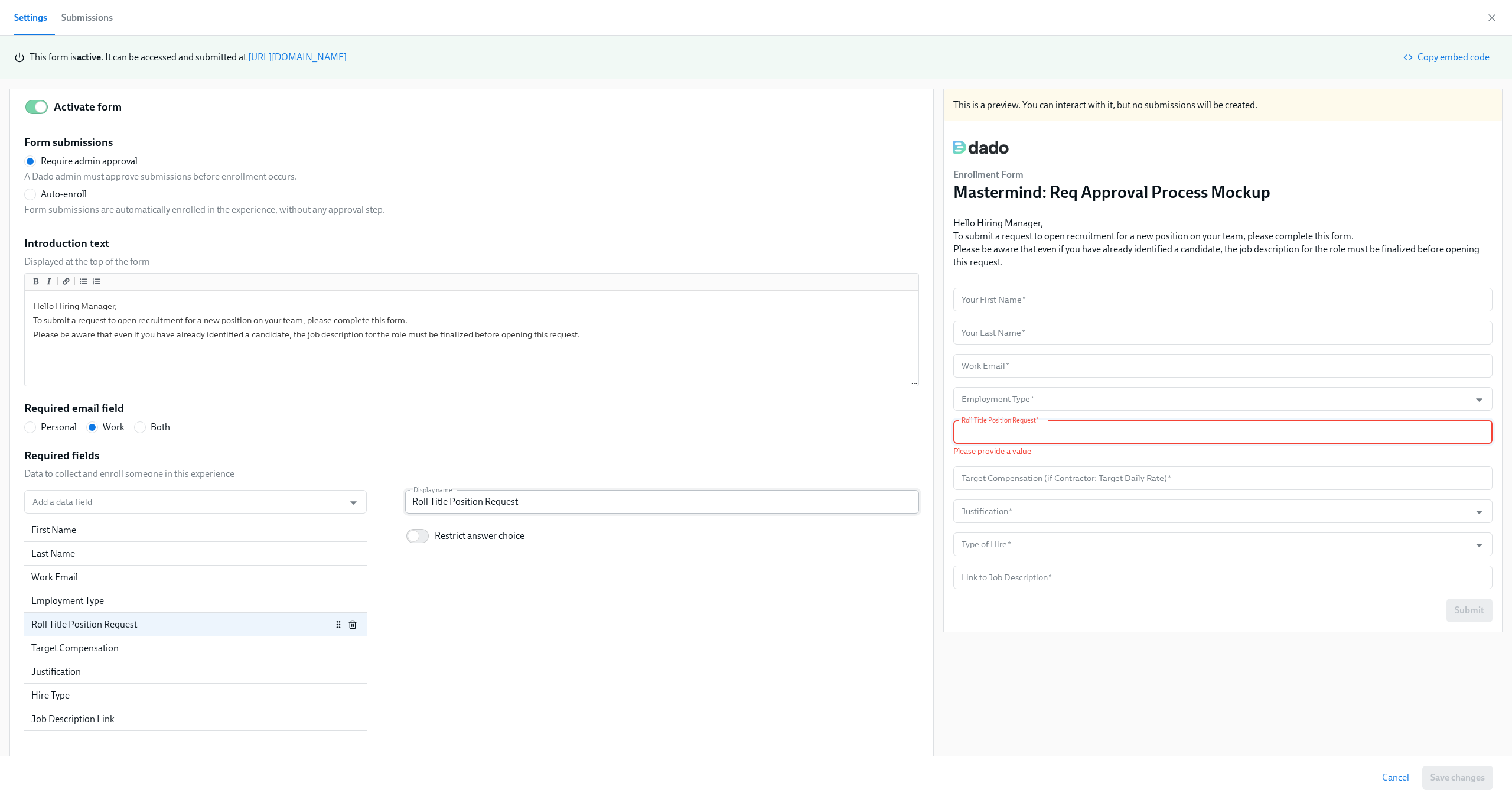
click at [567, 490] on input "Roll Title Position Request" at bounding box center [662, 501] width 514 height 23
click at [512, 502] on input "Roll Title Position Request" at bounding box center [662, 501] width 514 height 23
paste input "e Title"
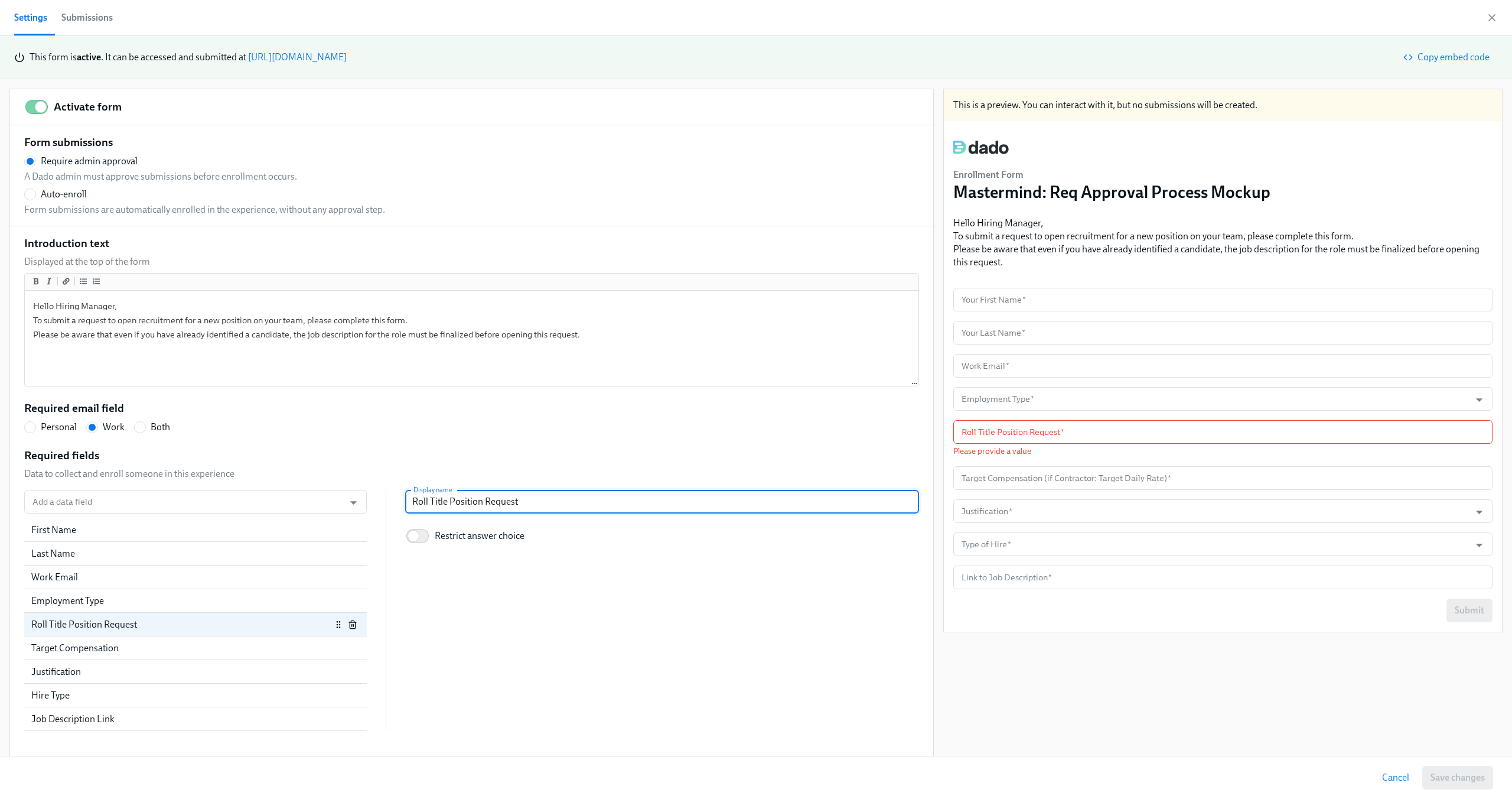
radio input "false"
type input "Role Title"
click at [557, 444] on div "Introduction text Displayed at the top of the form Hello Hiring Manager, To sub…" at bounding box center [471, 483] width 895 height 496
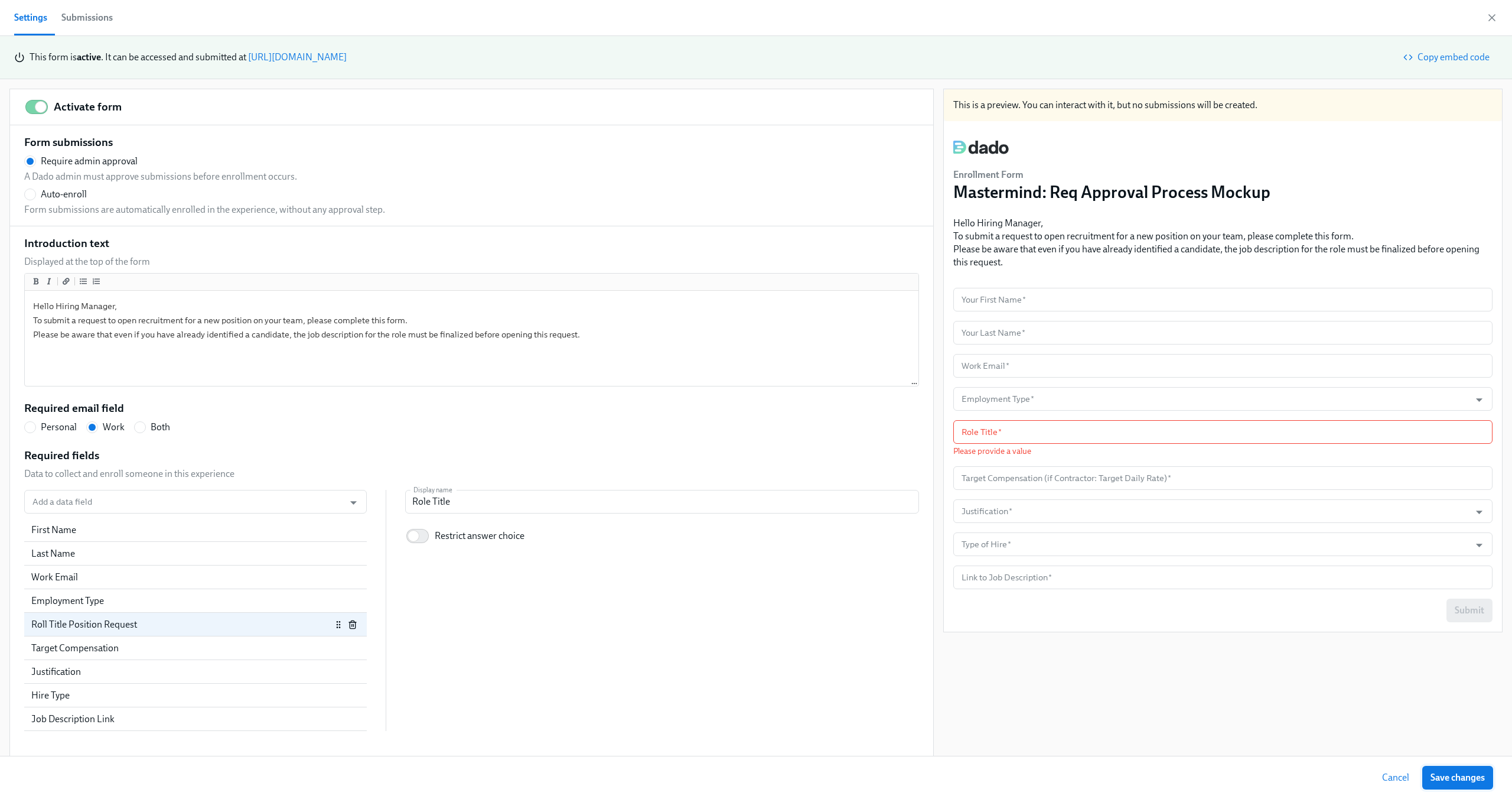
click at [1438, 773] on span "Save changes" at bounding box center [1458, 778] width 54 height 12
click at [721, 437] on div "Introduction text Displayed at the top of the form Hello Hiring Manager, To sub…" at bounding box center [471, 483] width 895 height 496
click at [59, 740] on div "Introduction text Displayed at the top of the form Hello Hiring Manager, To sub…" at bounding box center [471, 483] width 923 height 515
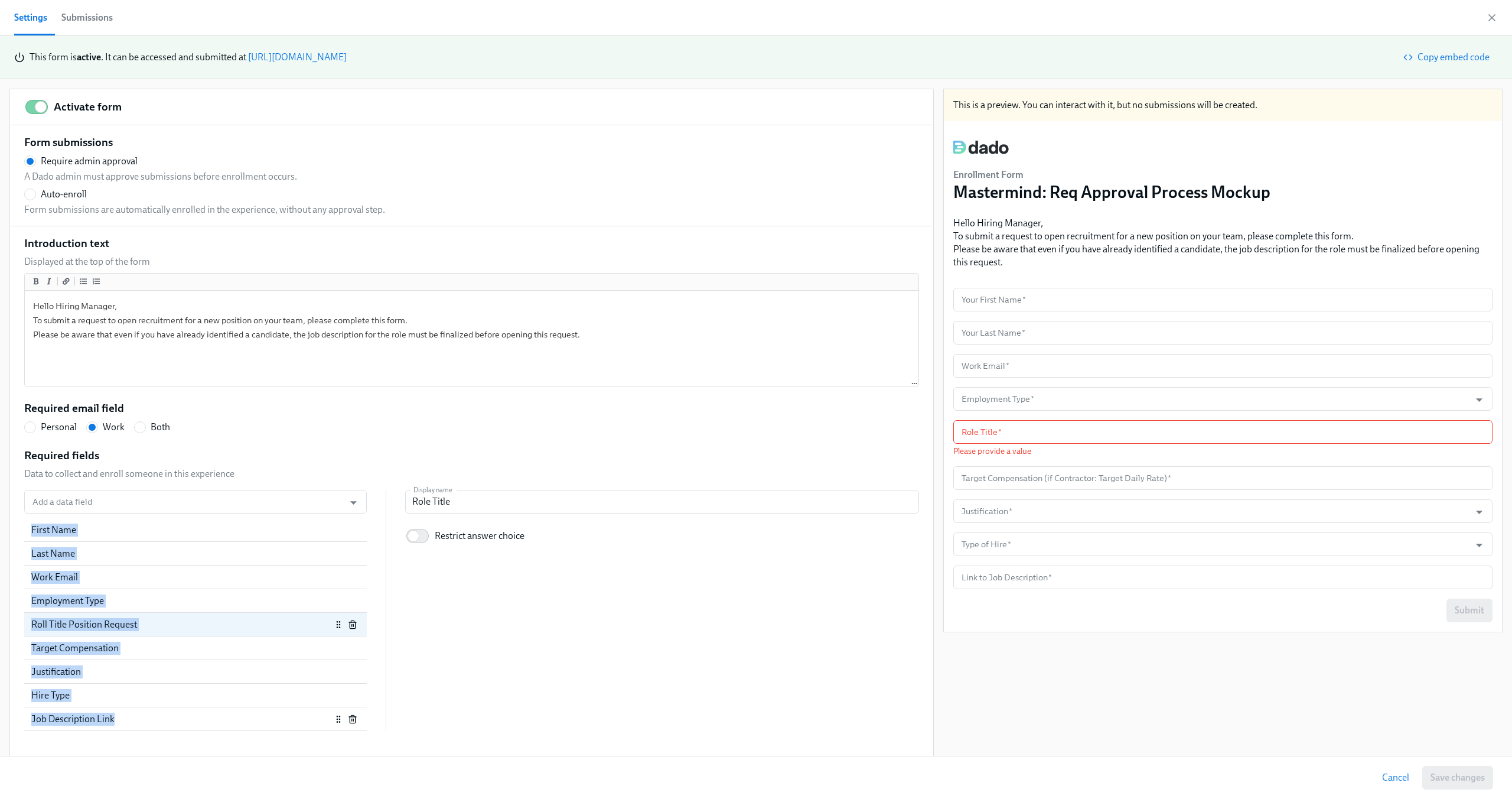
drag, startPoint x: 11, startPoint y: 527, endPoint x: 117, endPoint y: 721, distance: 221.1
click at [117, 721] on div "Introduction text Displayed at the top of the form Hello Hiring Manager, To sub…" at bounding box center [471, 483] width 923 height 515
copy div "First Name Last Name Work Email Employment Type Roll Title Position Request Tar…"
radio input "false"
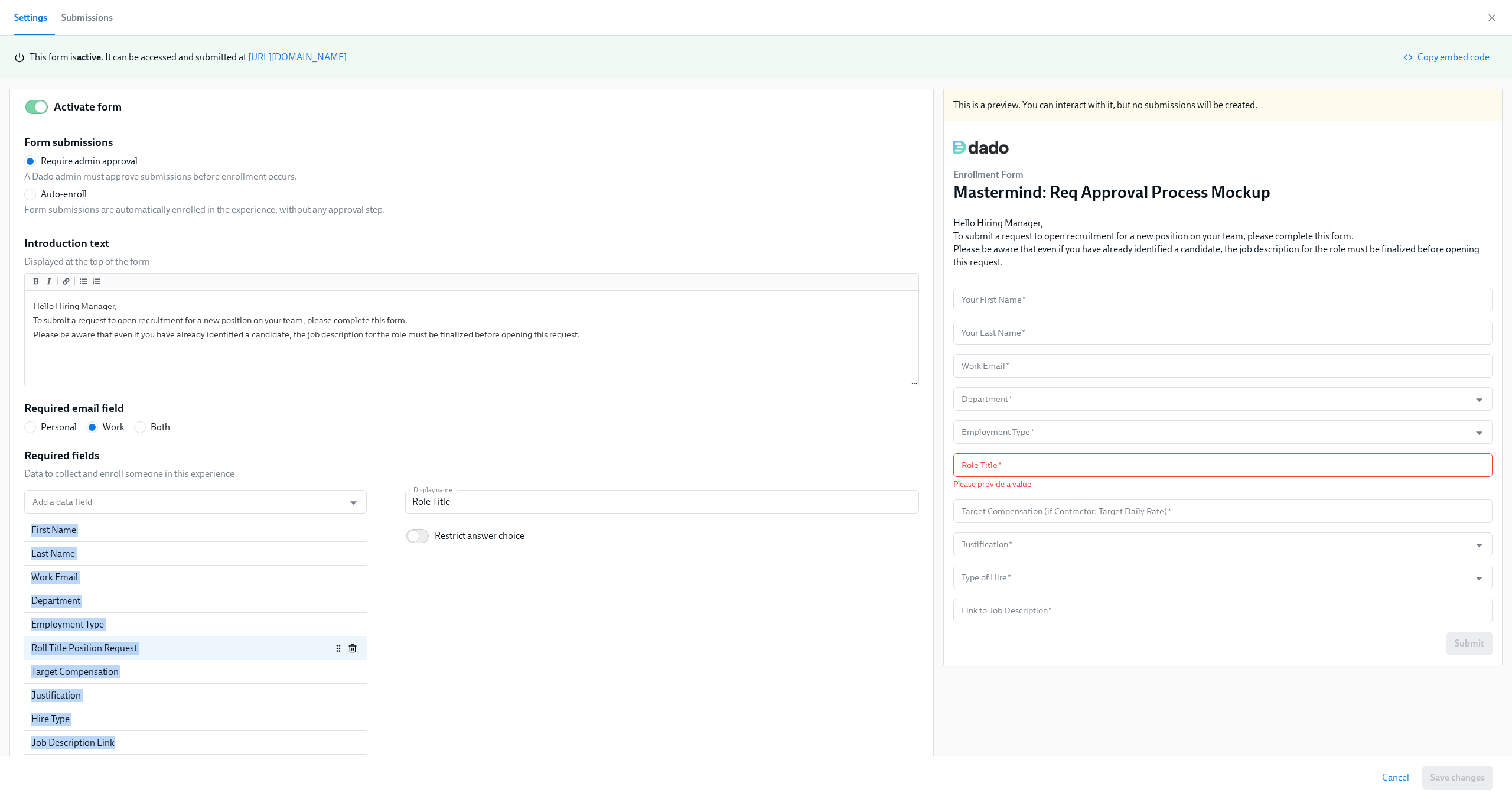
scroll to position [0, 392]
click at [306, 52] on link "https://my.dadohr.com/enrollmentForms/vB_DhCW7GtGQnn_9JESBZ6H1cb1hZ" at bounding box center [297, 57] width 99 height 11
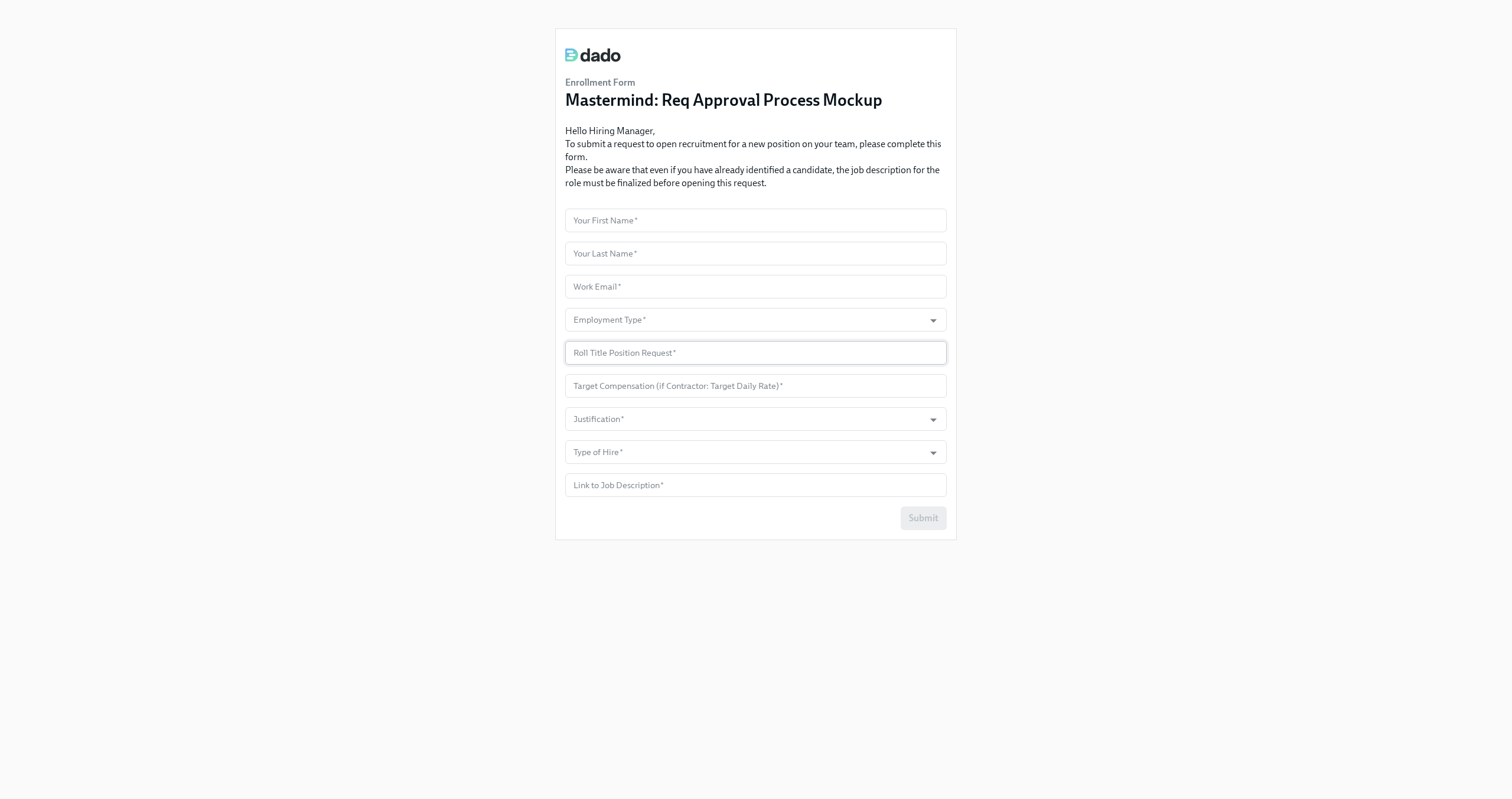
click at [650, 355] on input "text" at bounding box center [756, 352] width 382 height 23
click at [412, 300] on div "Enrollment Form Mastermind: Req Approval Process Mockup Hello Hiring Manager, T…" at bounding box center [756, 385] width 1456 height 771
click at [331, 111] on div "Enrollment Form Mastermind: Req Approval Process Mockup Hello Hiring Manager, T…" at bounding box center [756, 385] width 1456 height 771
click at [682, 327] on input "Employment Type   *" at bounding box center [745, 319] width 347 height 23
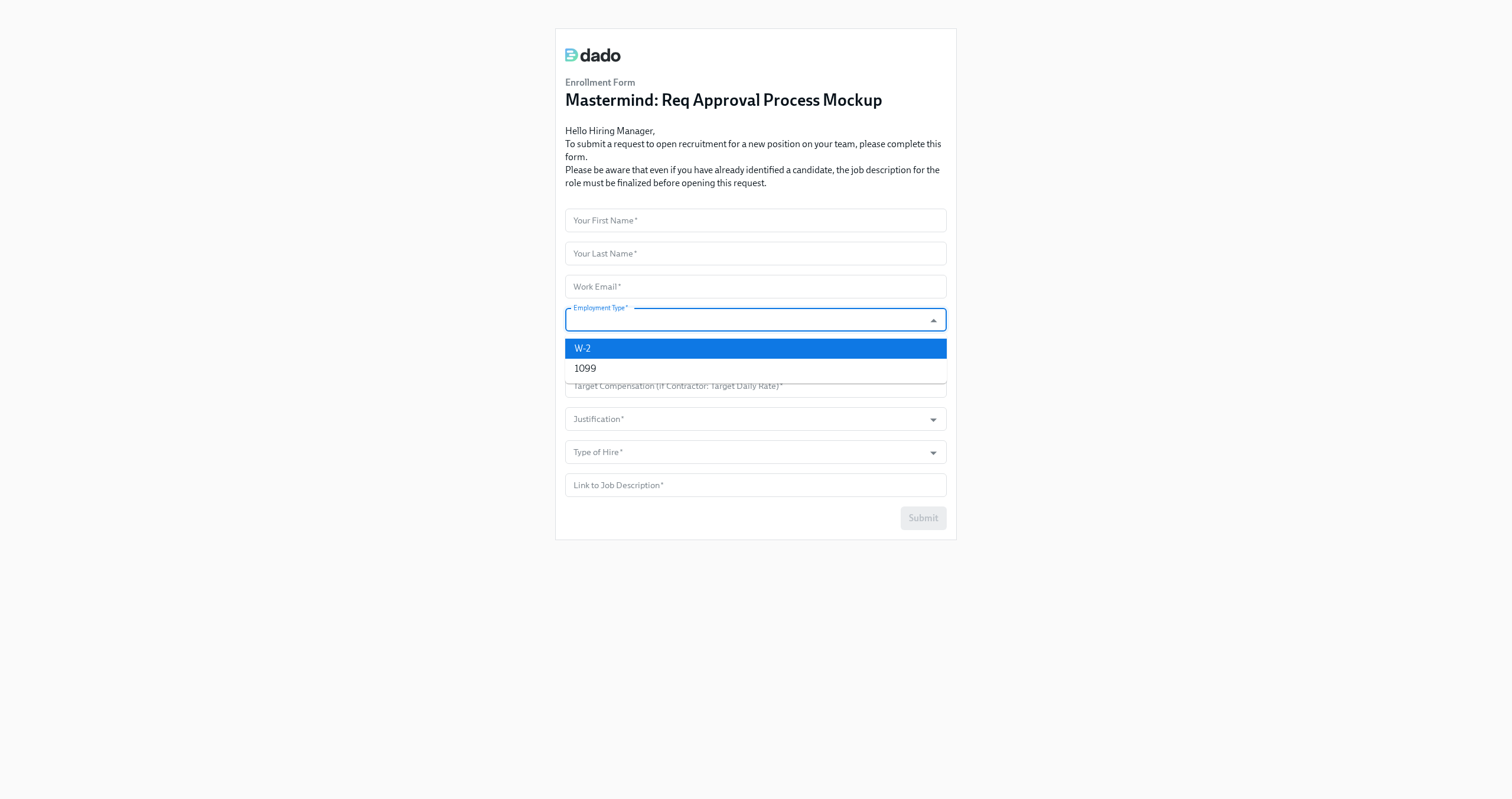
click at [677, 349] on li "W-2" at bounding box center [756, 349] width 382 height 20
type input "W-2"
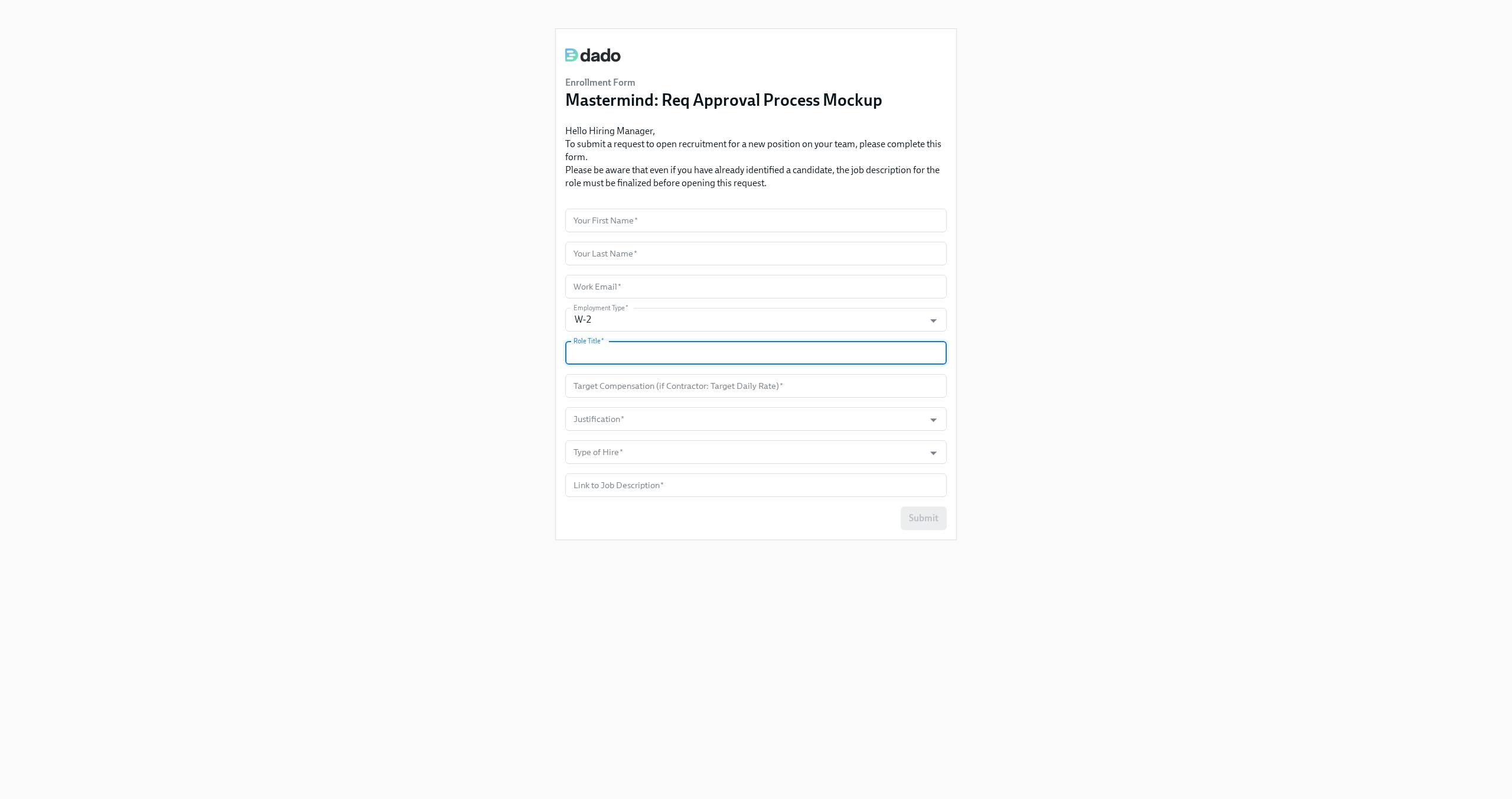
click at [668, 359] on input "text" at bounding box center [756, 352] width 382 height 23
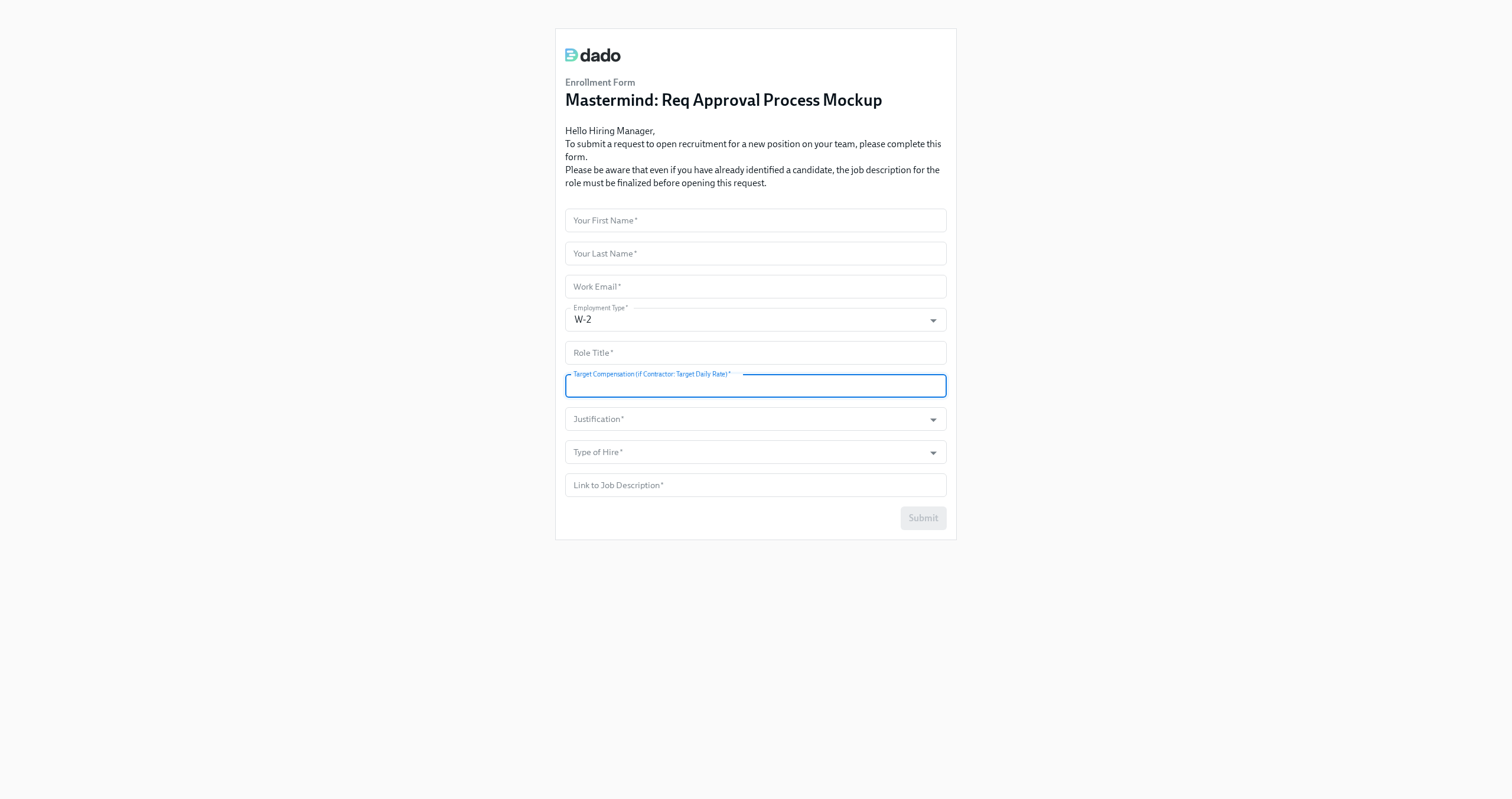
click at [664, 378] on input "number" at bounding box center [756, 386] width 382 height 23
click at [756, 388] on input "number" at bounding box center [756, 386] width 382 height 23
click at [793, 436] on form "Your First Name   * Your First Name * Your Last Name   * Your Last Name * Work …" at bounding box center [756, 369] width 382 height 321
click at [791, 425] on input "Justification   *" at bounding box center [745, 419] width 347 height 23
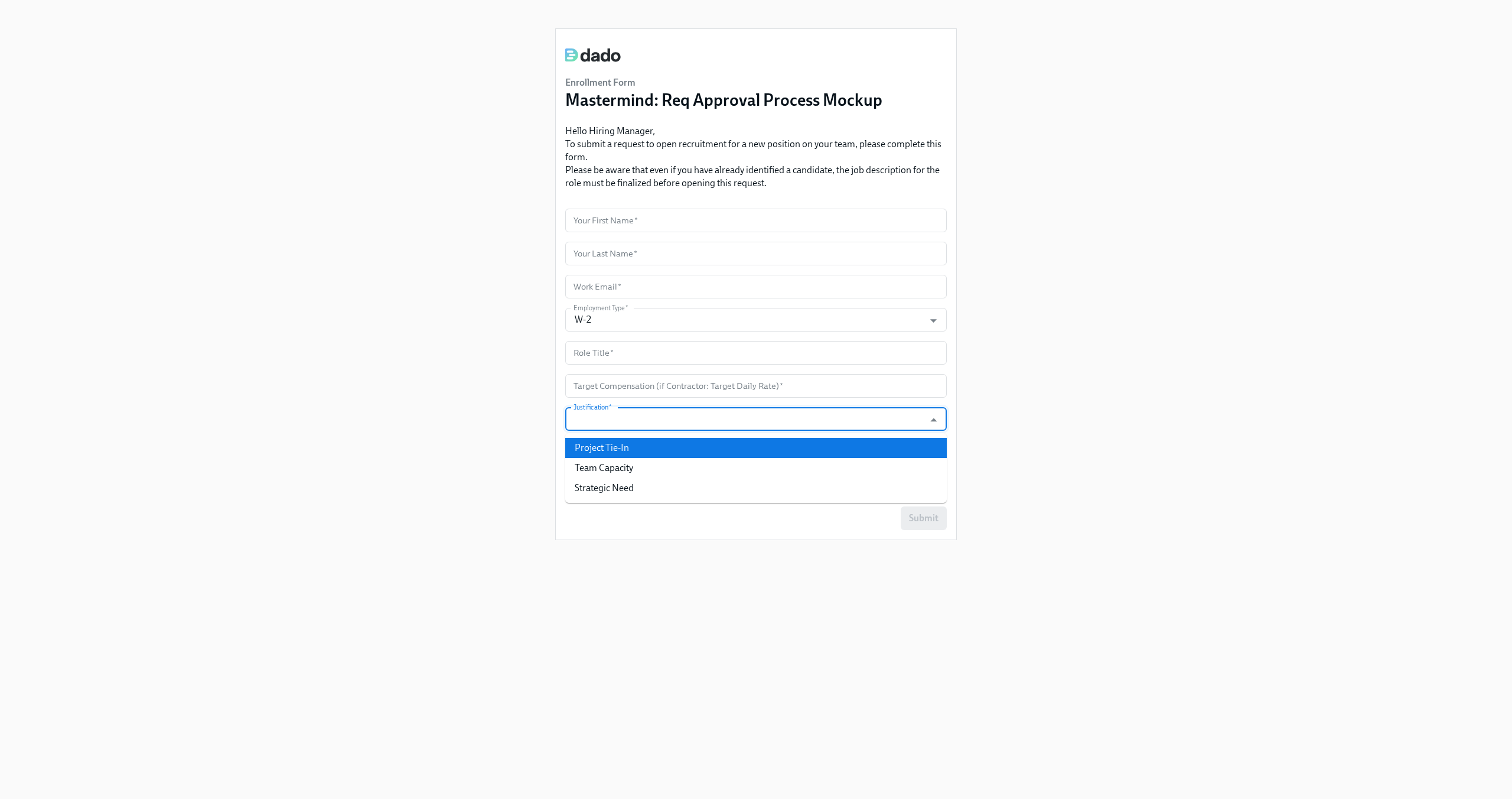
click at [770, 447] on li "Project Tie-In" at bounding box center [756, 448] width 382 height 20
type input "Project Tie-In"
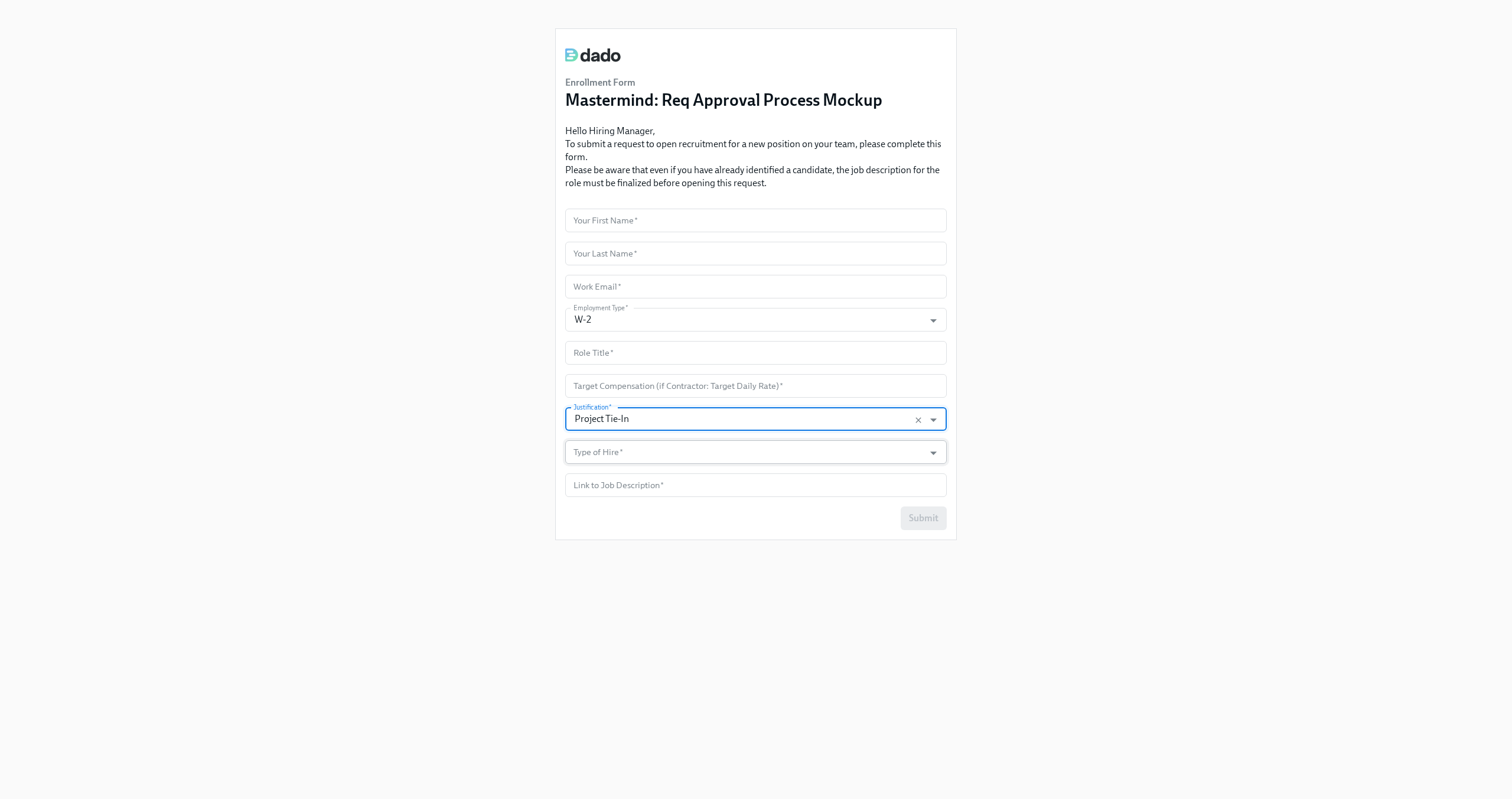
click at [749, 461] on input "Type of Hire   *" at bounding box center [745, 451] width 347 height 23
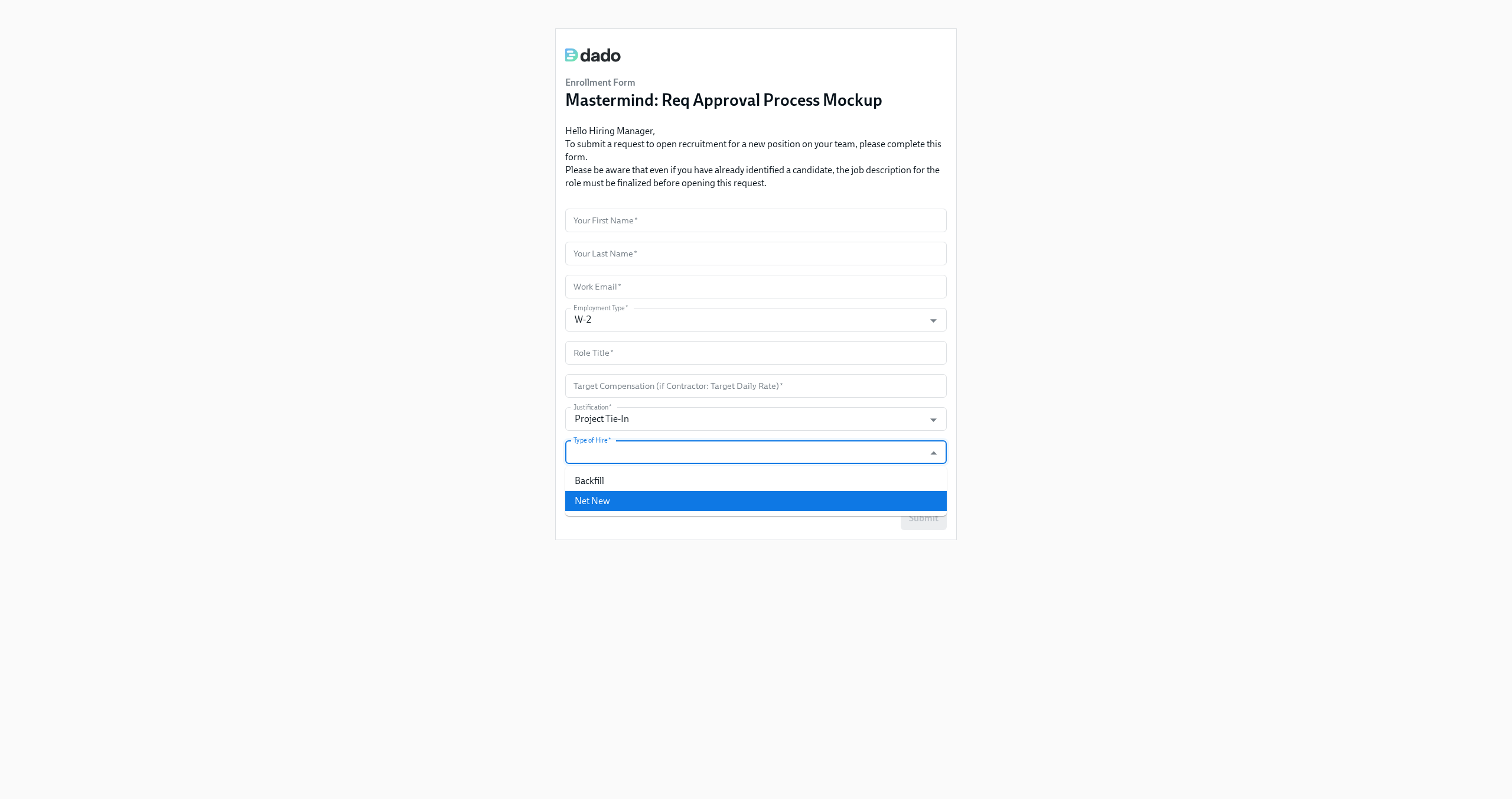
click at [734, 497] on li "Net New" at bounding box center [756, 501] width 382 height 20
type input "Net New"
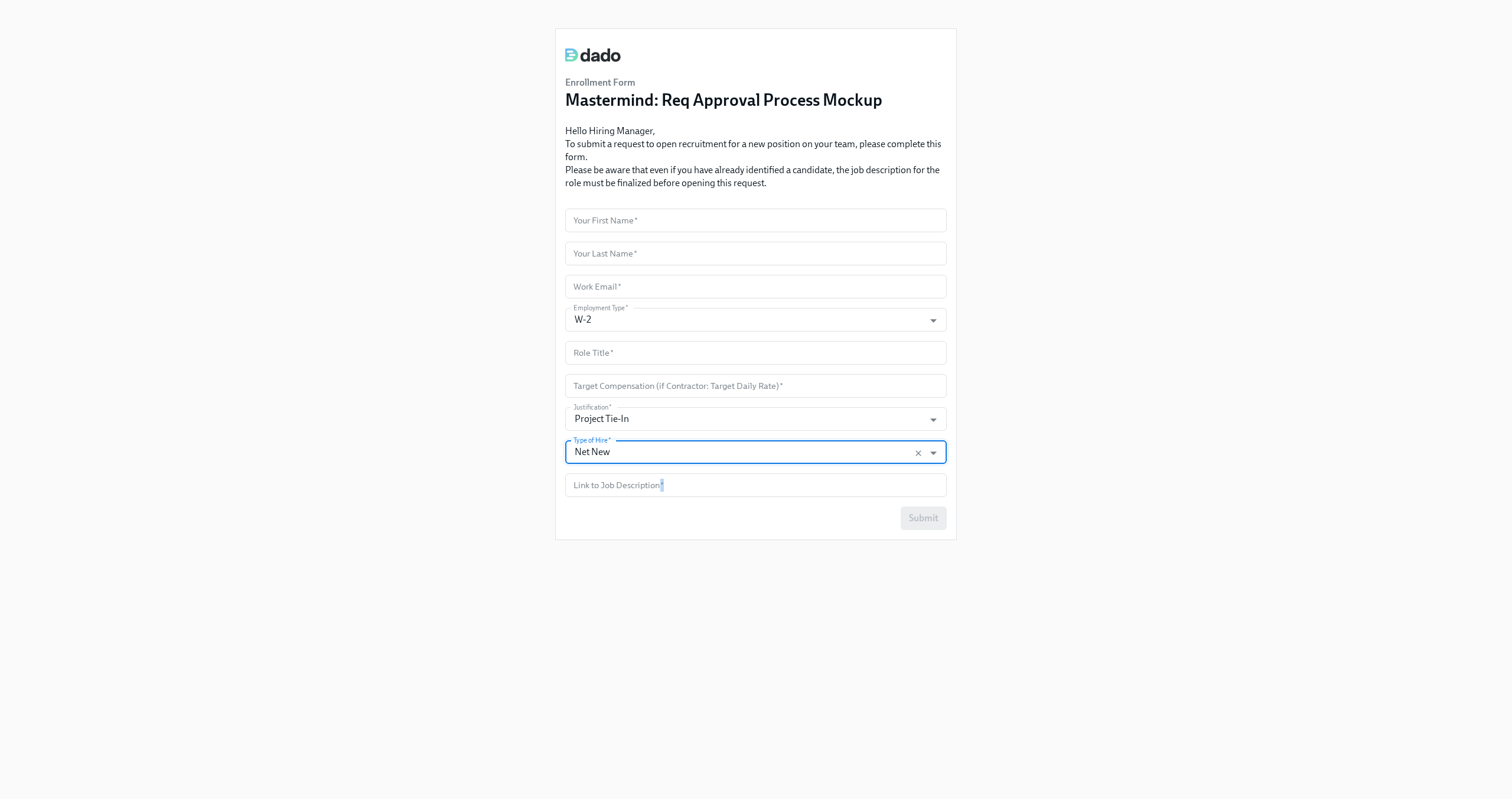
click at [734, 497] on form "Your First Name   * Your First Name * Your Last Name   * Your Last Name * Work …" at bounding box center [756, 369] width 382 height 321
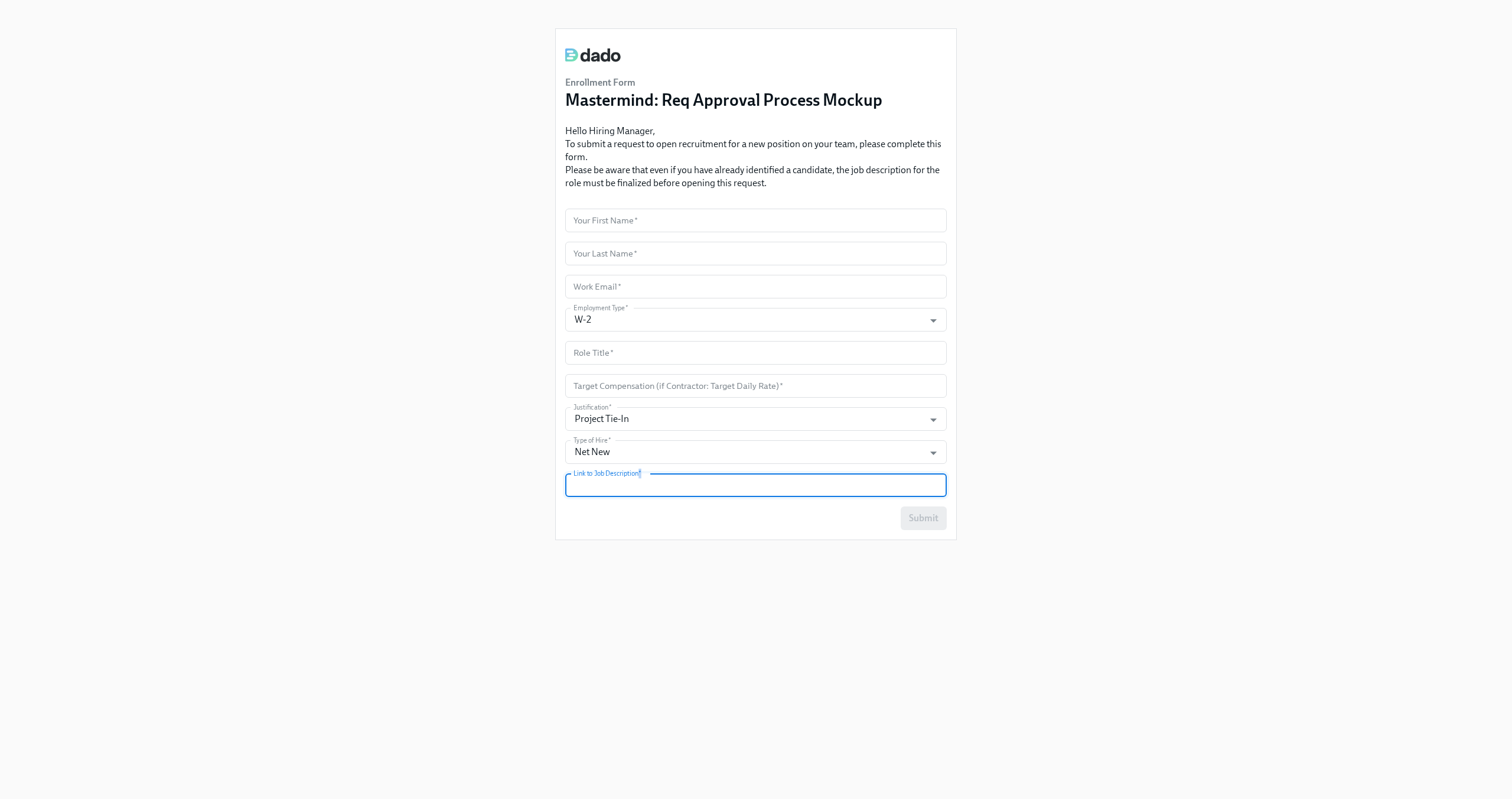
click at [734, 493] on input "text" at bounding box center [756, 485] width 382 height 23
click at [368, 400] on div "Enrollment Form Mastermind: Req Approval Process Mockup Hello Hiring Manager, T…" at bounding box center [756, 385] width 1456 height 771
click at [218, 119] on div "Enrollment Form Mastermind: Req Approval Process Mockup Hello Hiring Manager, T…" at bounding box center [756, 385] width 1456 height 771
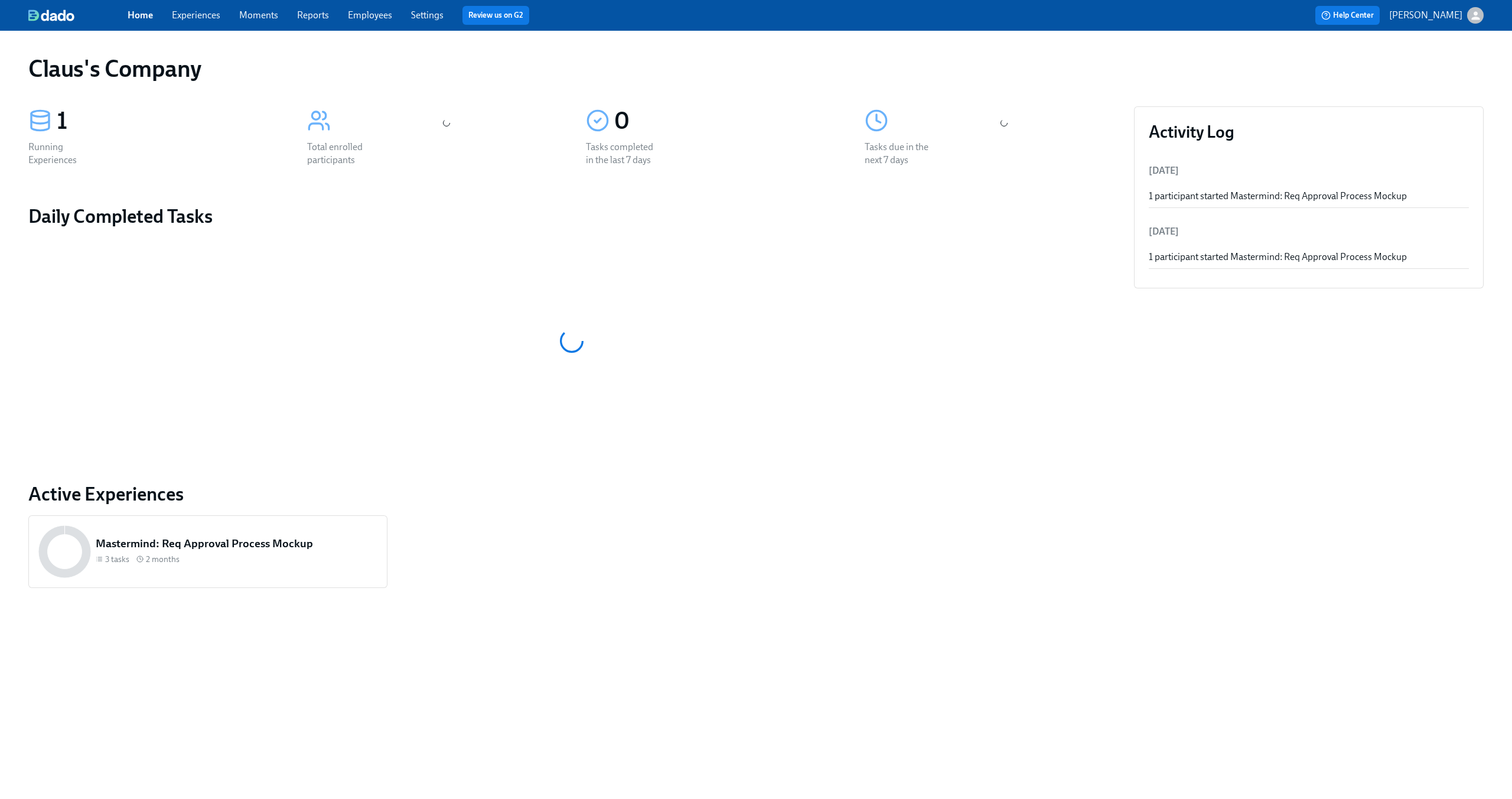
click at [1475, 17] on icon "button" at bounding box center [1475, 15] width 8 height 8
click at [1409, 72] on span "Switch organization..." at bounding box center [1419, 68] width 111 height 13
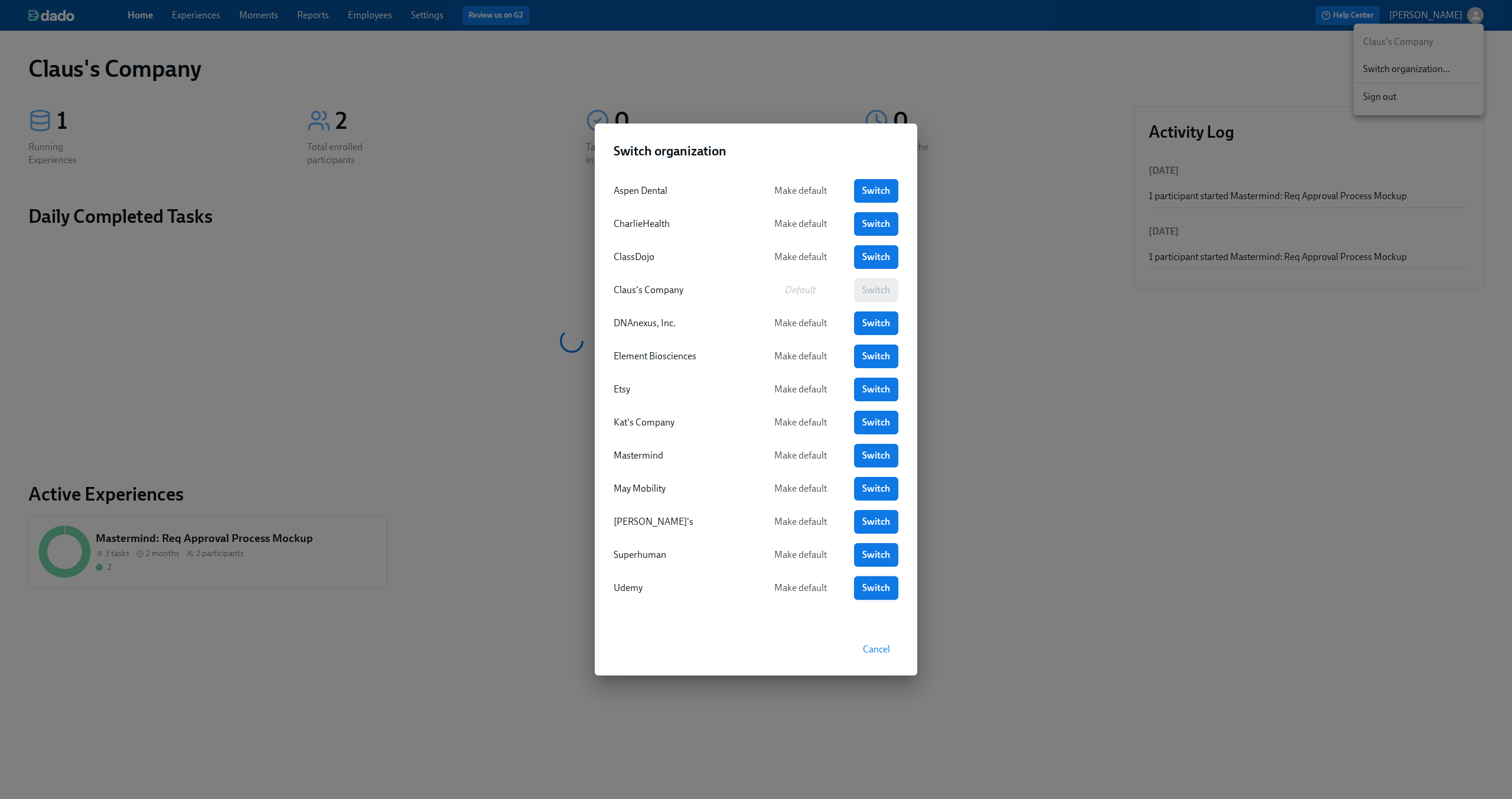
click at [871, 584] on span "Switch" at bounding box center [876, 588] width 27 height 12
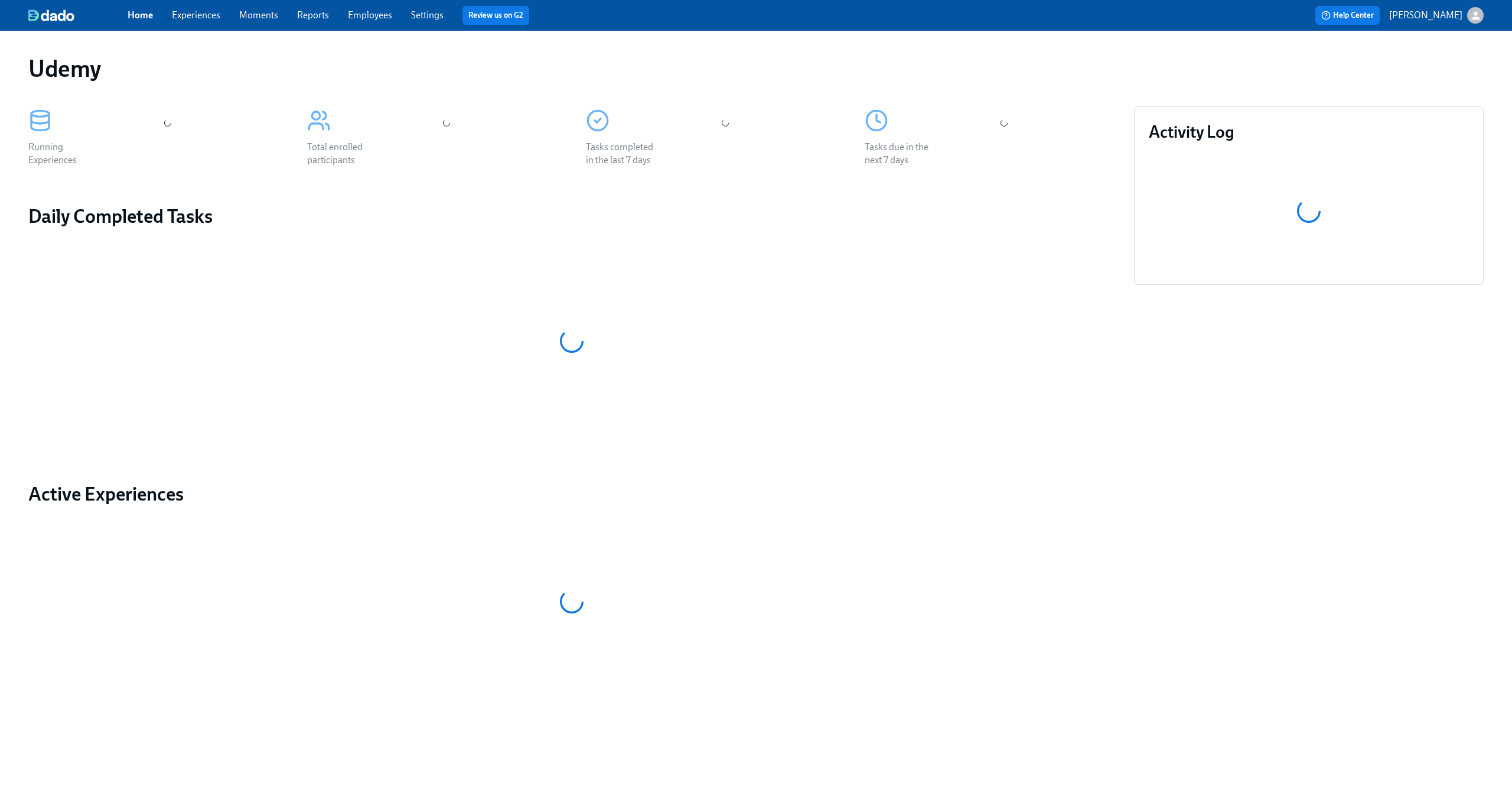
click at [211, 13] on link "Experiences" at bounding box center [196, 15] width 48 height 11
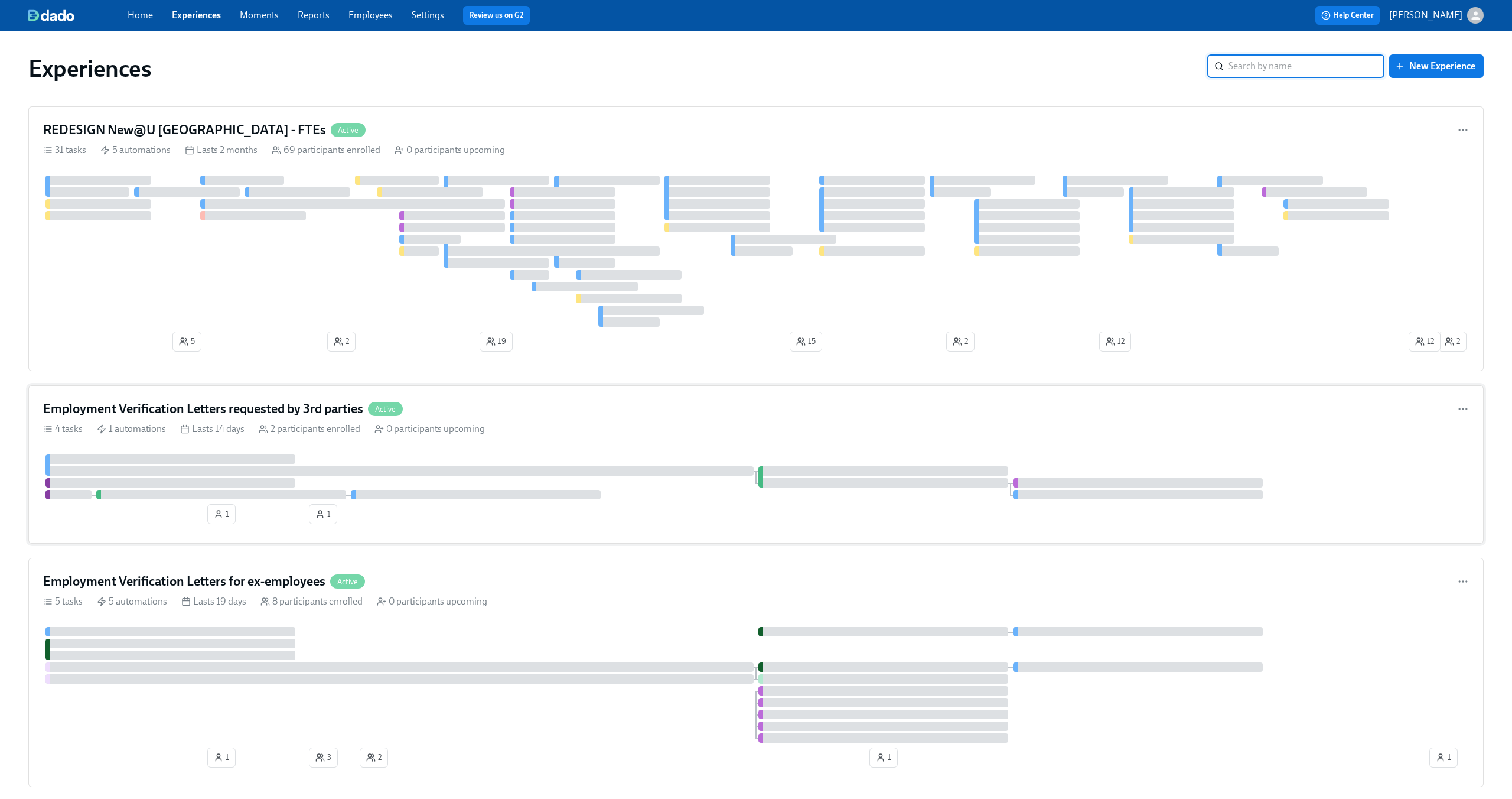
click at [500, 416] on div "Employment Verification Letters requested by 3rd parties Active" at bounding box center [756, 409] width 1426 height 17
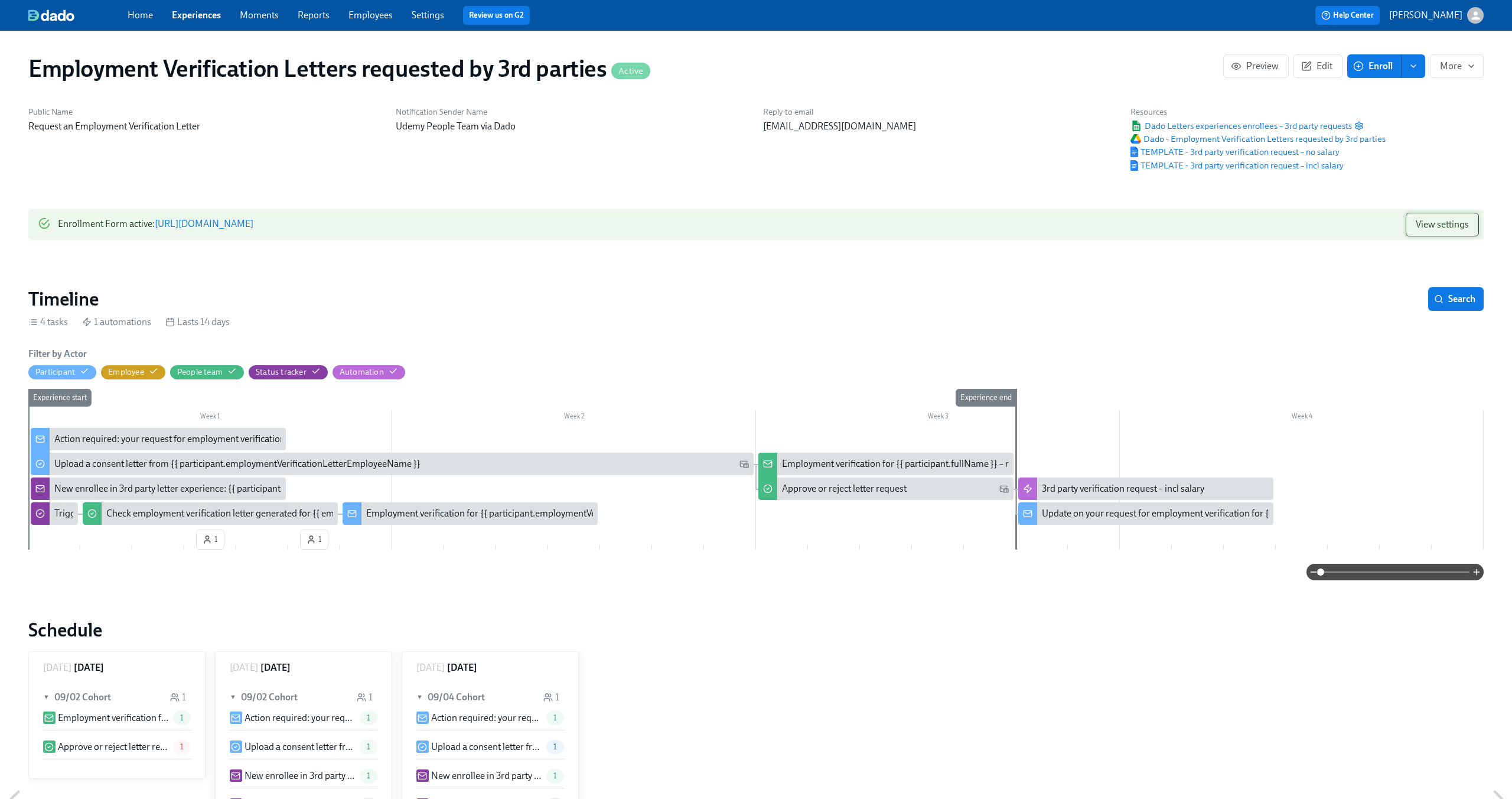
click at [1425, 225] on span "View settings" at bounding box center [1442, 225] width 53 height 12
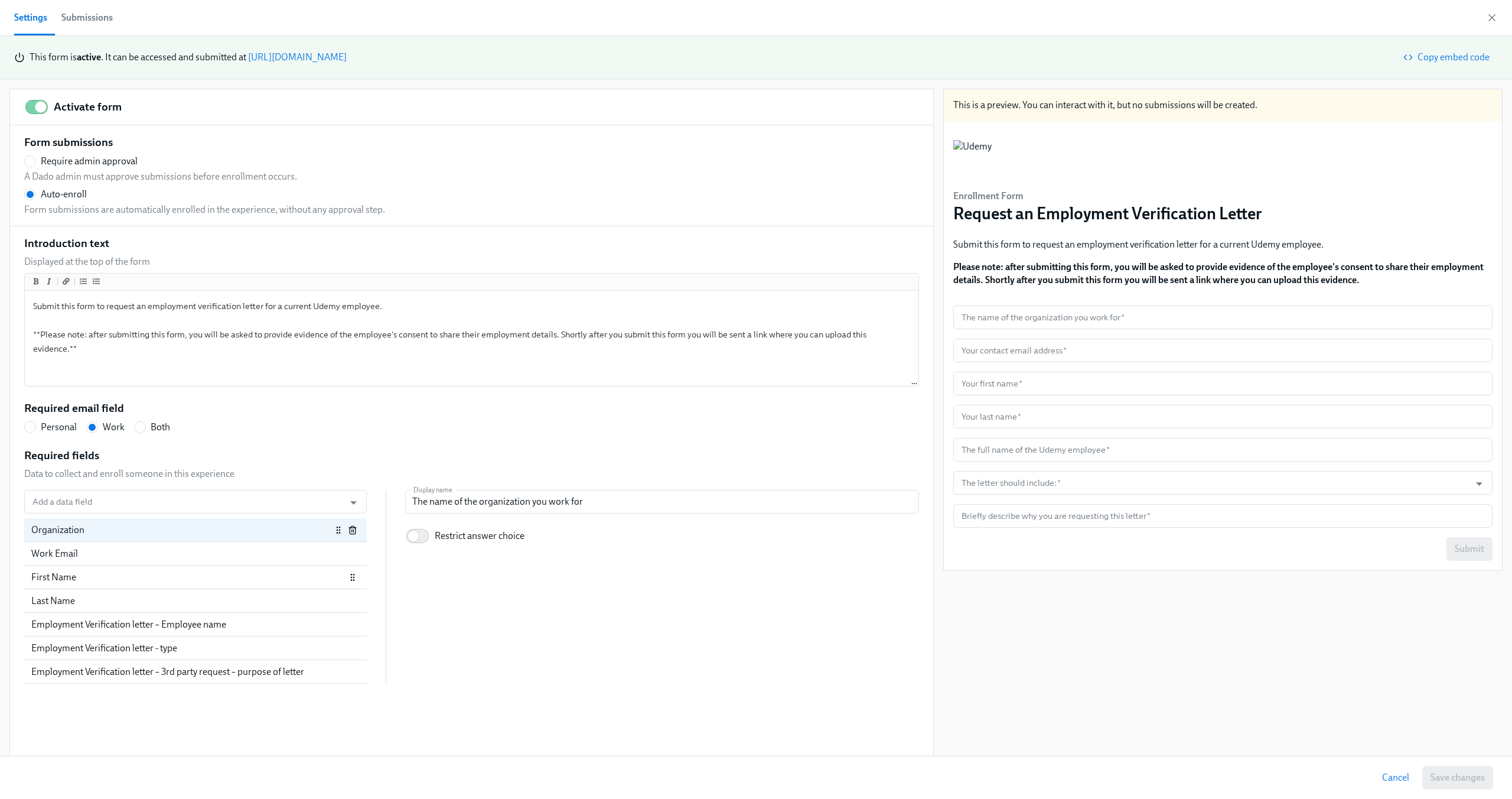
click at [228, 572] on div "First Name" at bounding box center [188, 577] width 314 height 13
radio input "false"
type input "Your first name"
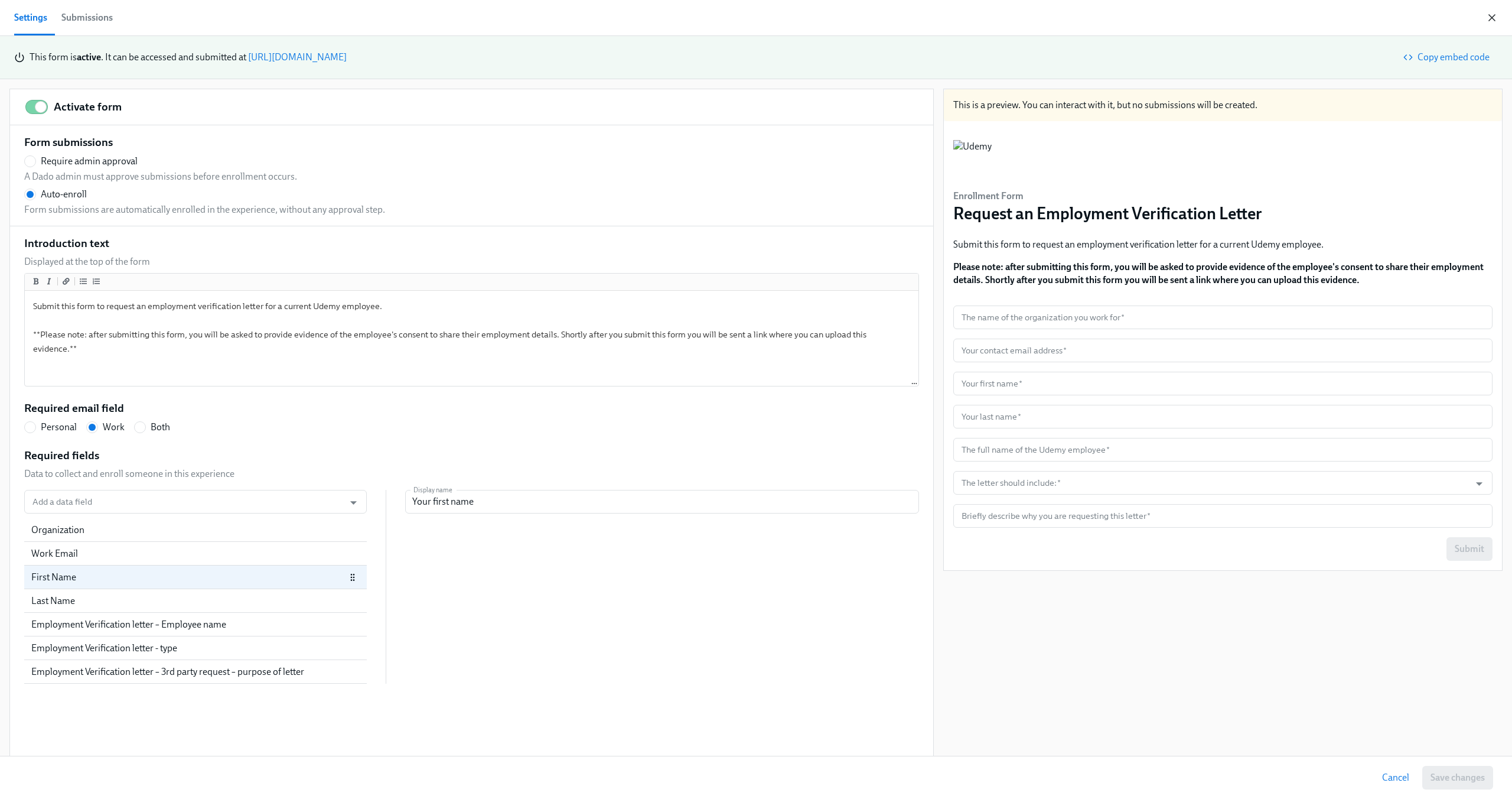
click at [1494, 21] on icon "button" at bounding box center [1492, 18] width 12 height 12
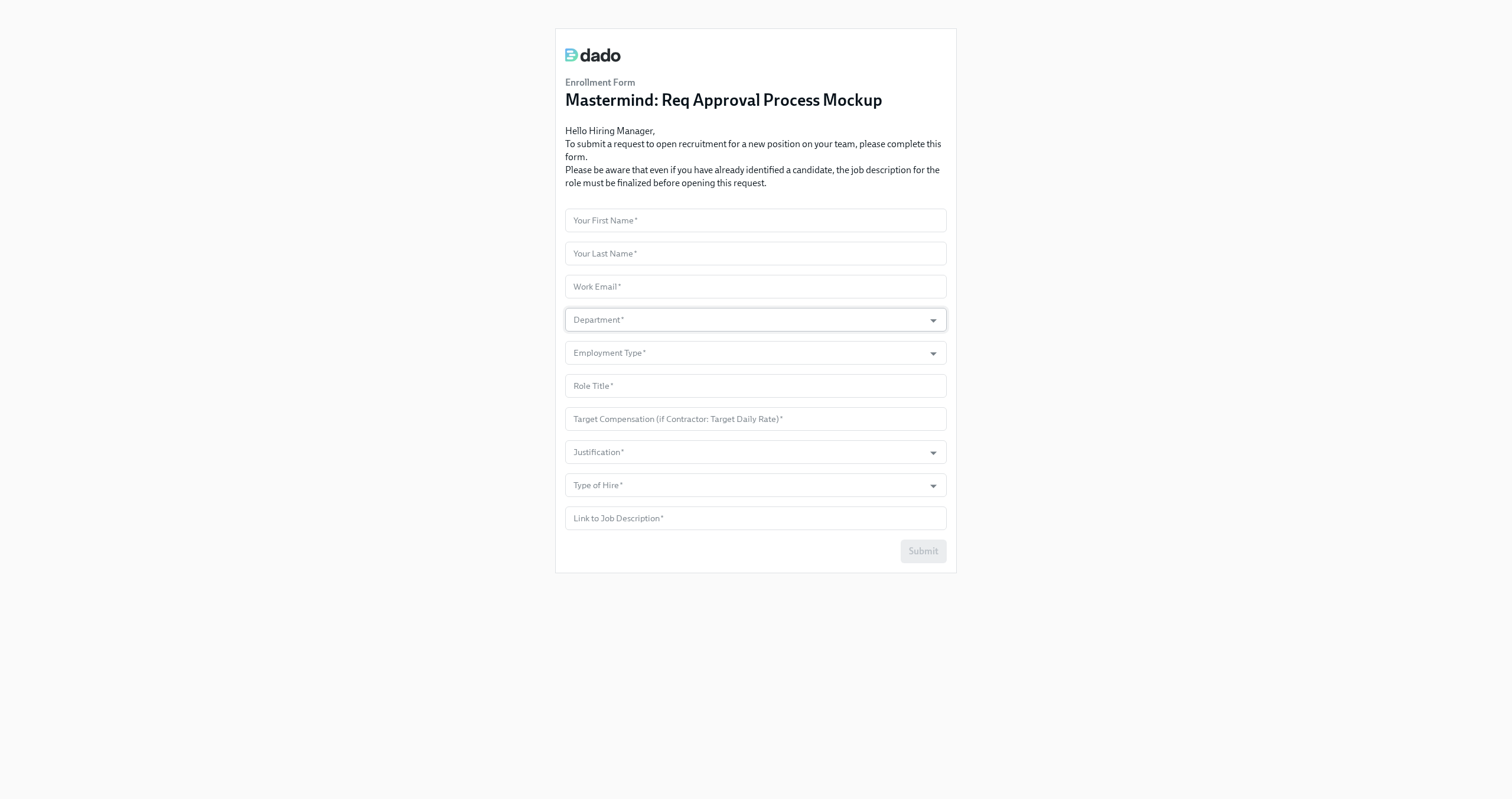
click at [644, 321] on input "Department   *" at bounding box center [745, 319] width 347 height 23
click at [376, 324] on div "Enrollment Form Mastermind: Req Approval Process Mockup Hello Hiring Manager, T…" at bounding box center [756, 385] width 1456 height 771
click at [402, 329] on div "Enrollment Form Mastermind: Req Approval Process Mockup Hello Hiring Manager, T…" at bounding box center [756, 385] width 1456 height 771
